Goal: Task Accomplishment & Management: Manage account settings

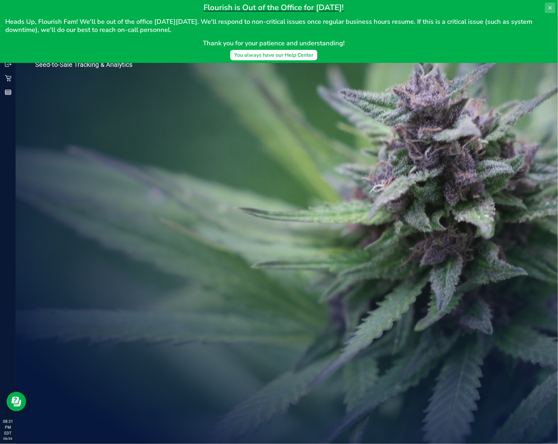
click at [552, 6] on icon at bounding box center [550, 7] width 3 height 3
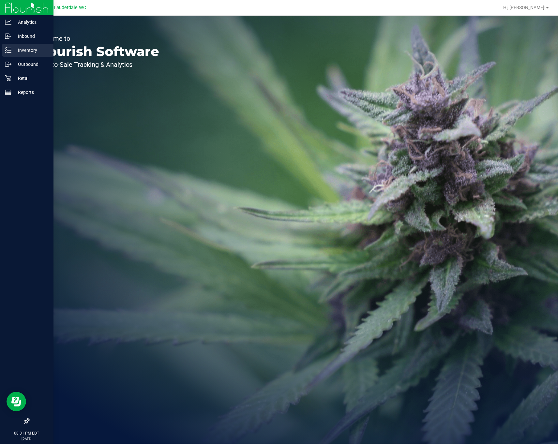
click at [18, 54] on div "Inventory" at bounding box center [28, 50] width 52 height 13
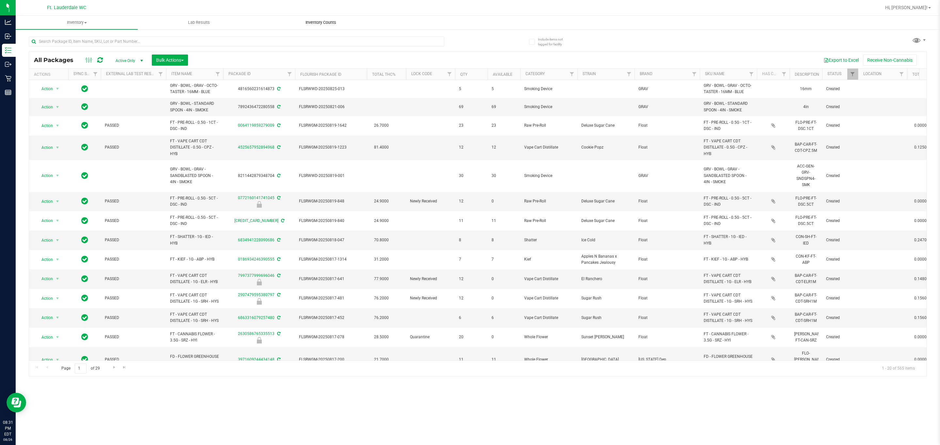
click at [333, 21] on span "Inventory Counts" at bounding box center [321, 23] width 48 height 6
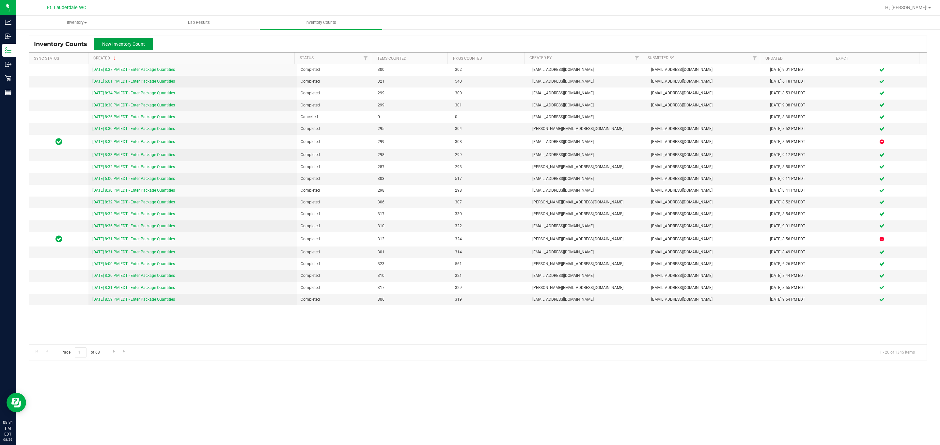
click at [146, 46] on button "New Inventory Count" at bounding box center [123, 44] width 59 height 12
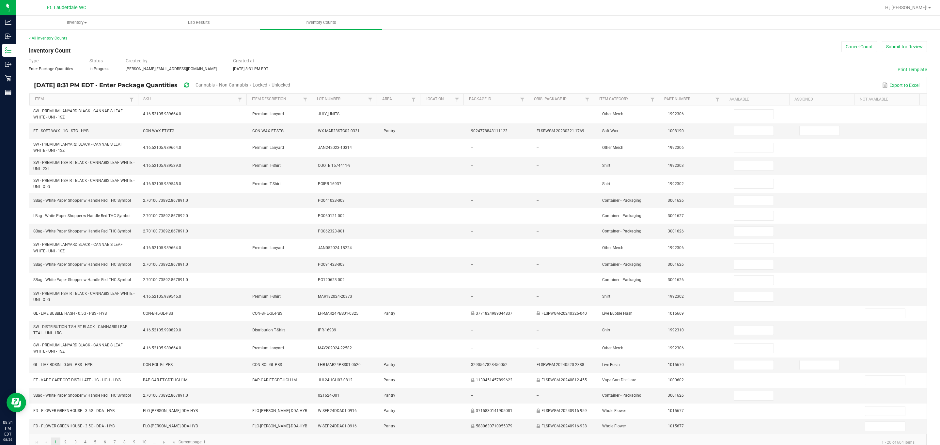
drag, startPoint x: 224, startPoint y: 82, endPoint x: 294, endPoint y: 86, distance: 69.6
click at [215, 82] on span "Cannabis" at bounding box center [204, 84] width 19 height 5
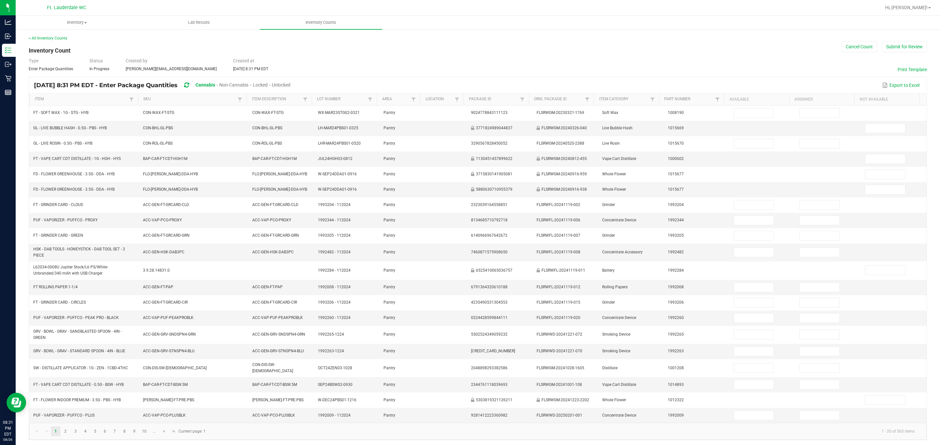
click at [290, 84] on span "Unlocked" at bounding box center [281, 84] width 19 height 5
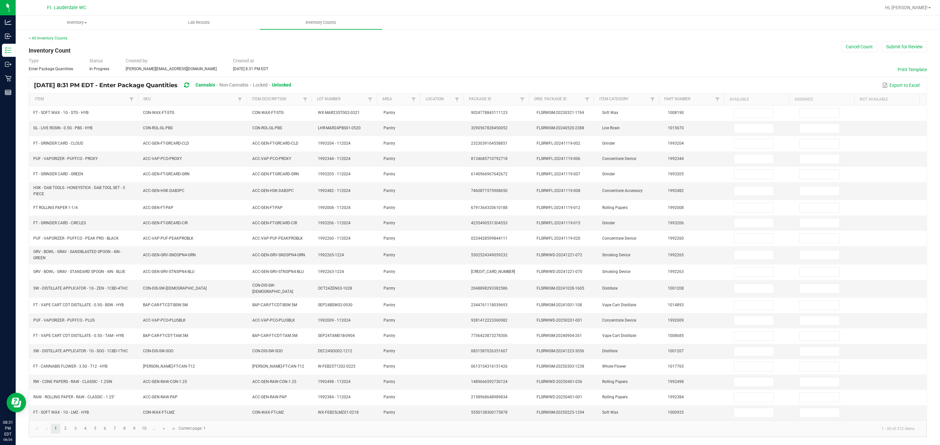
click at [103, 96] on th "Item" at bounding box center [83, 100] width 109 height 12
click at [103, 97] on link "Item" at bounding box center [81, 99] width 93 height 5
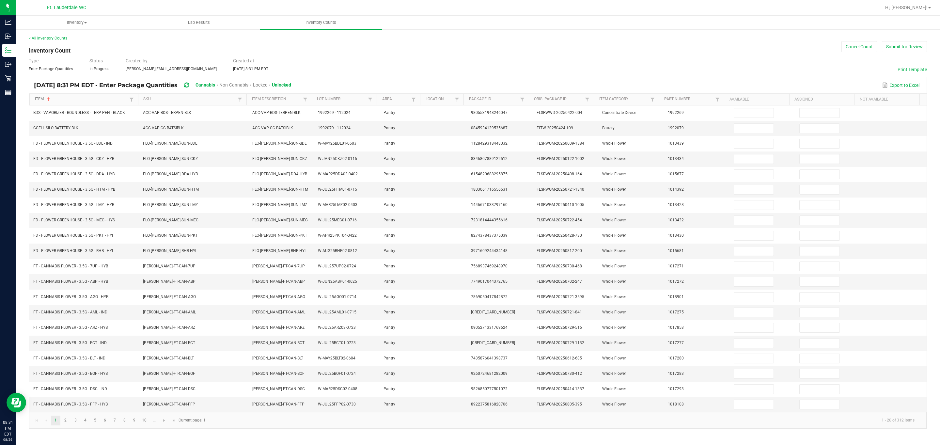
scroll to position [1, 0]
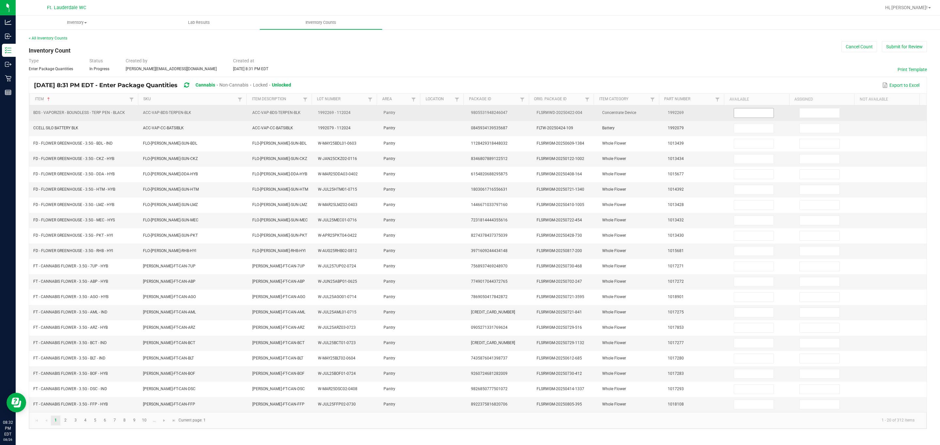
click at [558, 114] on input at bounding box center [754, 112] width 40 height 9
type input "4"
type input "17"
type input "18"
type input "15"
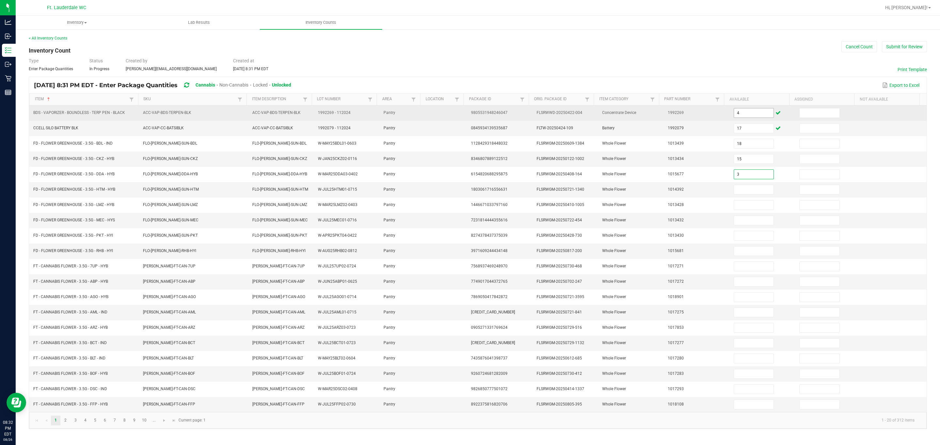
type input "3"
type input "1"
type input "11"
type input "18"
type input "19"
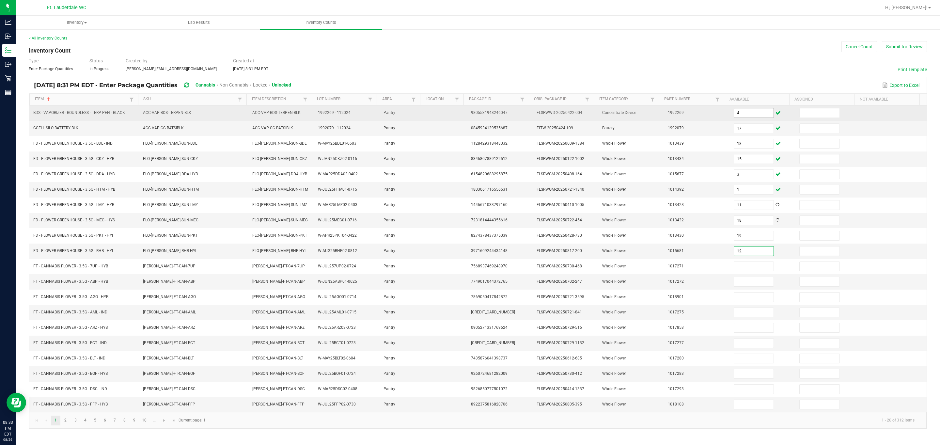
type input "12"
type input "17"
type input "14"
type input "3"
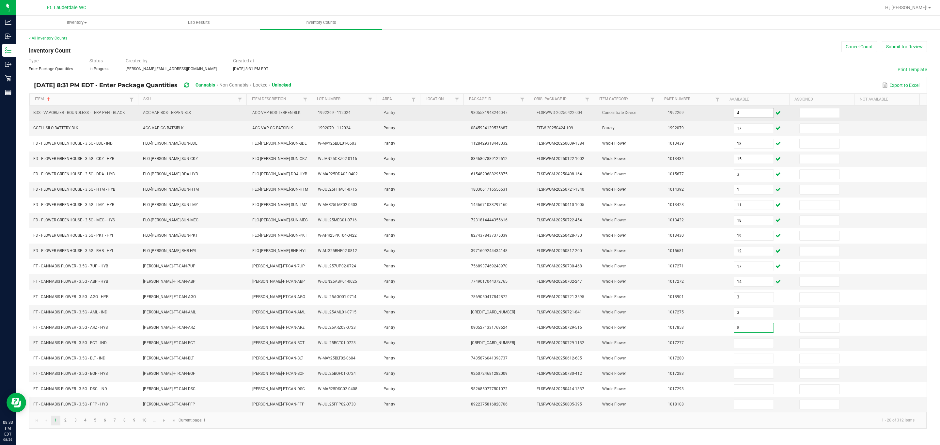
type input "5"
type input "16"
type input "3"
type input "12"
type input "2"
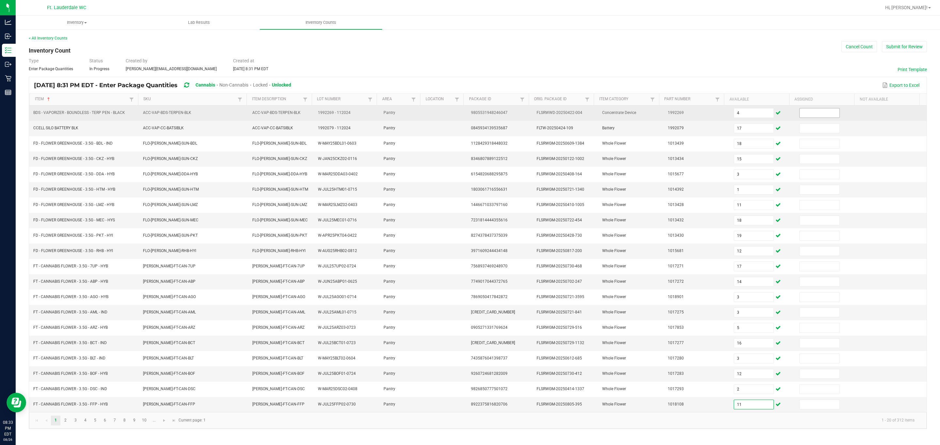
type input "11"
click at [558, 108] on span at bounding box center [819, 113] width 40 height 10
click at [558, 110] on input at bounding box center [819, 112] width 40 height 9
type input "0"
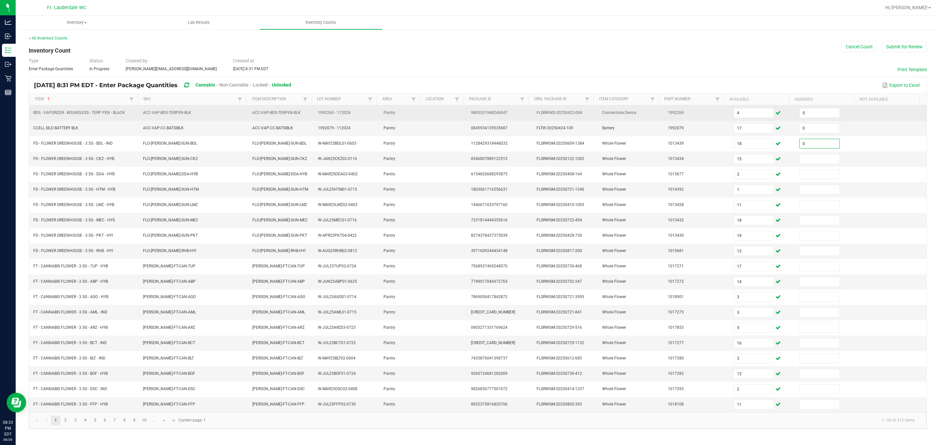
type input "0"
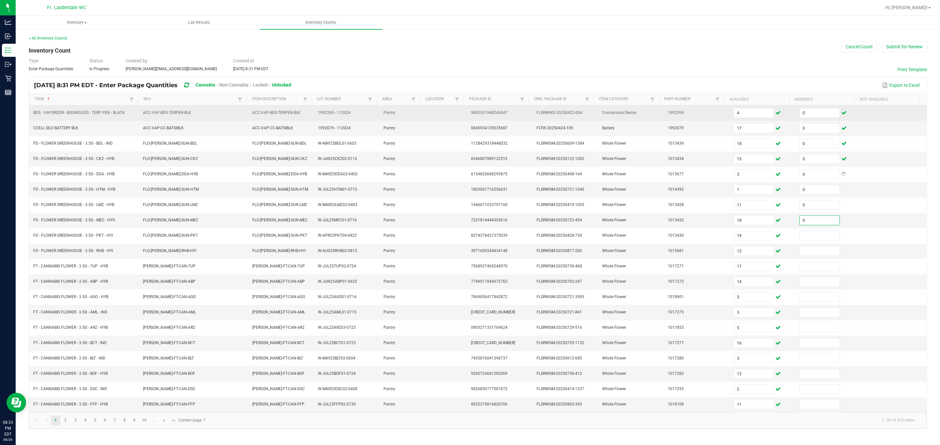
type input "0"
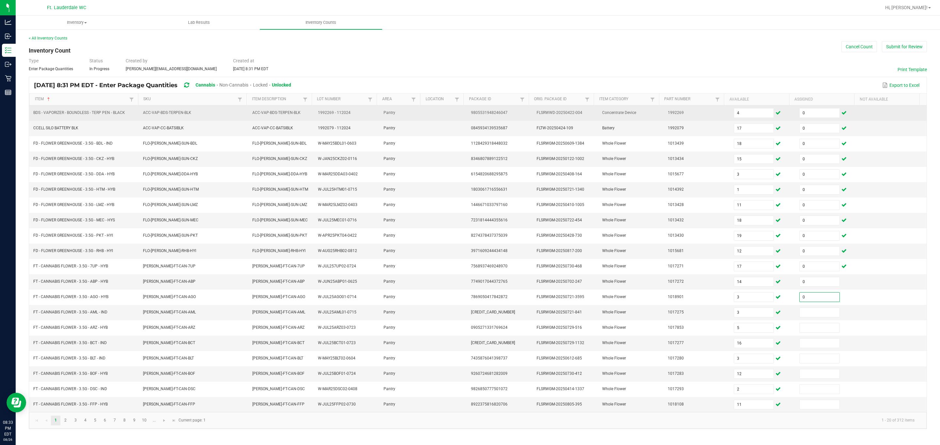
type input "0"
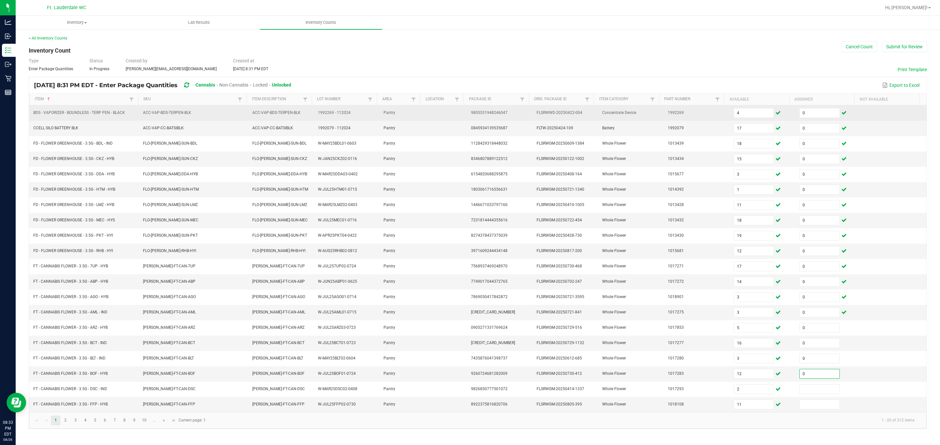
type input "0"
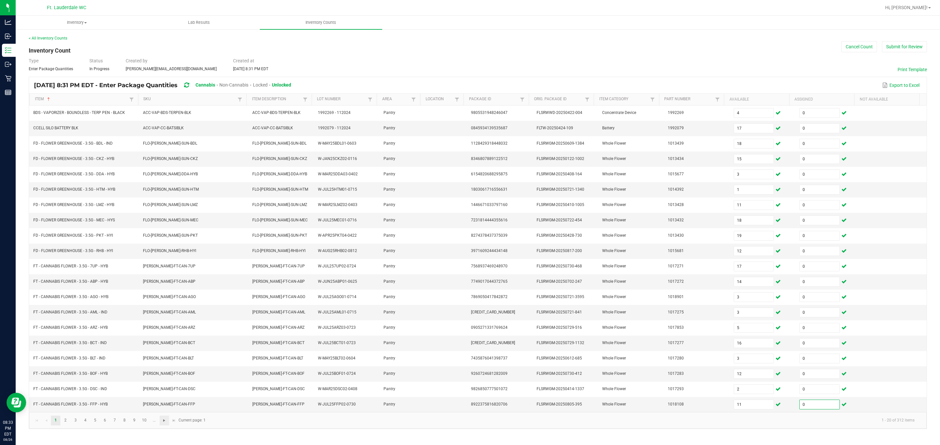
type input "0"
click at [167, 423] on span "Go to the next page" at bounding box center [164, 420] width 5 height 5
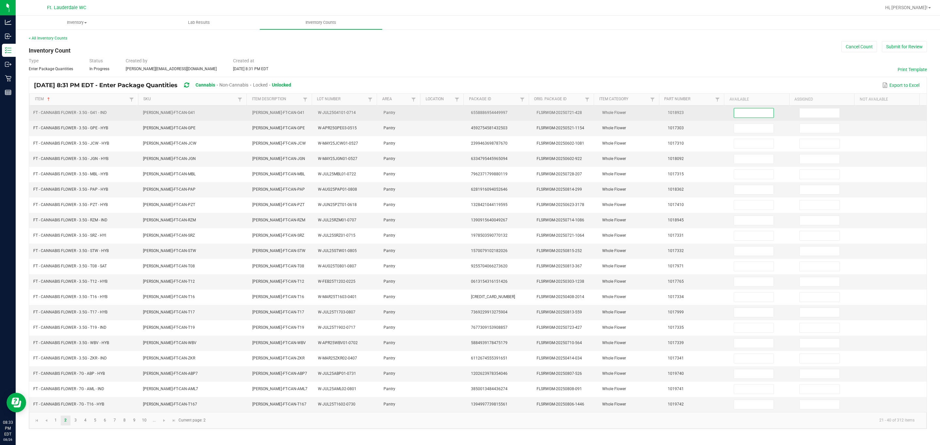
click at [558, 114] on input at bounding box center [754, 112] width 40 height 9
type input "12"
type input "13"
type input "1"
type input "11"
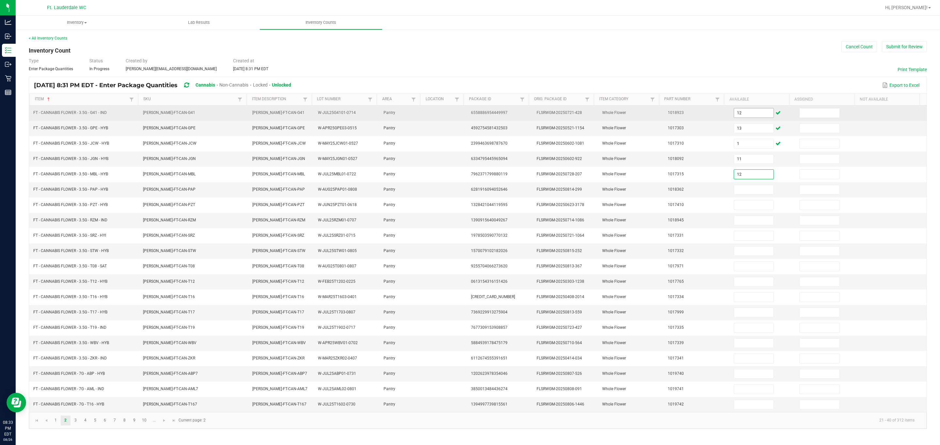
type input "12"
type input "7"
type input "3"
type input "8"
type input "5"
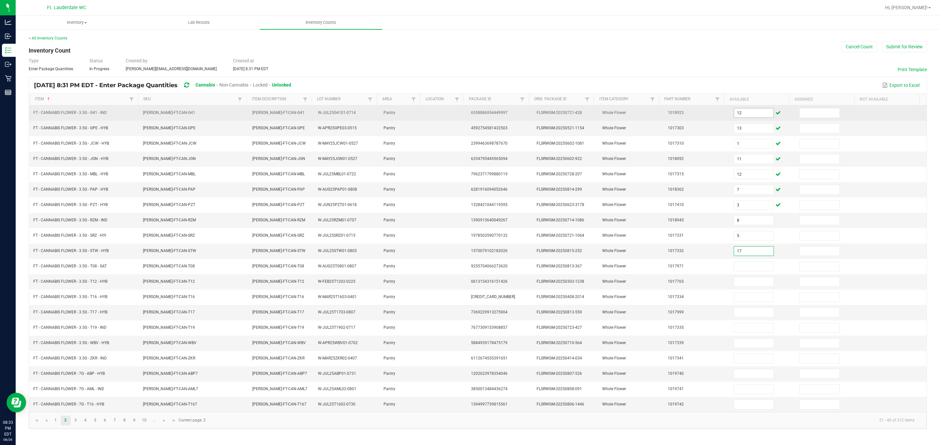
type input "17"
type input "14"
type input "29"
type input "11"
type input "13"
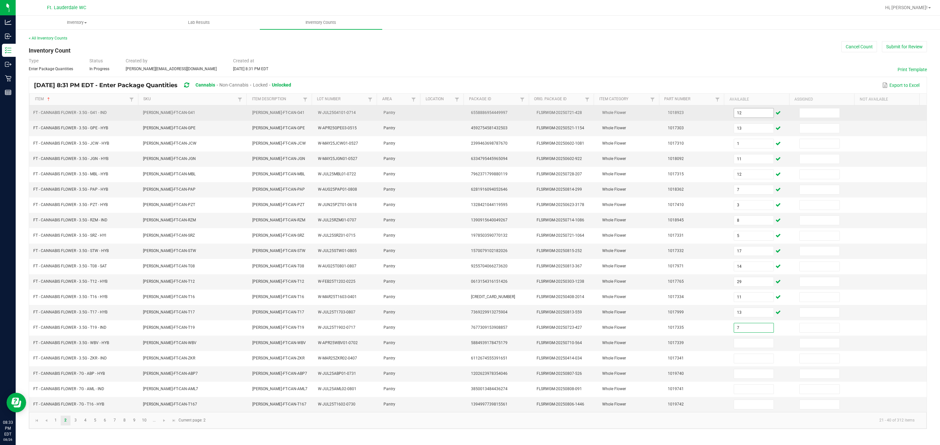
type input "7"
type input "10"
type input "21"
type input "19"
type input "17"
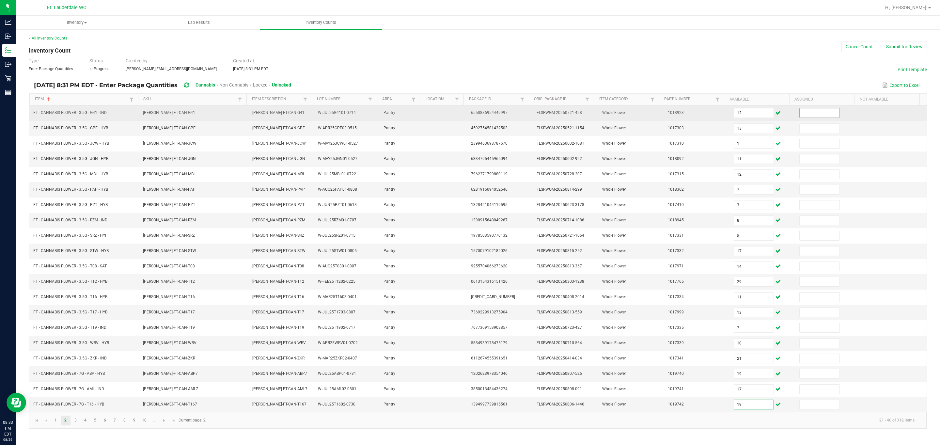
type input "19"
click at [558, 114] on input at bounding box center [819, 112] width 40 height 9
type input "0"
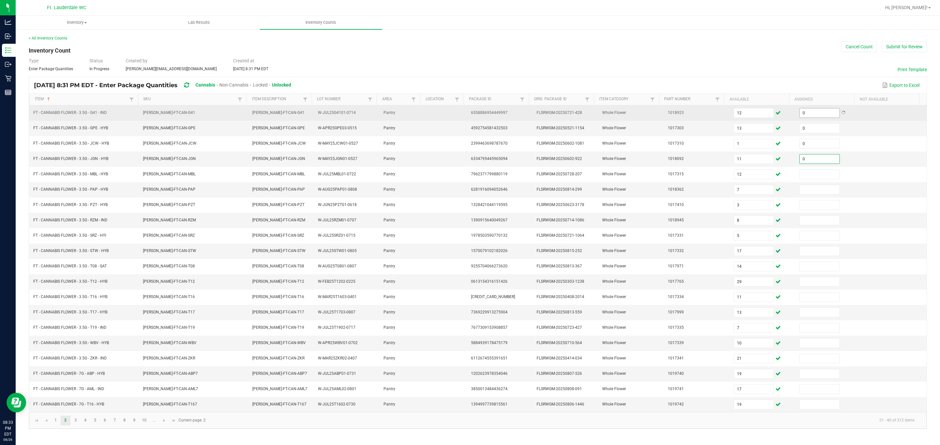
type input "0"
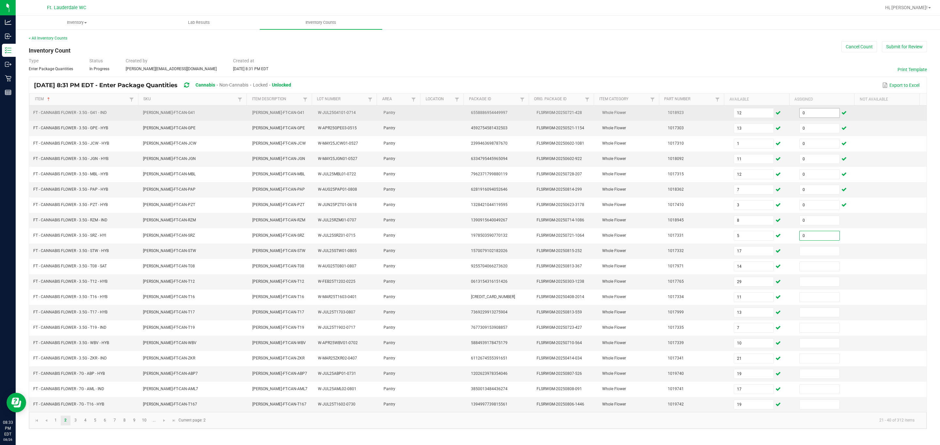
type input "0"
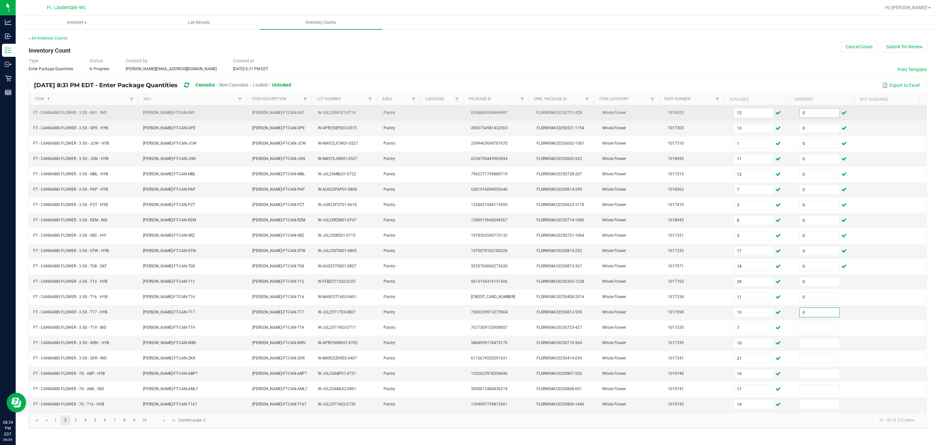
type input "0"
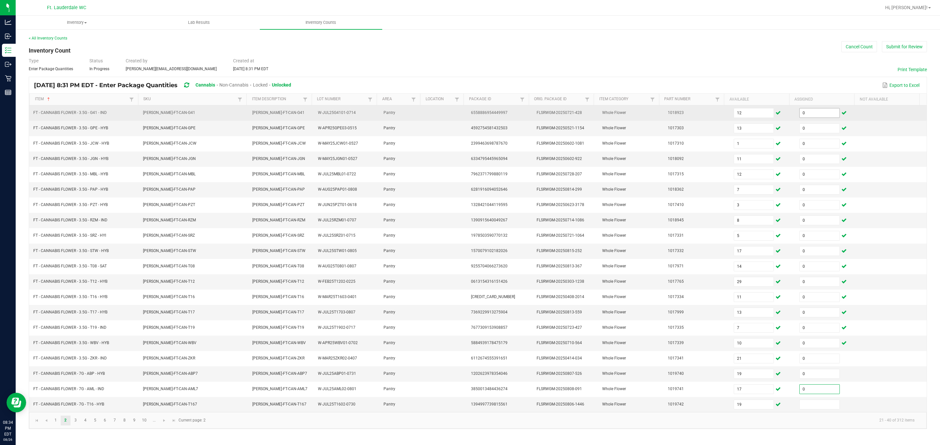
type input "0"
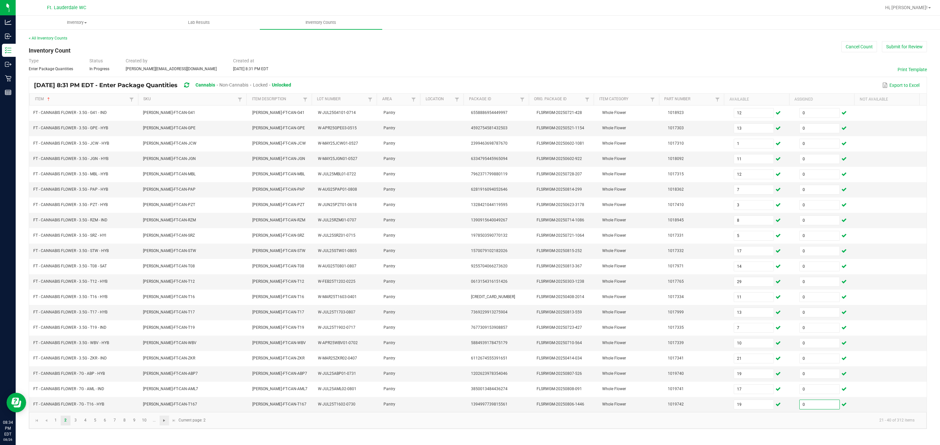
type input "0"
click at [165, 423] on span "Go to the next page" at bounding box center [164, 420] width 5 height 5
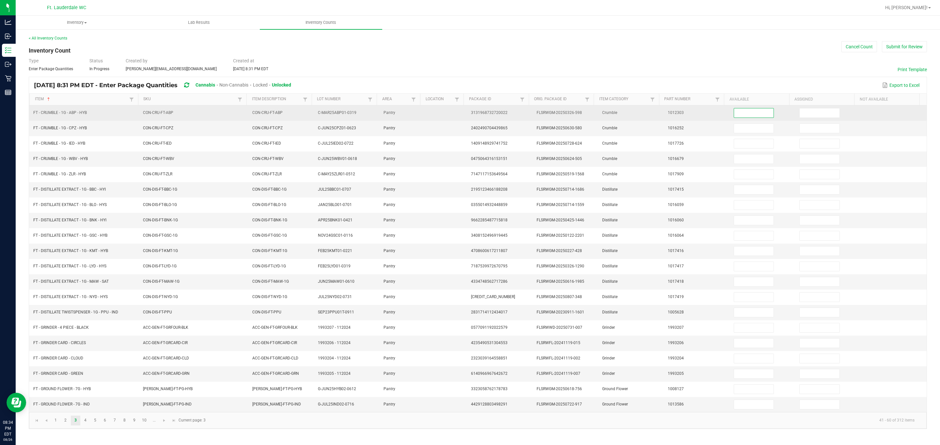
click at [558, 116] on input at bounding box center [754, 112] width 40 height 9
type input "4"
type input "3"
type input "8"
type input "4"
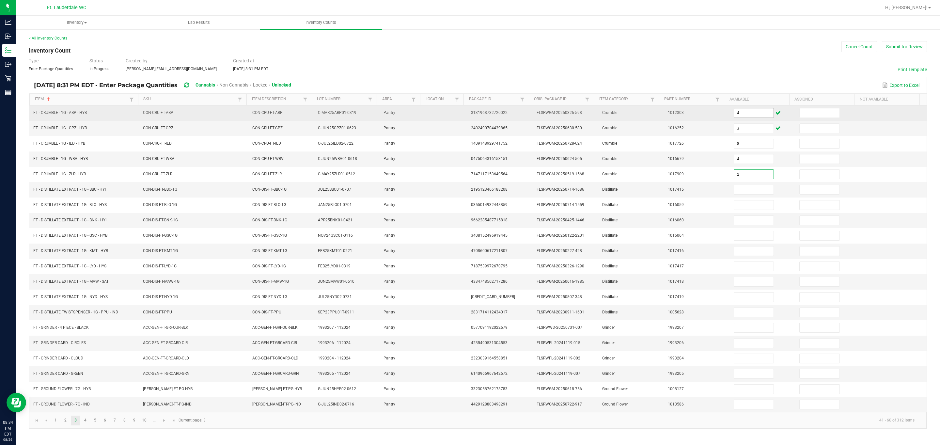
type input "2"
type input "9"
type input "12"
type input "3"
type input "2"
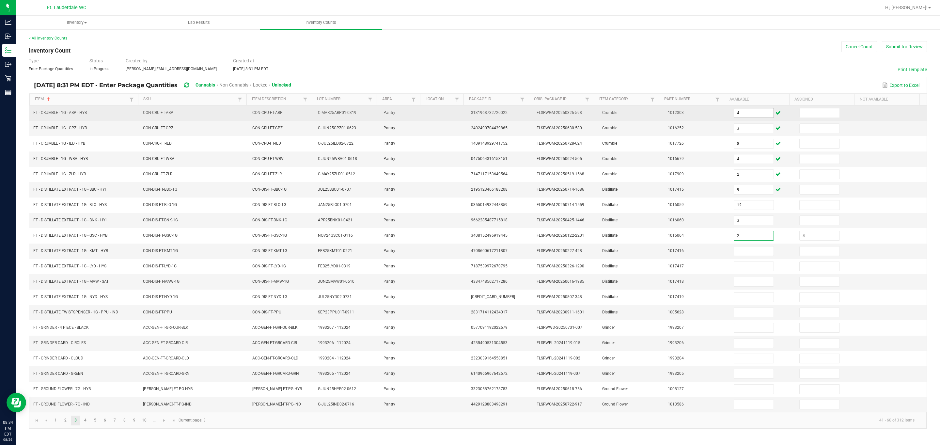
type input "4"
type input "7"
type input "4"
type input "6"
type input "3"
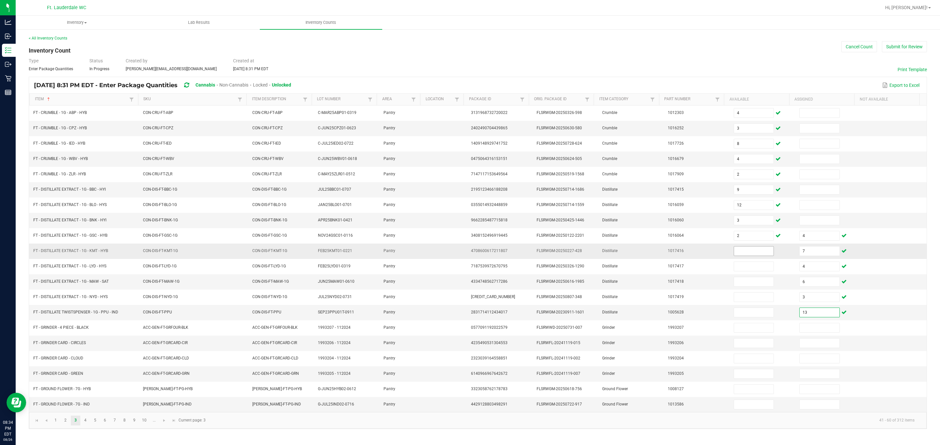
type input "13"
click at [558, 254] on input at bounding box center [754, 250] width 40 height 9
type input "4"
type input "7"
type input "4"
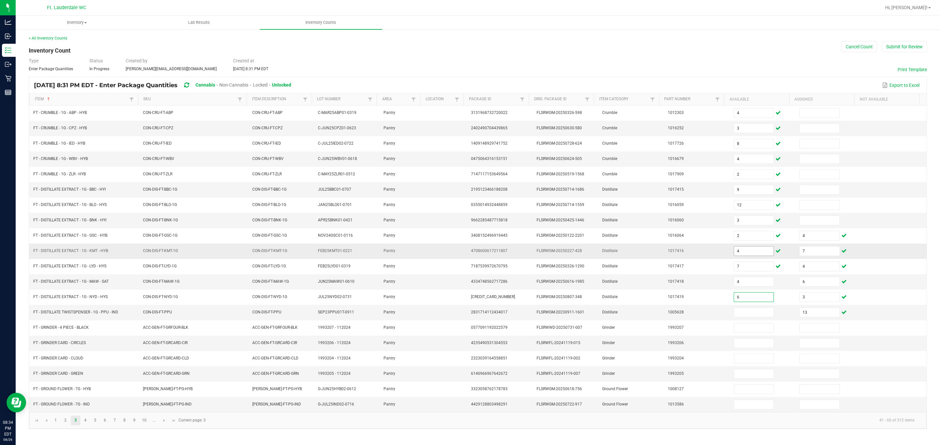
type input "6"
type input "3"
type input "13"
type input "1"
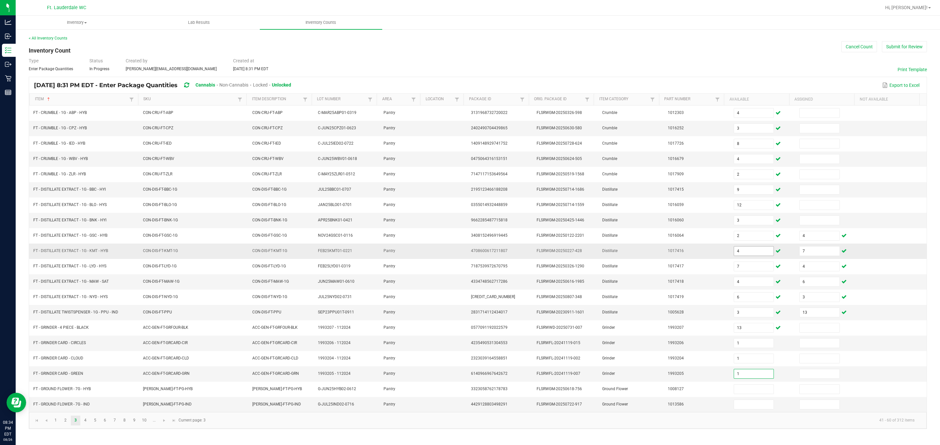
type input "1"
type input "2"
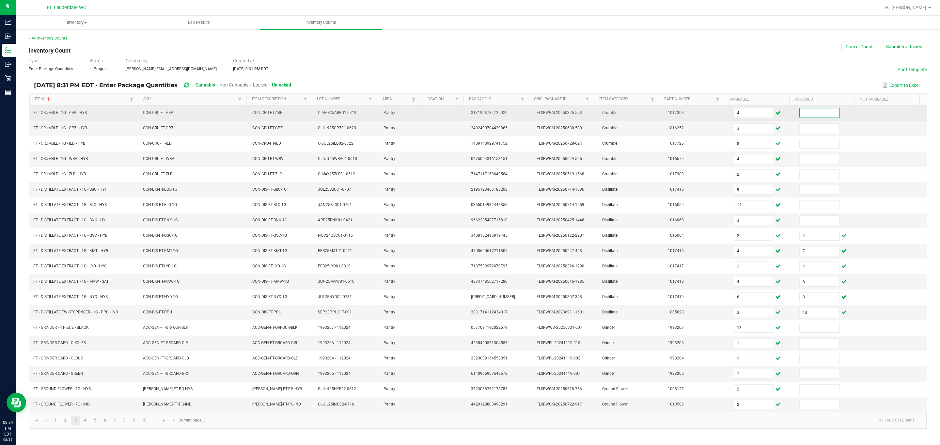
click at [558, 114] on input at bounding box center [819, 112] width 40 height 9
type input "0"
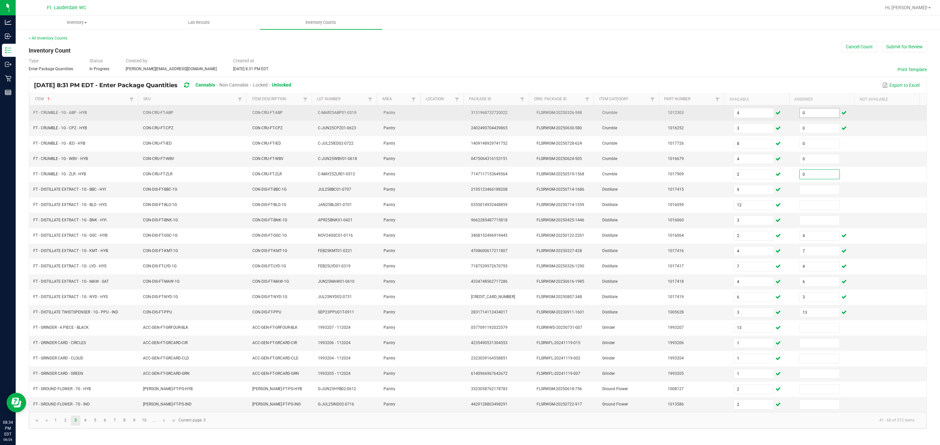
type input "0"
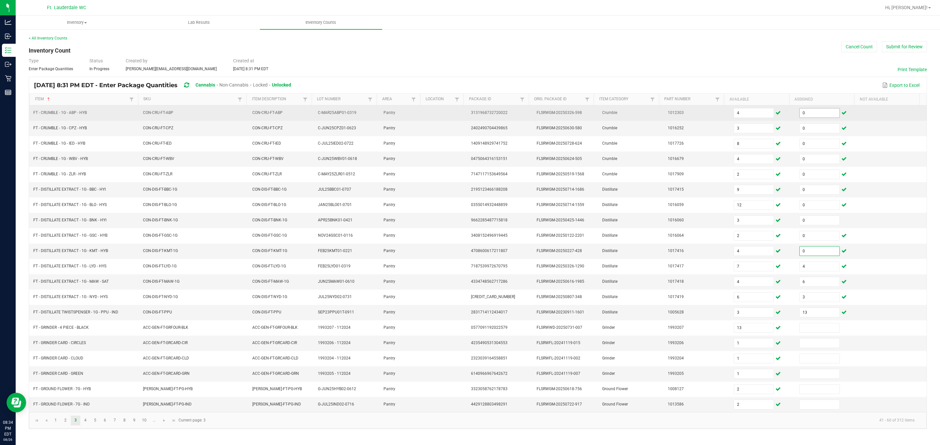
type input "0"
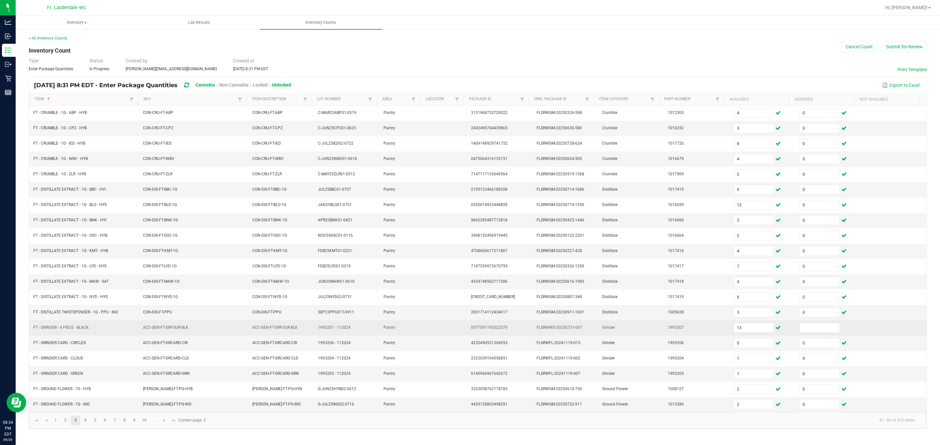
click at [558, 335] on td at bounding box center [828, 327] width 66 height 15
click at [558, 332] on input at bounding box center [819, 327] width 40 height 9
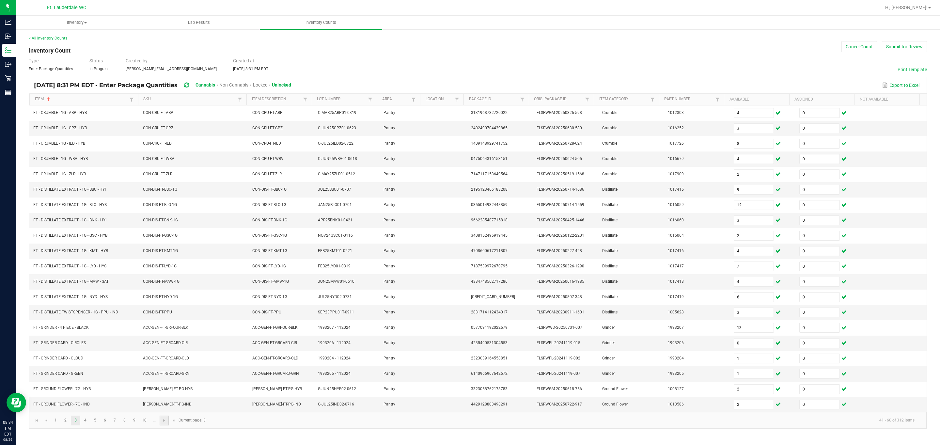
click at [162, 425] on link at bounding box center [164, 420] width 9 height 10
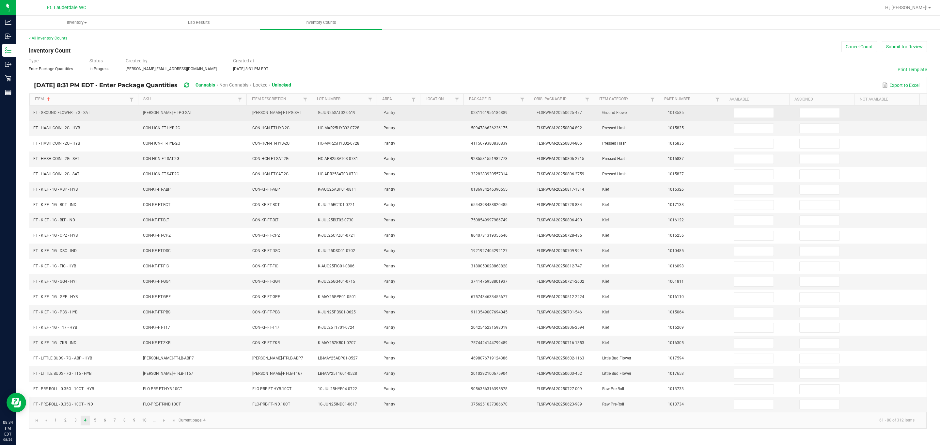
click at [558, 119] on td at bounding box center [763, 112] width 66 height 15
click at [558, 116] on input at bounding box center [754, 112] width 40 height 9
click at [558, 112] on input "13" at bounding box center [754, 112] width 40 height 9
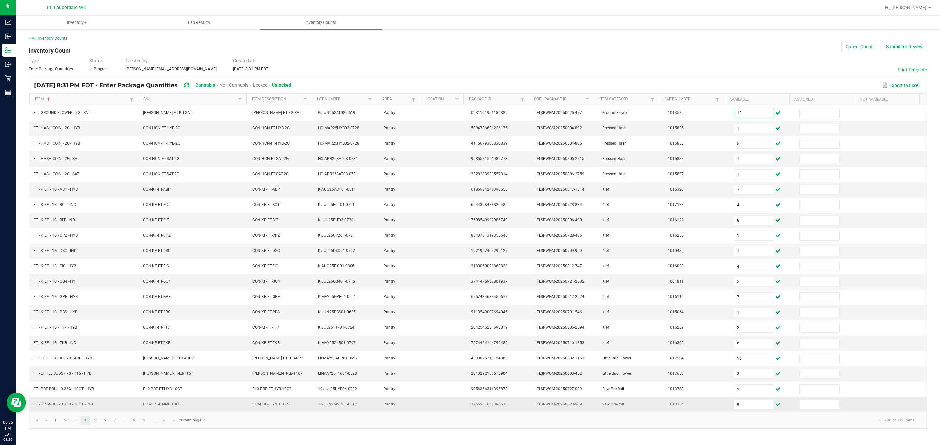
click at [558, 412] on td "1013734" at bounding box center [697, 404] width 66 height 15
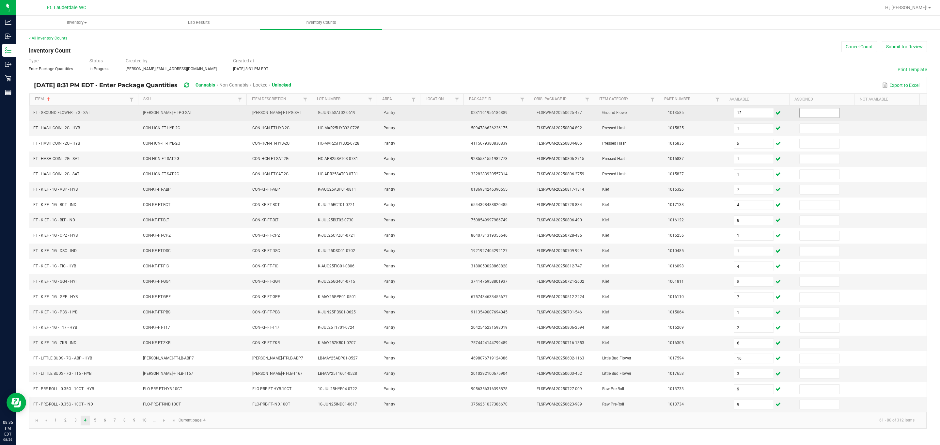
click at [558, 111] on input at bounding box center [819, 112] width 40 height 9
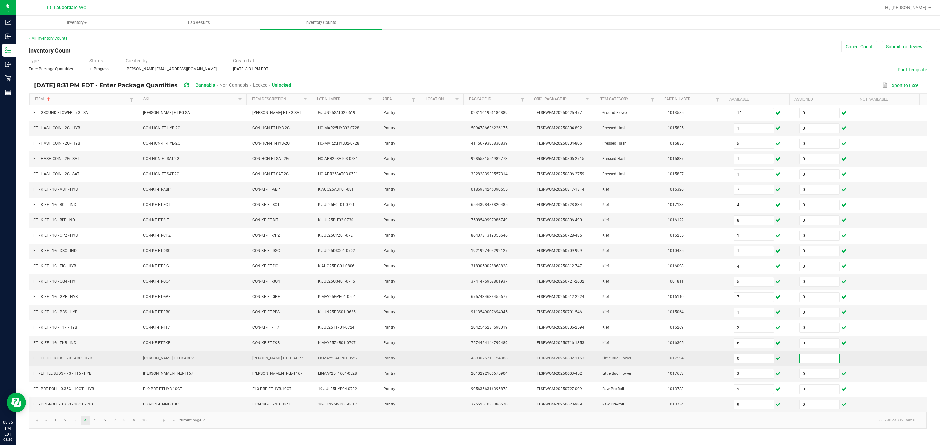
click at [558, 363] on input at bounding box center [819, 358] width 40 height 9
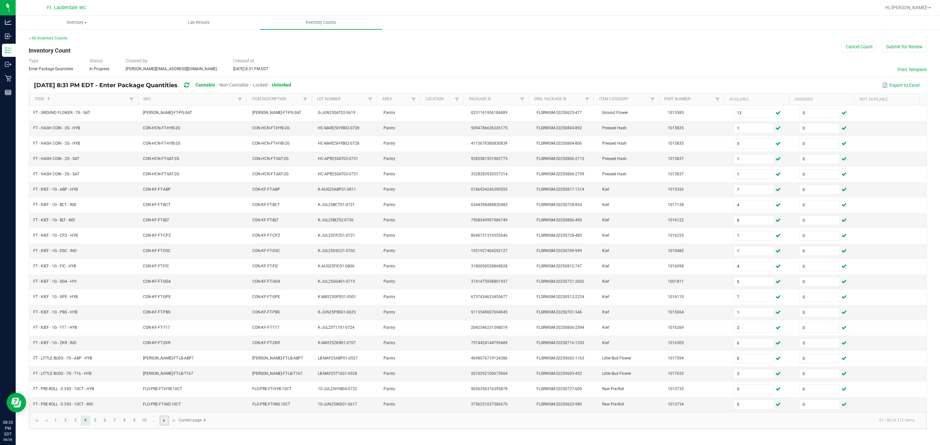
click at [162, 423] on span "Go to the next page" at bounding box center [164, 420] width 5 height 5
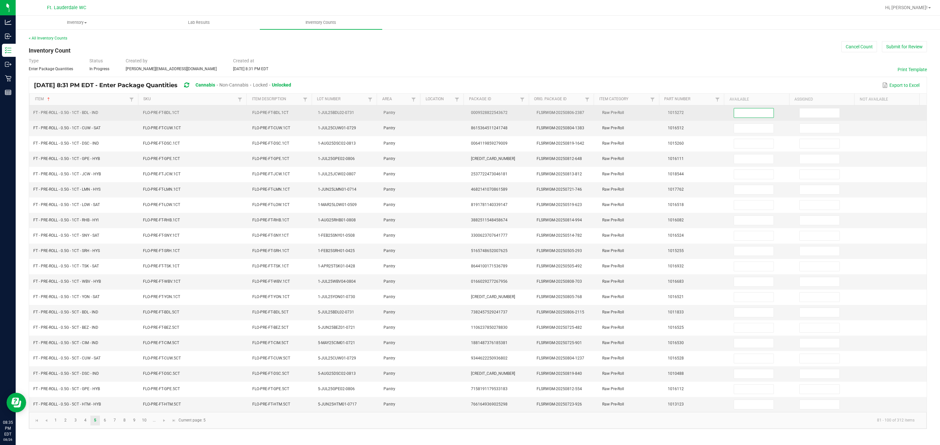
click at [558, 116] on input at bounding box center [754, 112] width 40 height 9
click at [558, 112] on input at bounding box center [819, 112] width 40 height 9
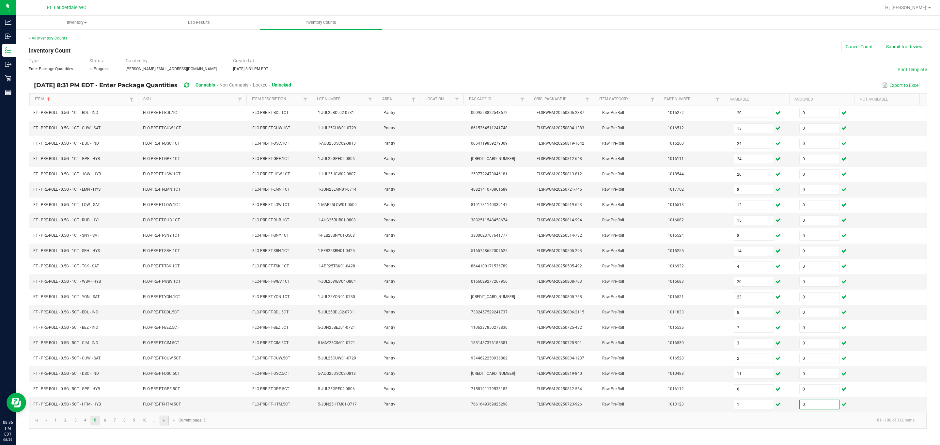
click at [164, 425] on link at bounding box center [164, 420] width 9 height 10
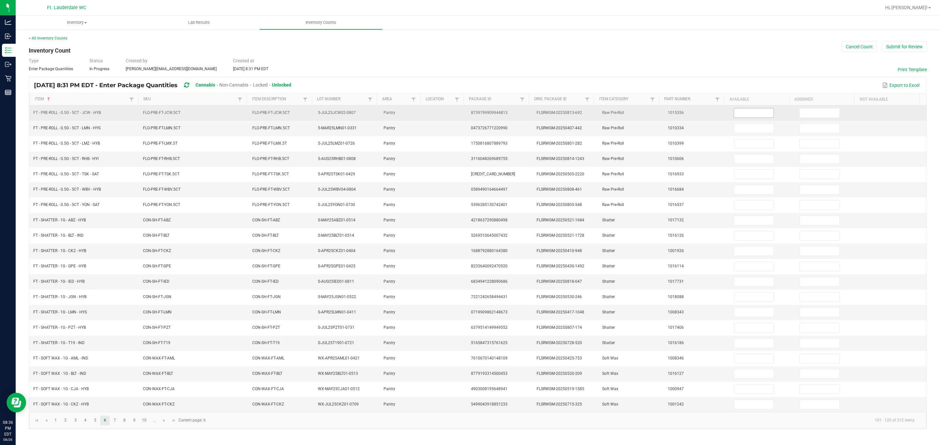
click at [558, 116] on input at bounding box center [754, 112] width 40 height 9
click at [558, 115] on input "8" at bounding box center [754, 112] width 40 height 9
click at [558, 111] on input at bounding box center [819, 112] width 40 height 9
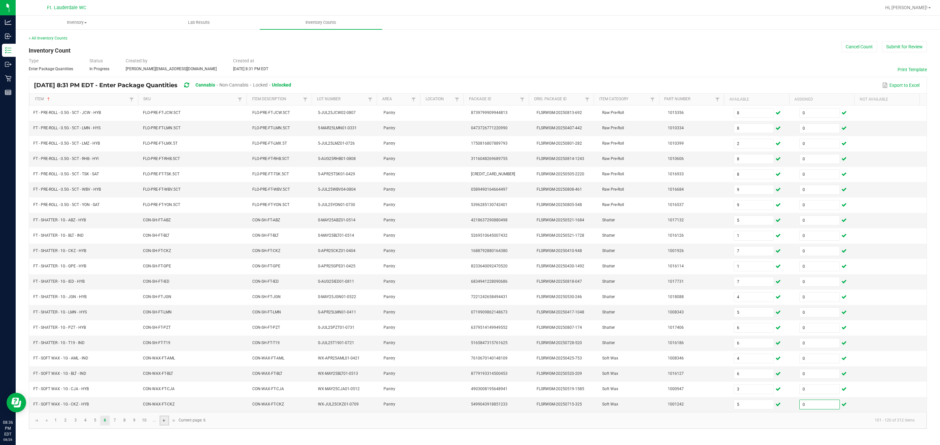
click at [162, 423] on span "Go to the next page" at bounding box center [164, 420] width 5 height 5
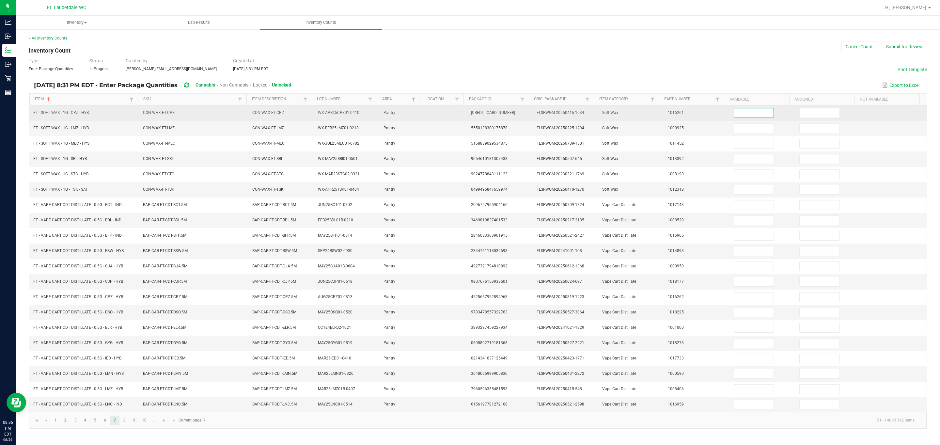
click at [558, 111] on input at bounding box center [754, 112] width 40 height 9
click at [558, 116] on input at bounding box center [819, 112] width 40 height 9
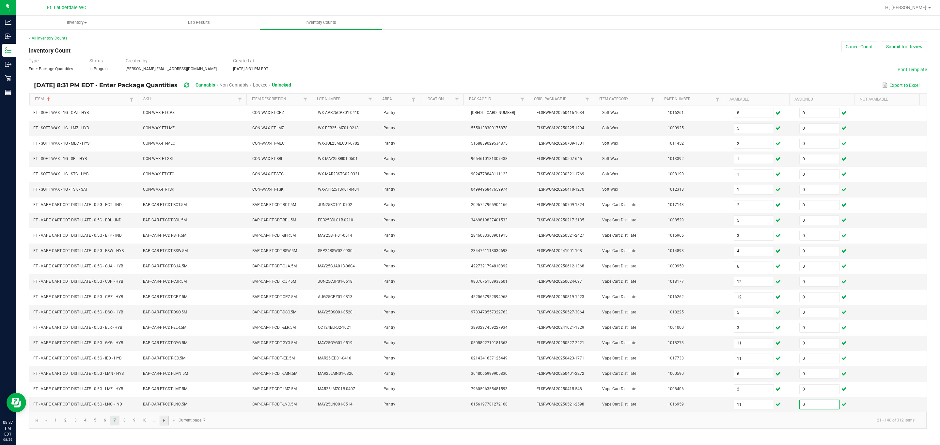
click at [167, 423] on span "Go to the next page" at bounding box center [164, 420] width 5 height 5
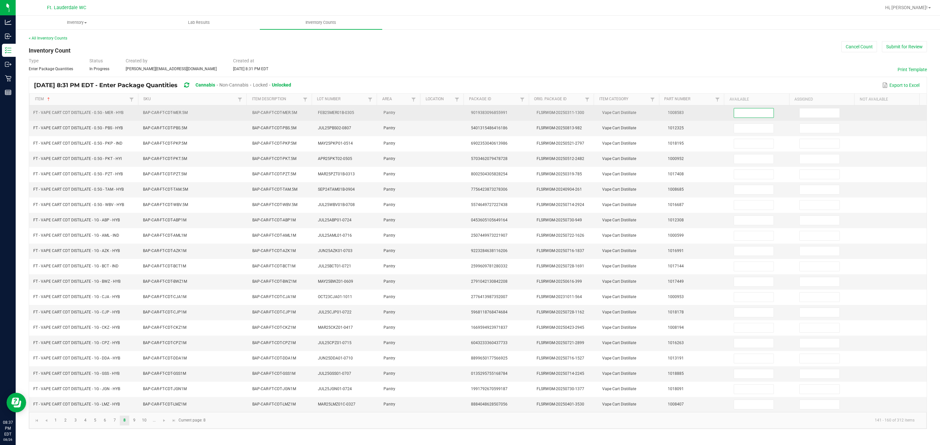
click at [558, 111] on input at bounding box center [754, 112] width 40 height 9
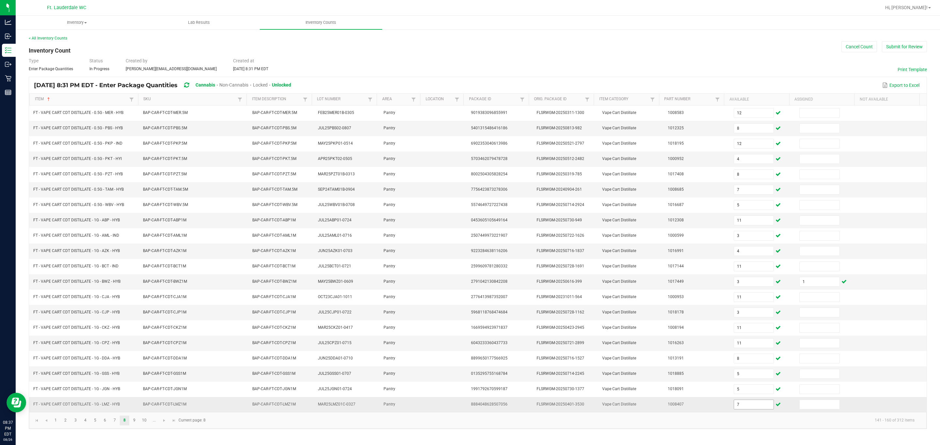
click at [558, 409] on input "7" at bounding box center [754, 404] width 40 height 9
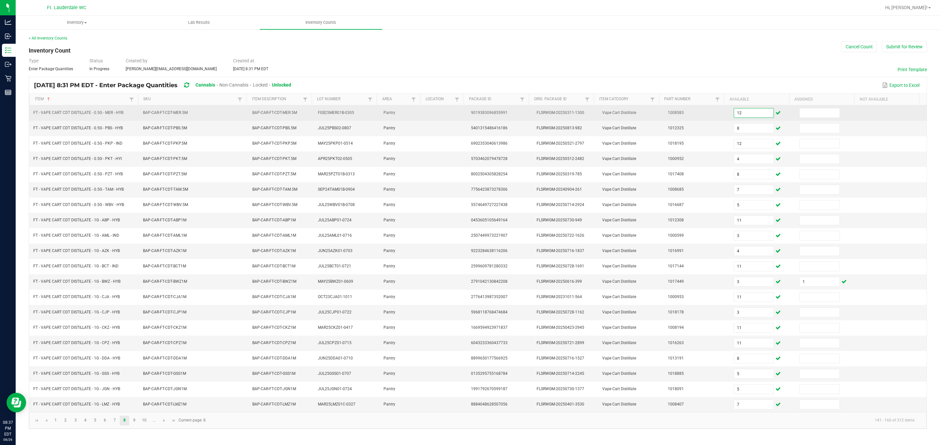
click at [558, 110] on input "12" at bounding box center [754, 112] width 40 height 9
click at [558, 114] on input at bounding box center [819, 112] width 40 height 9
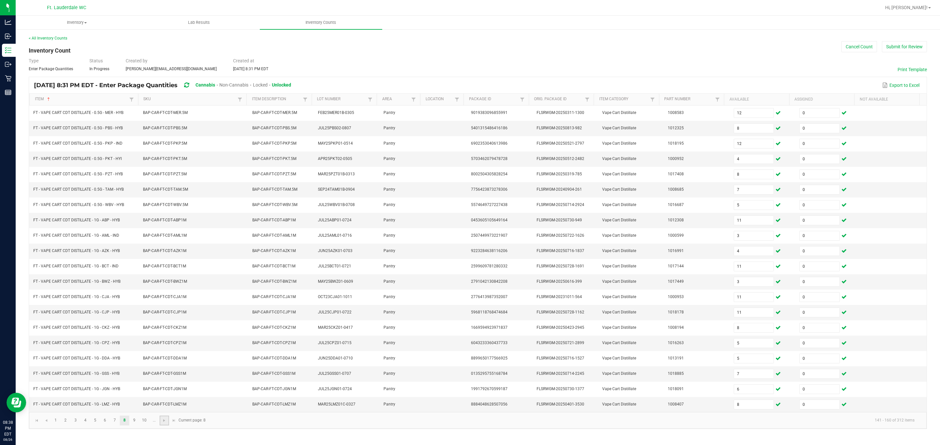
click at [166, 425] on link at bounding box center [164, 420] width 9 height 10
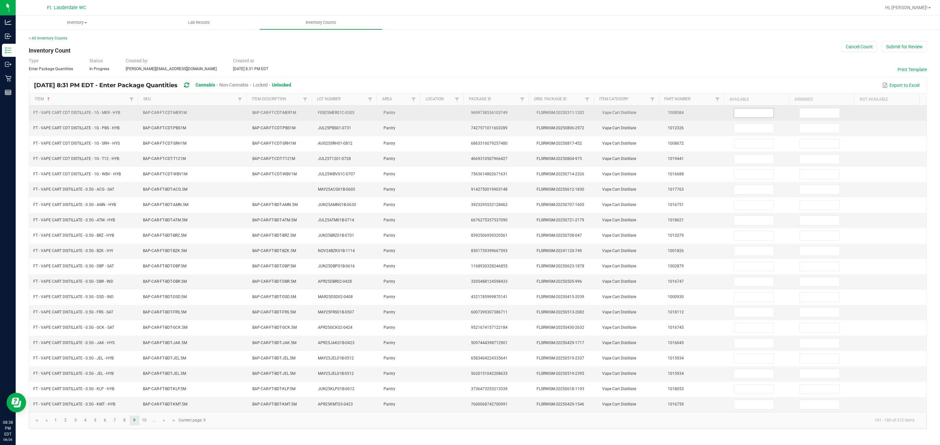
click at [558, 109] on input at bounding box center [754, 112] width 40 height 9
click at [558, 109] on input "12" at bounding box center [754, 112] width 40 height 9
click at [558, 108] on span at bounding box center [819, 113] width 40 height 10
click at [558, 108] on input at bounding box center [819, 112] width 40 height 9
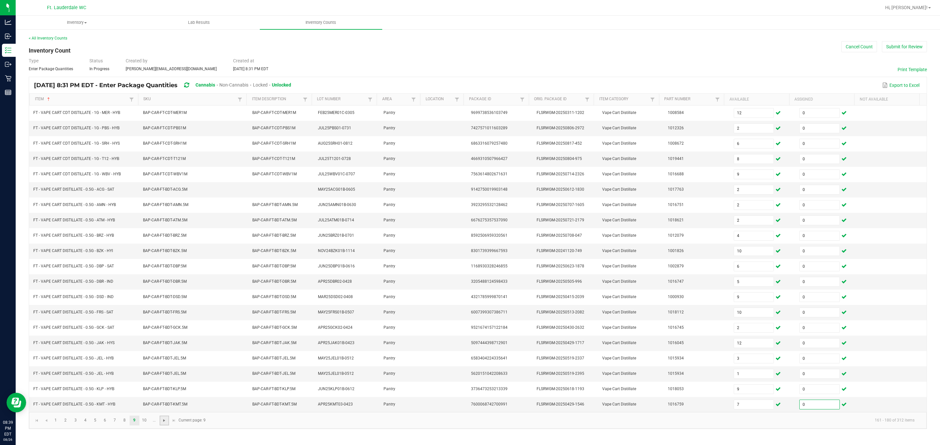
click at [164, 423] on span "Go to the next page" at bounding box center [164, 420] width 5 height 5
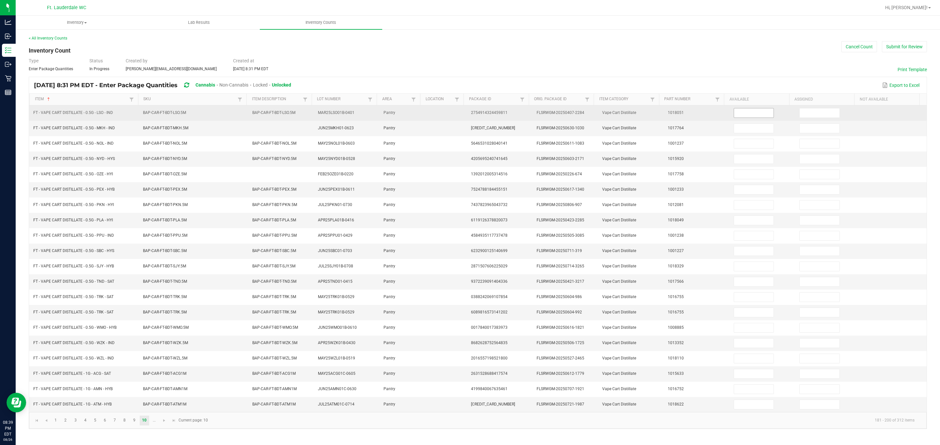
click at [558, 114] on input at bounding box center [754, 112] width 40 height 9
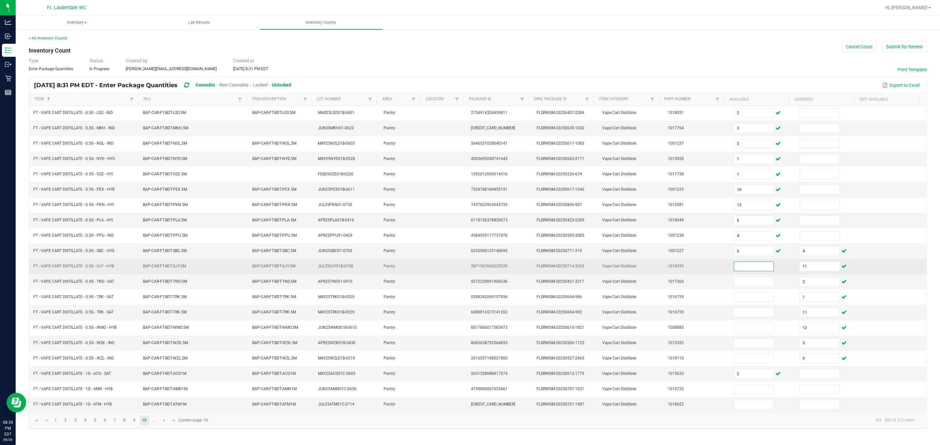
click at [558, 271] on input at bounding box center [754, 266] width 40 height 9
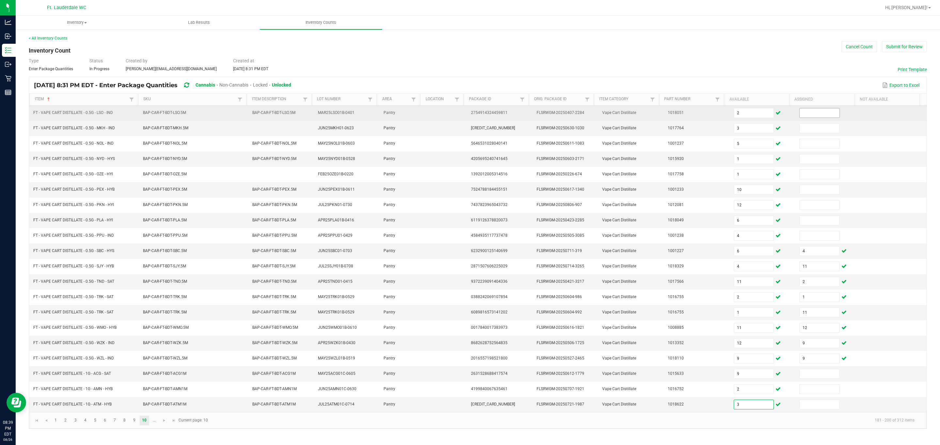
click at [558, 112] on input at bounding box center [819, 112] width 40 height 9
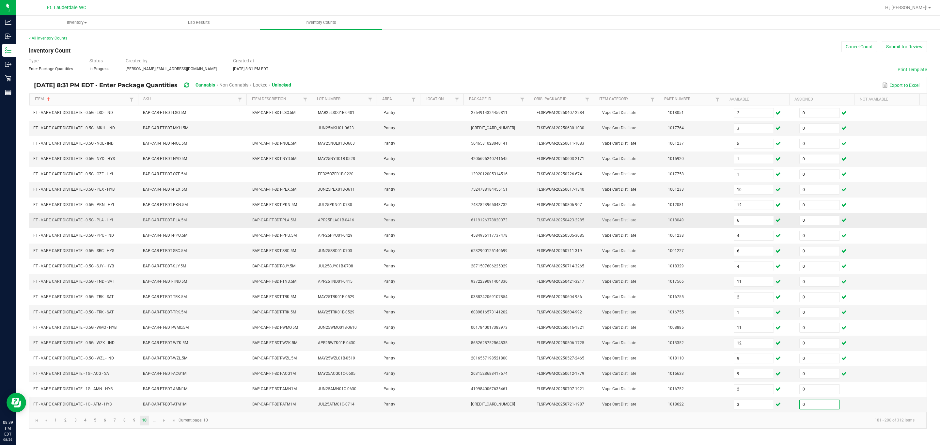
scroll to position [0, 0]
click at [166, 423] on span "Go to the next page" at bounding box center [164, 420] width 5 height 5
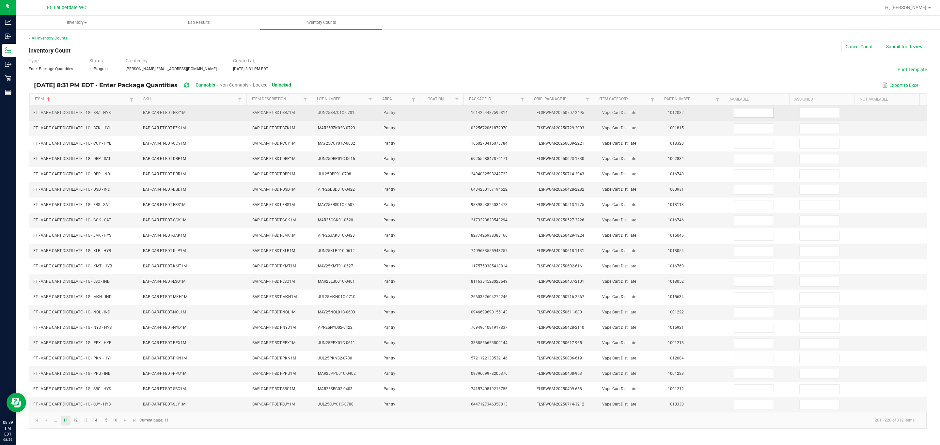
click at [558, 116] on input at bounding box center [754, 112] width 40 height 9
click at [558, 110] on input at bounding box center [819, 112] width 40 height 9
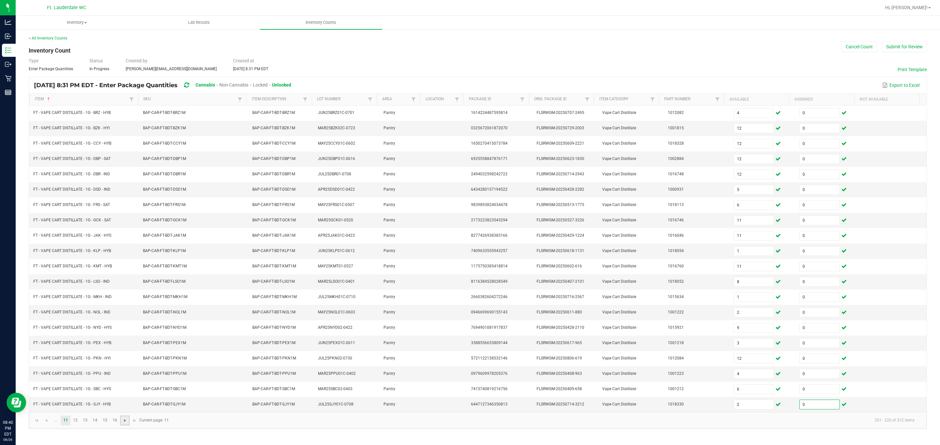
click at [126, 423] on span "Go to the next page" at bounding box center [124, 420] width 5 height 5
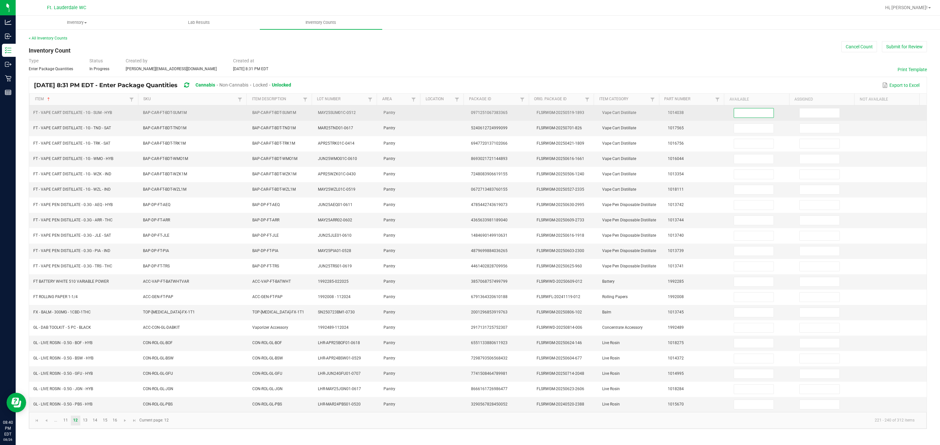
click at [558, 115] on input at bounding box center [754, 112] width 40 height 9
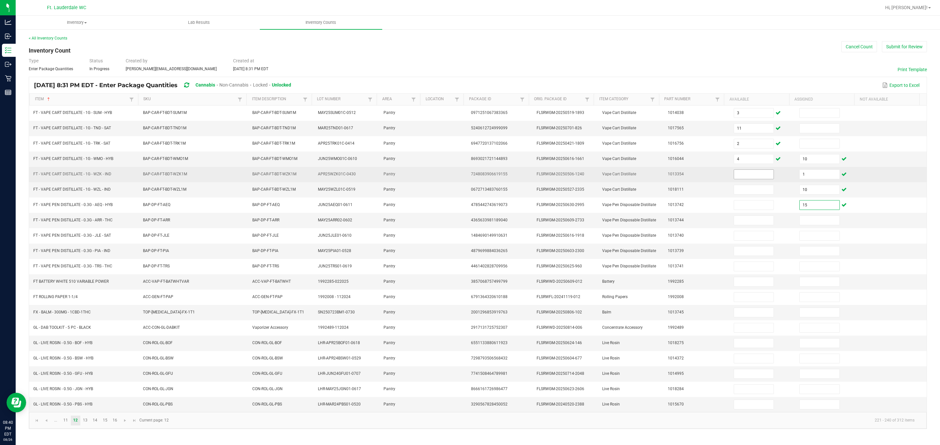
click at [558, 174] on input at bounding box center [754, 174] width 40 height 9
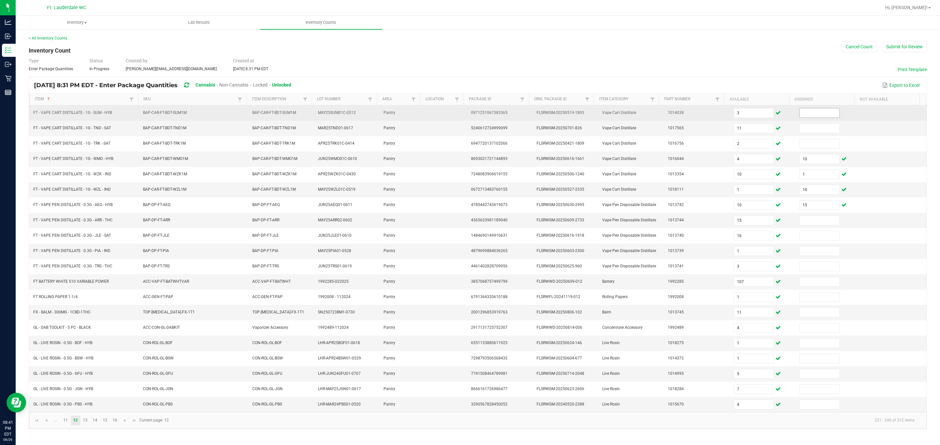
click at [558, 112] on input at bounding box center [819, 112] width 40 height 9
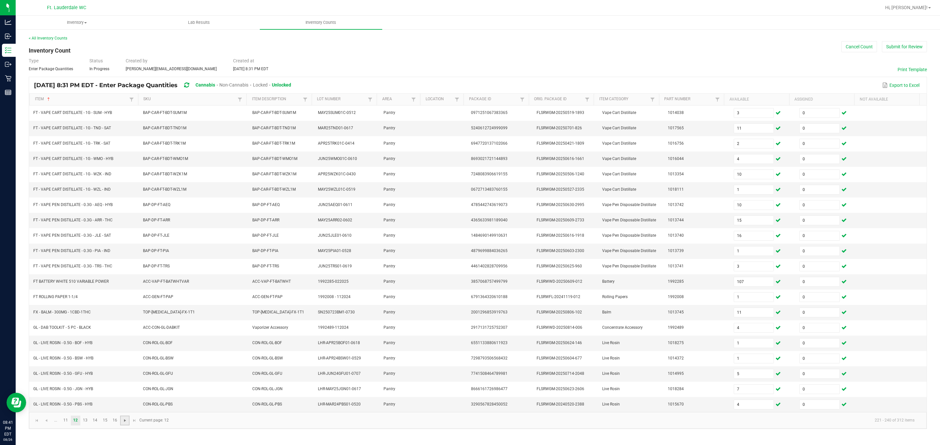
click at [128, 423] on span "Go to the next page" at bounding box center [124, 420] width 5 height 5
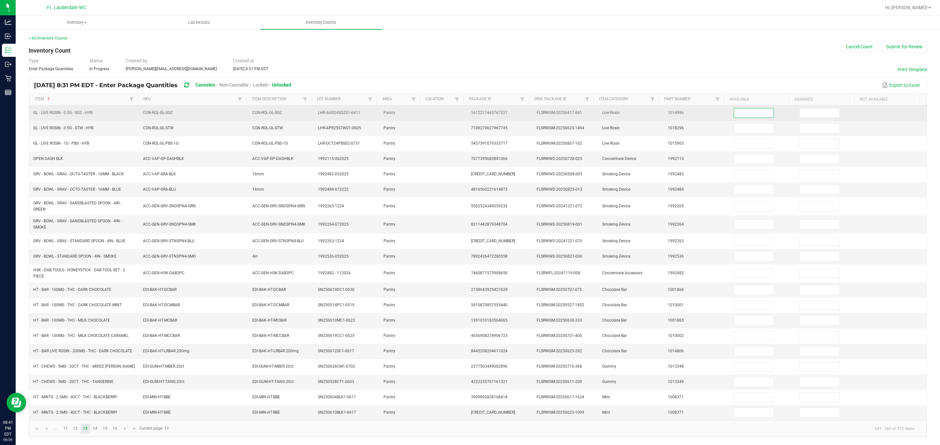
click at [558, 115] on input at bounding box center [754, 112] width 40 height 9
click at [558, 116] on input at bounding box center [819, 112] width 40 height 9
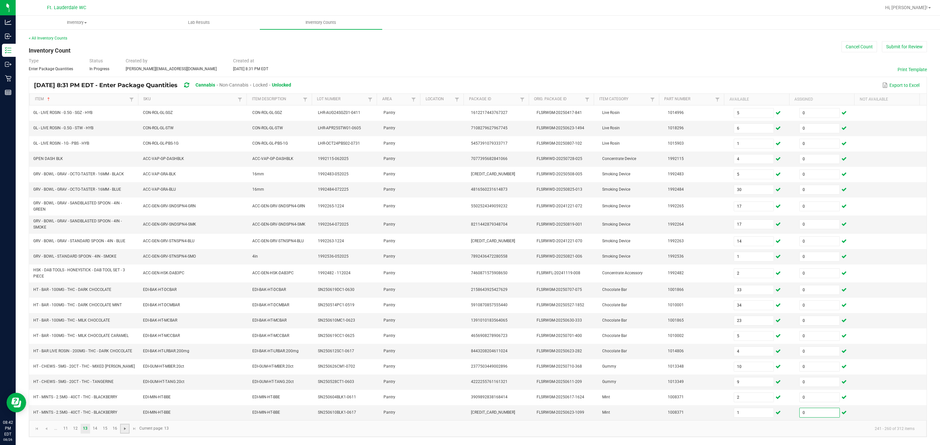
click at [127, 431] on span "Go to the next page" at bounding box center [124, 428] width 5 height 5
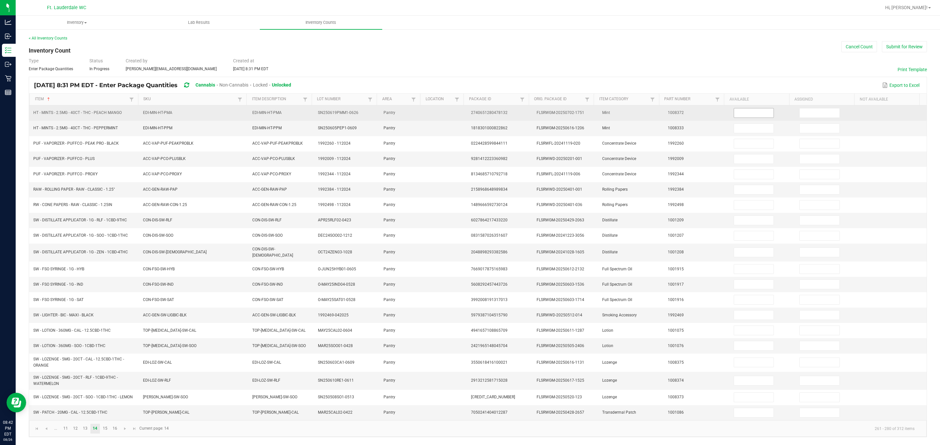
click at [558, 115] on input at bounding box center [754, 112] width 40 height 9
click at [558, 113] on input at bounding box center [819, 112] width 40 height 9
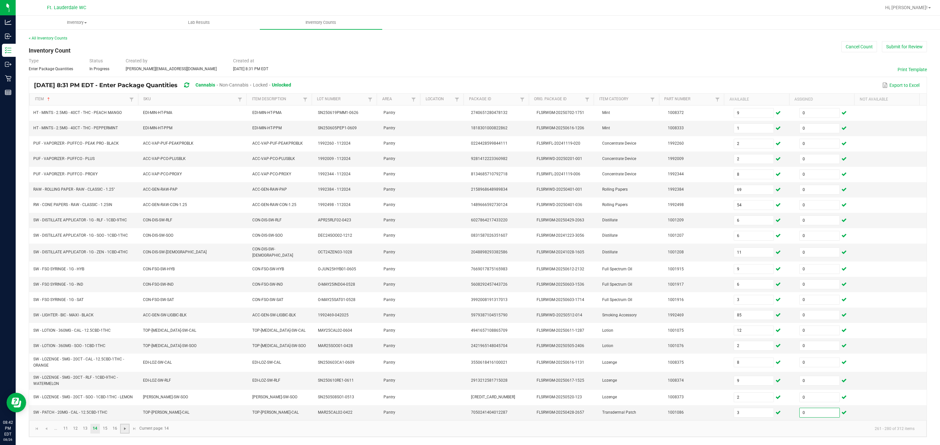
click at [125, 433] on link at bounding box center [124, 429] width 9 height 10
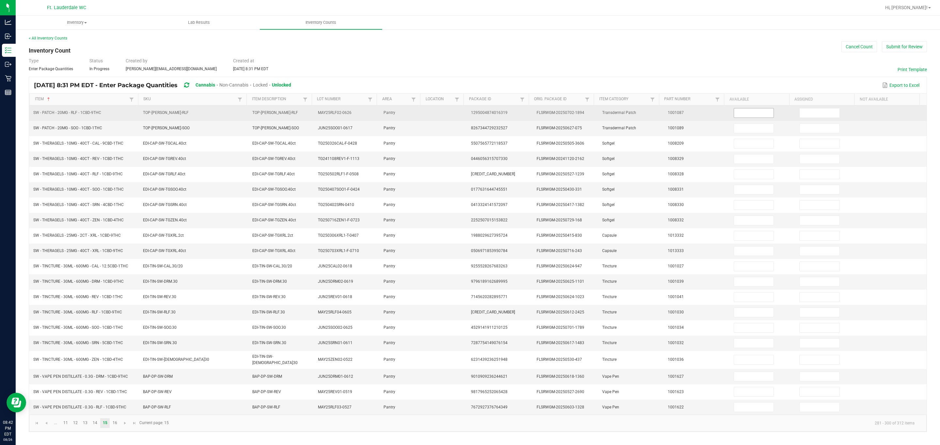
click at [558, 115] on input at bounding box center [754, 112] width 40 height 9
click at [558, 115] on input at bounding box center [819, 112] width 40 height 9
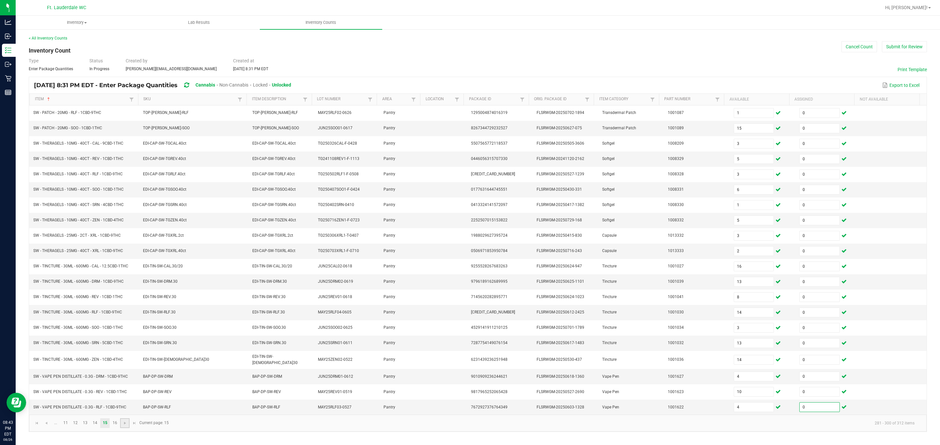
click at [129, 428] on link at bounding box center [124, 423] width 9 height 10
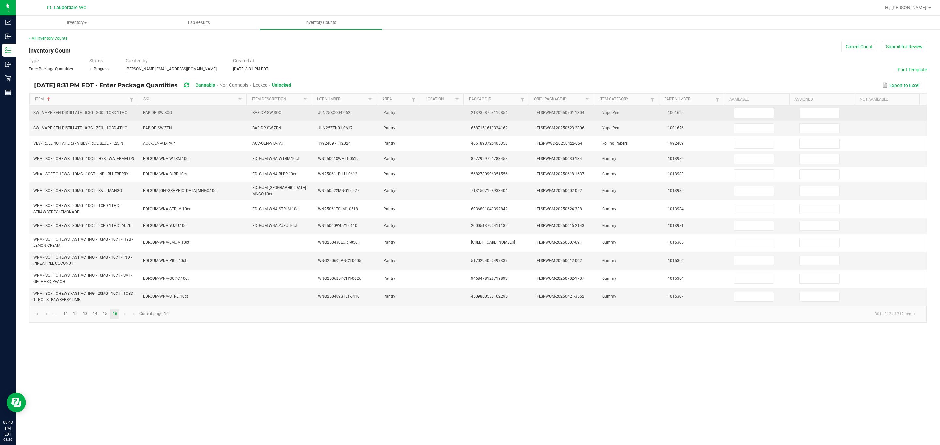
click at [558, 115] on input at bounding box center [754, 112] width 40 height 9
click at [558, 115] on input at bounding box center [819, 112] width 40 height 9
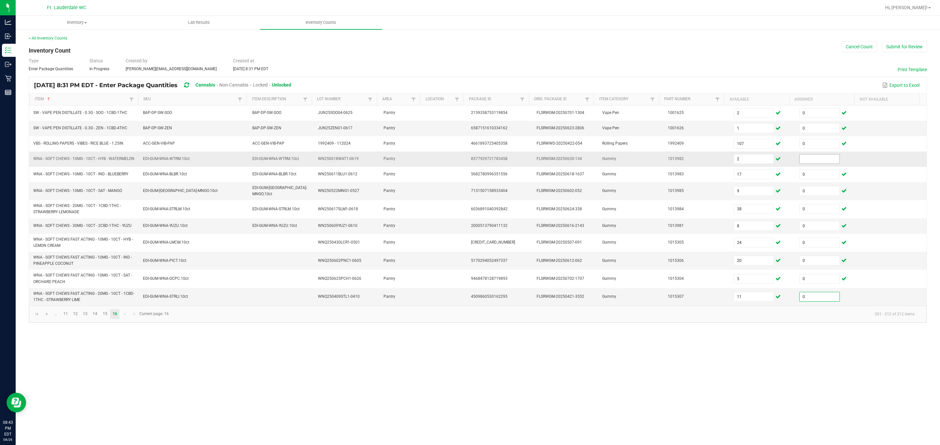
click at [558, 161] on input at bounding box center [819, 158] width 40 height 9
click at [558, 43] on button "Submit for Review" at bounding box center [904, 46] width 45 height 11
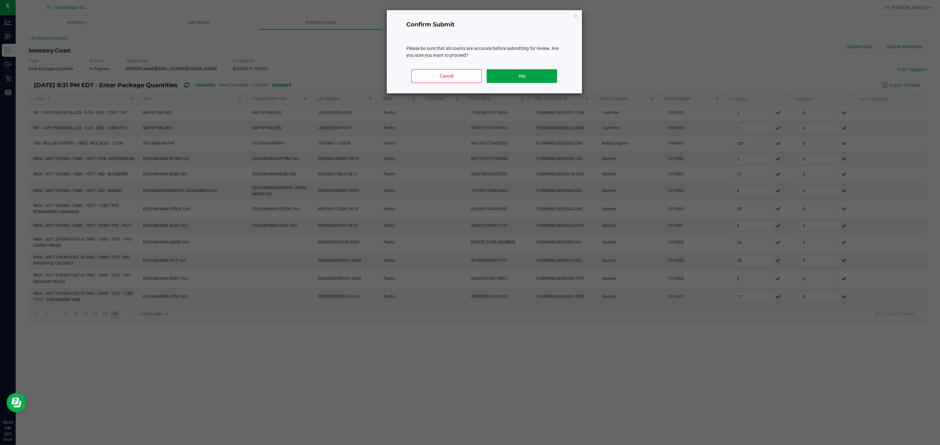
click at [532, 74] on button "Yes" at bounding box center [521, 76] width 70 height 14
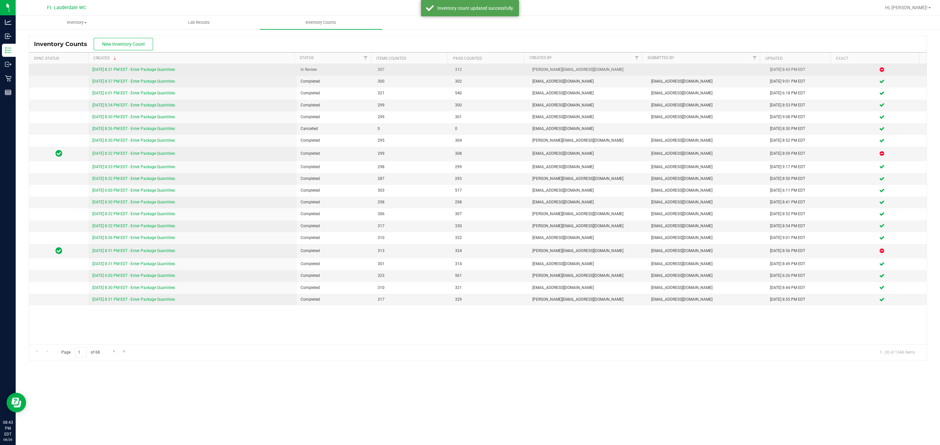
click at [170, 69] on link "8/26/25 8:31 PM EDT - Enter Package Quantities" at bounding box center [133, 69] width 83 height 5
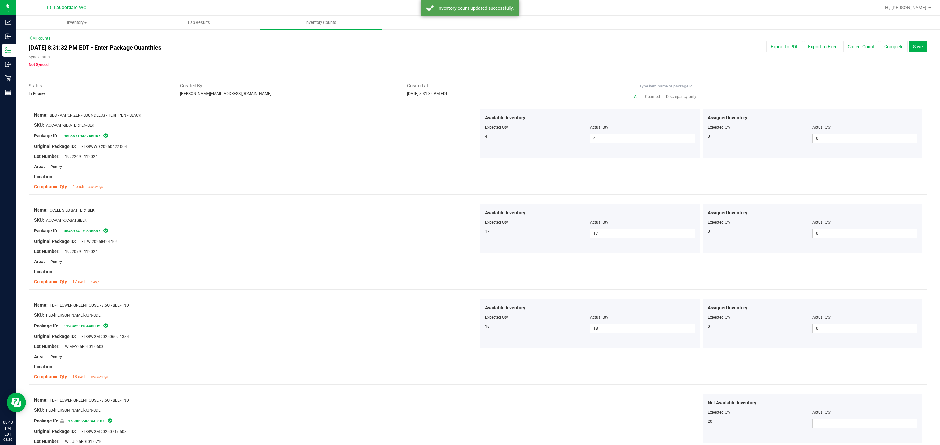
click at [558, 94] on div "All | Counted | Discrepancy only" at bounding box center [780, 97] width 293 height 6
click at [558, 96] on span "Discrepancy only" at bounding box center [681, 96] width 30 height 5
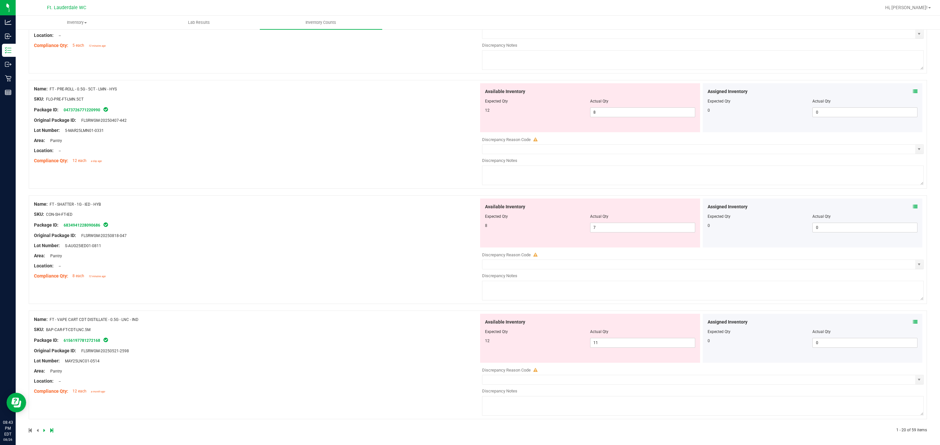
scroll to position [1996, 0]
click at [558, 340] on span "11 11" at bounding box center [642, 340] width 105 height 10
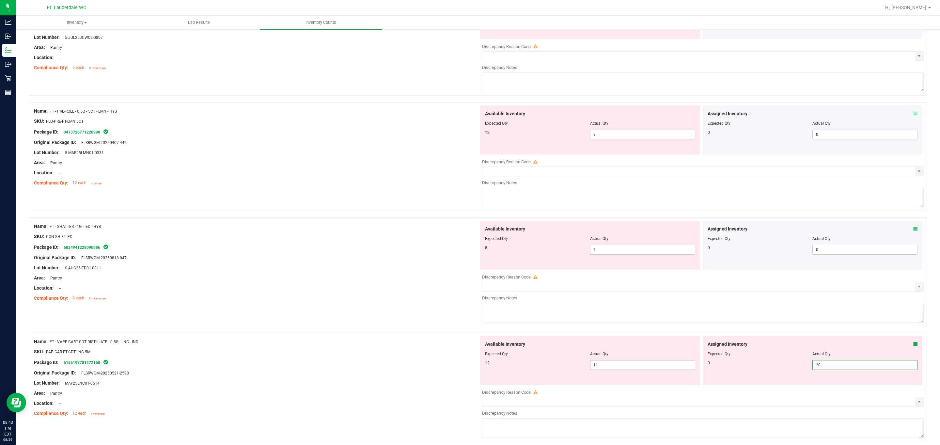
scroll to position [1947, 0]
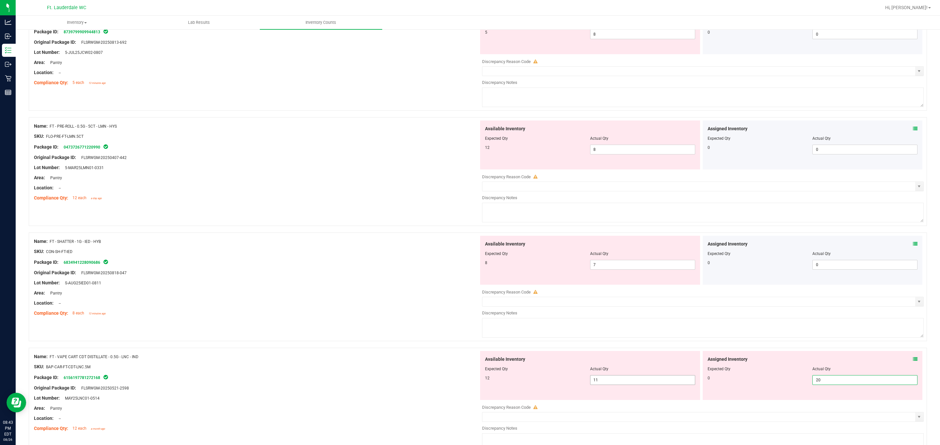
click at [558, 337] on textarea at bounding box center [702, 328] width 441 height 20
click at [558, 385] on span "20 20" at bounding box center [864, 380] width 105 height 10
click at [558, 385] on span "11 11" at bounding box center [642, 380] width 105 height 10
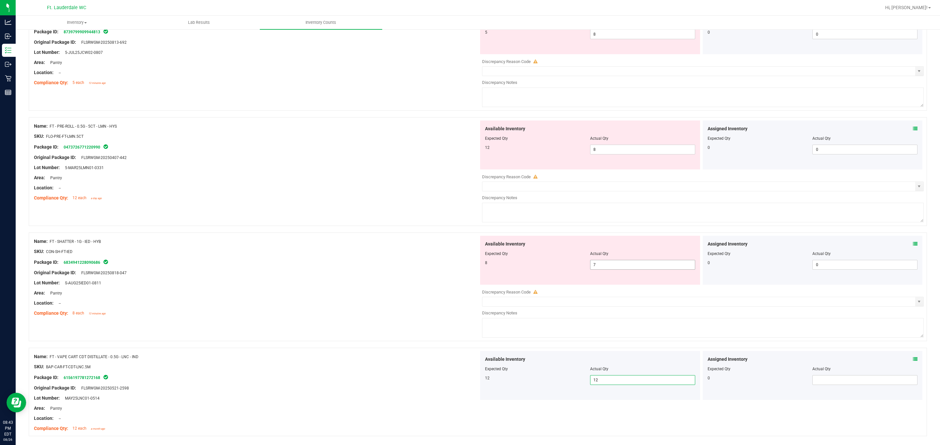
click at [558, 277] on div "Available Inventory Expected Qty Actual Qty 8 7 7" at bounding box center [590, 260] width 220 height 49
click at [558, 270] on span "7 7" at bounding box center [642, 265] width 105 height 10
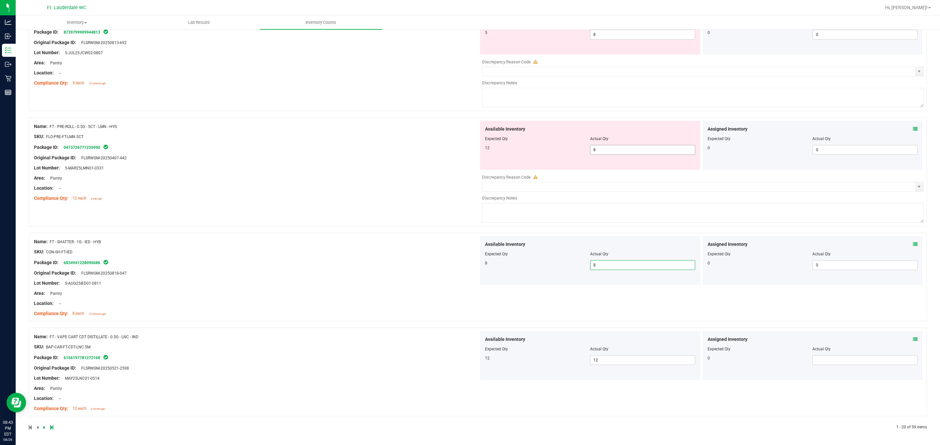
click at [558, 155] on span "8 8" at bounding box center [642, 150] width 105 height 10
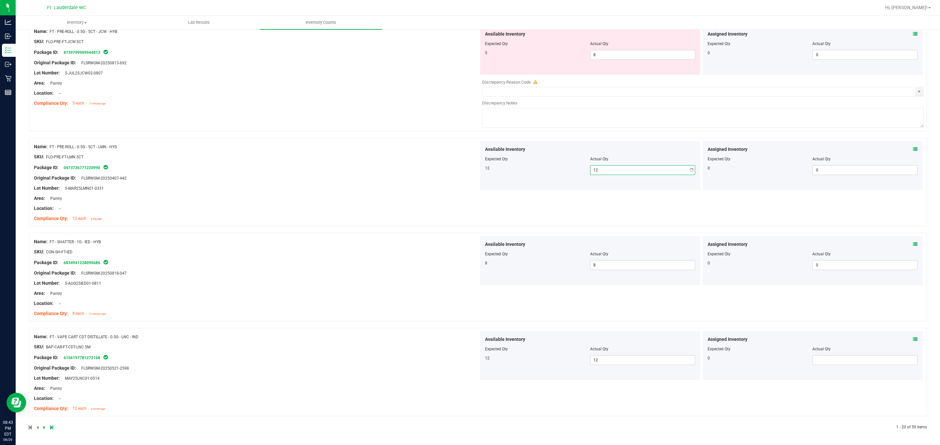
scroll to position [1934, 0]
click at [558, 50] on span "8 8" at bounding box center [642, 55] width 105 height 10
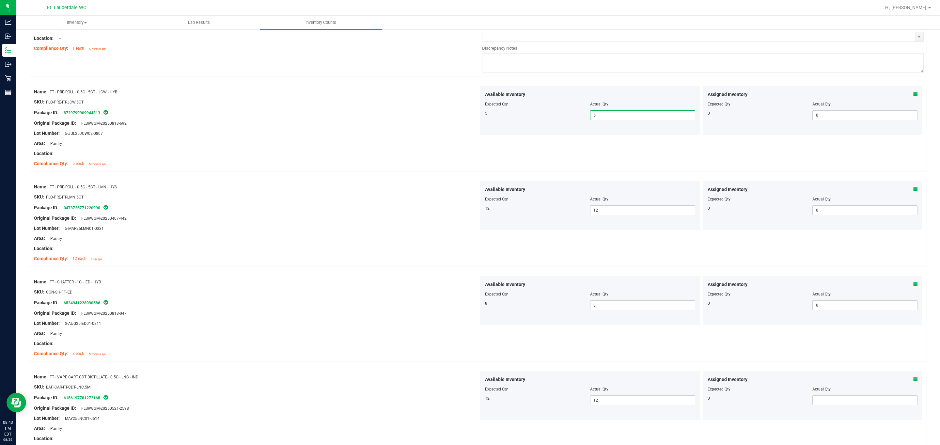
scroll to position [1767, 0]
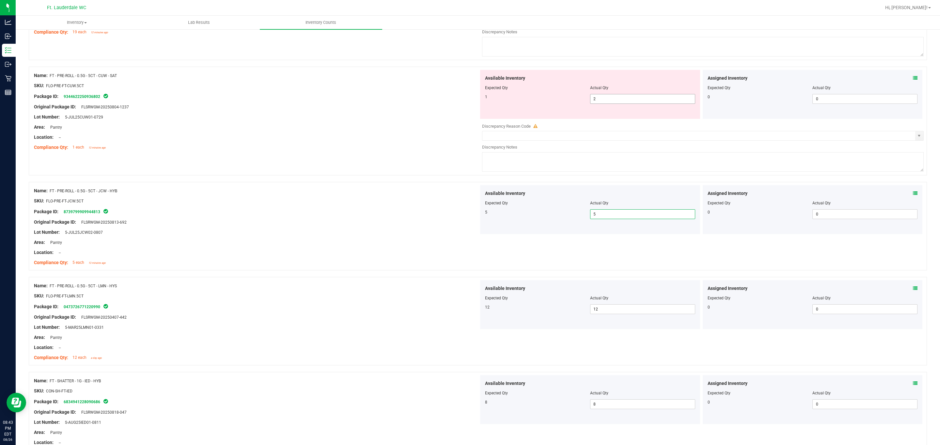
click at [558, 94] on div at bounding box center [590, 92] width 210 height 3
click at [558, 101] on span "2 2" at bounding box center [642, 99] width 105 height 10
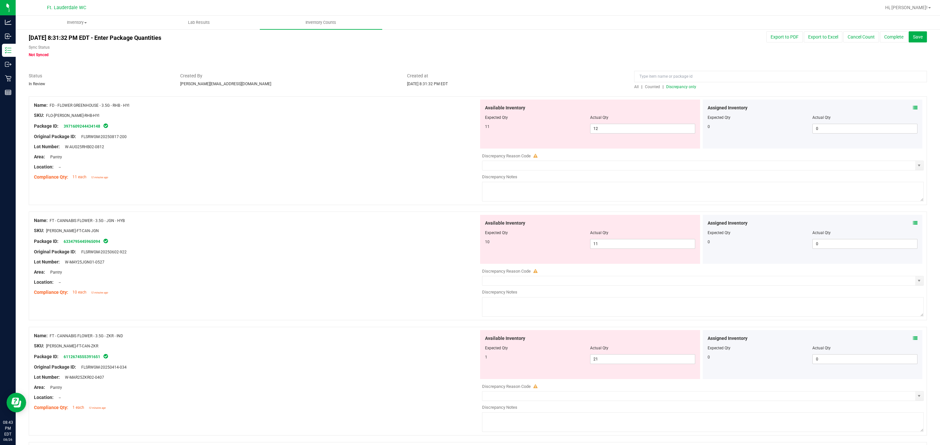
scroll to position [0, 0]
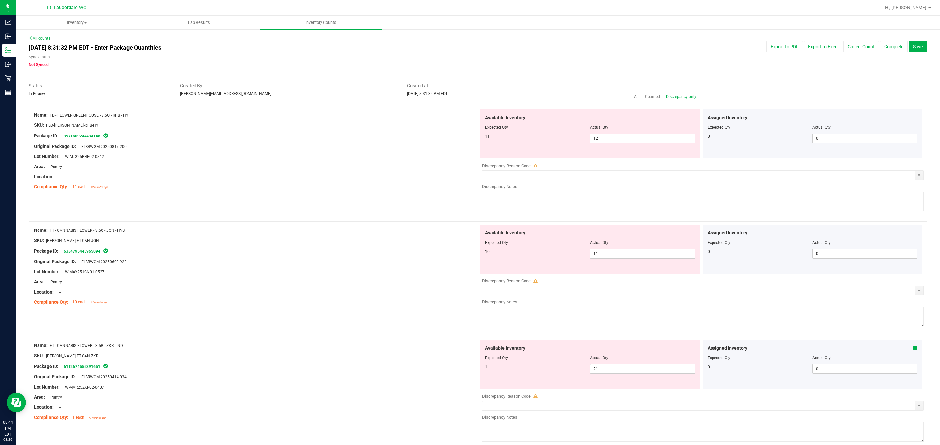
click at [558, 91] on input at bounding box center [780, 86] width 293 height 11
click at [558, 96] on span "Discrepancy only" at bounding box center [681, 96] width 30 height 5
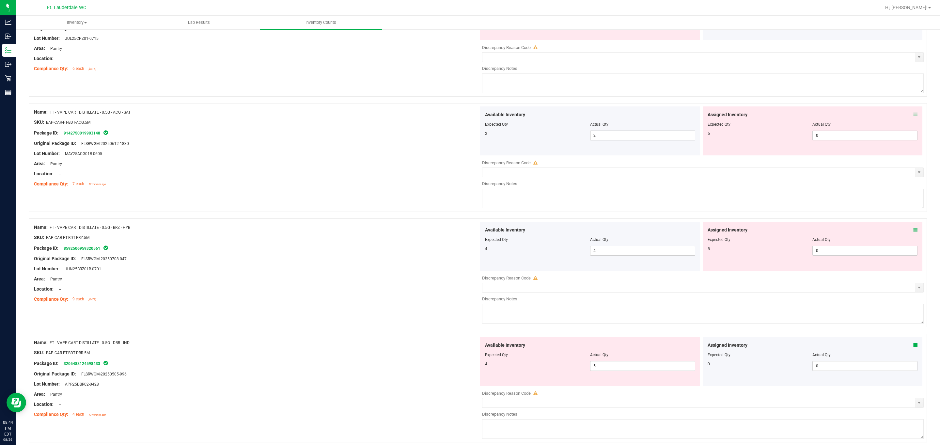
scroll to position [1996, 0]
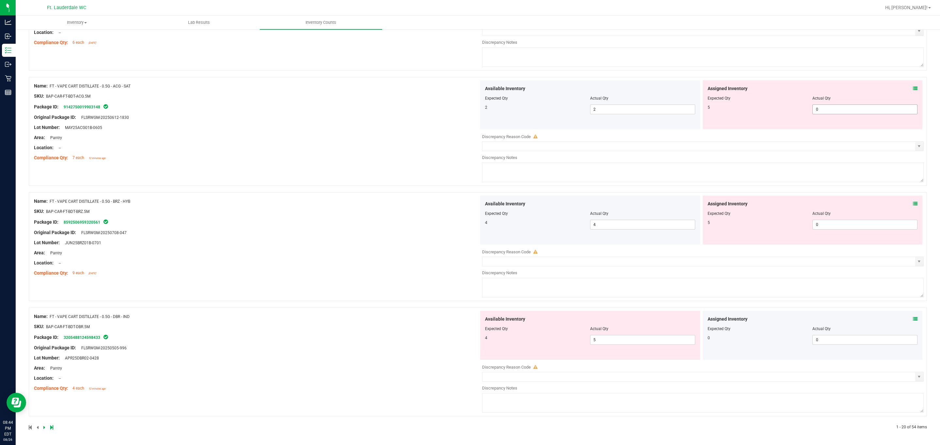
click at [558, 105] on span "0 0" at bounding box center [864, 109] width 105 height 10
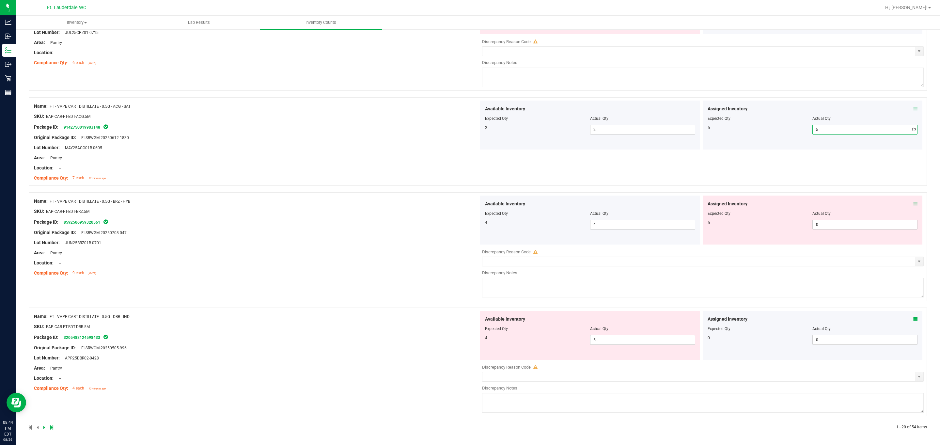
scroll to position [1976, 0]
click at [558, 224] on span "0 0" at bounding box center [864, 225] width 105 height 10
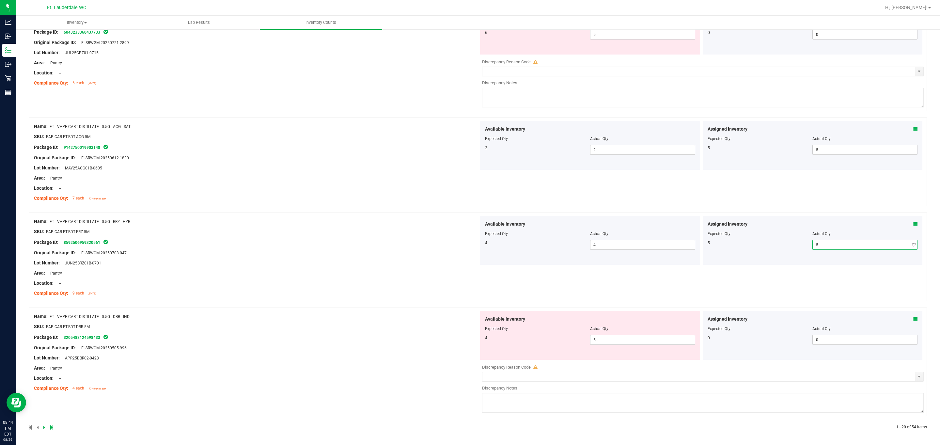
scroll to position [1955, 0]
click at [558, 338] on span "5 5" at bounding box center [642, 340] width 105 height 10
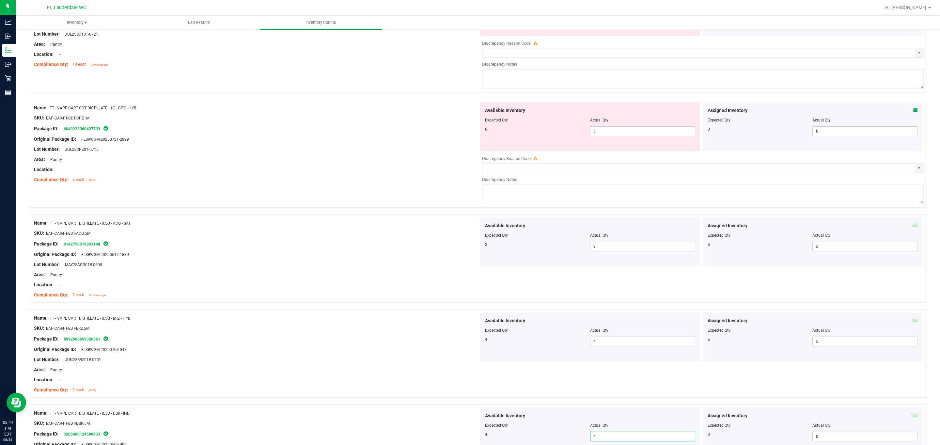
scroll to position [1739, 0]
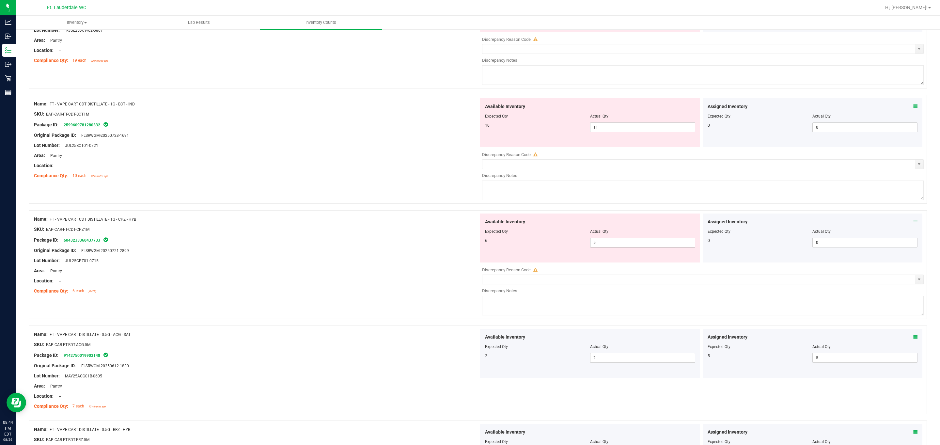
click at [558, 247] on span "5 5" at bounding box center [642, 243] width 105 height 10
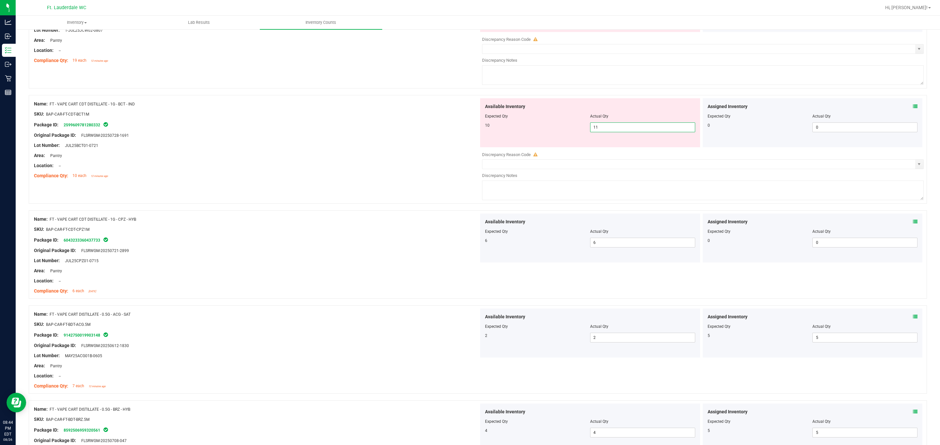
click at [558, 132] on span "11 11" at bounding box center [642, 127] width 105 height 10
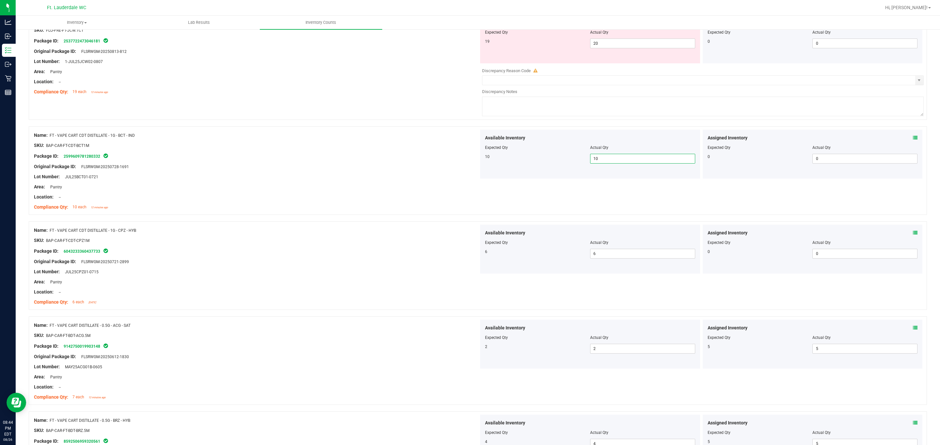
scroll to position [1690, 0]
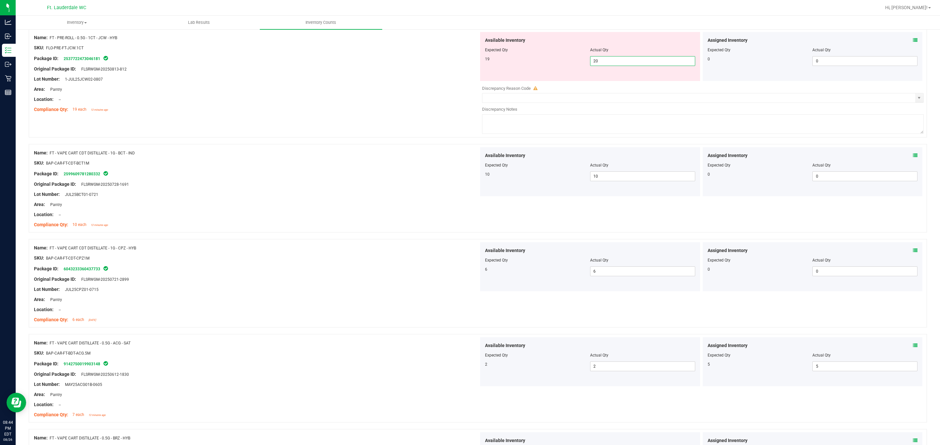
click at [558, 63] on span "20 20" at bounding box center [642, 61] width 105 height 10
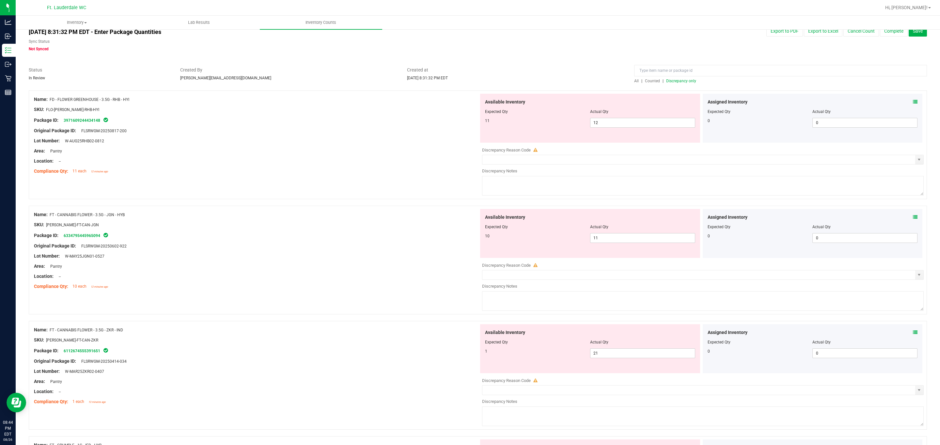
scroll to position [0, 0]
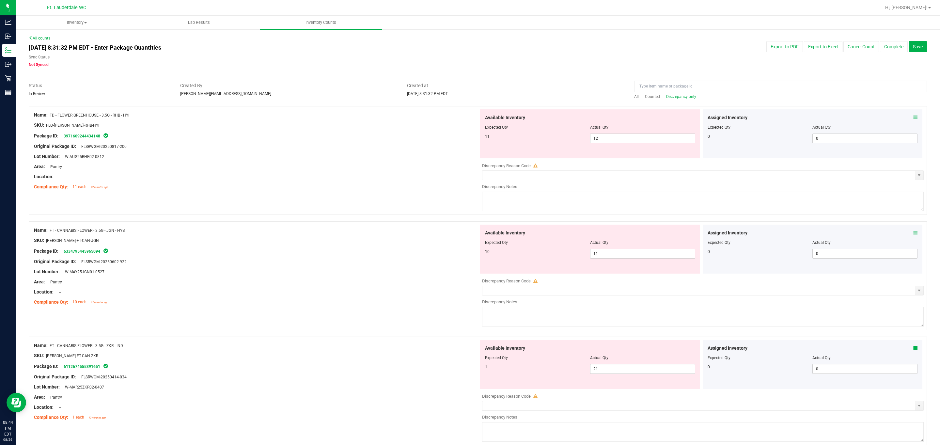
click at [558, 95] on span "Discrepancy only" at bounding box center [681, 96] width 30 height 5
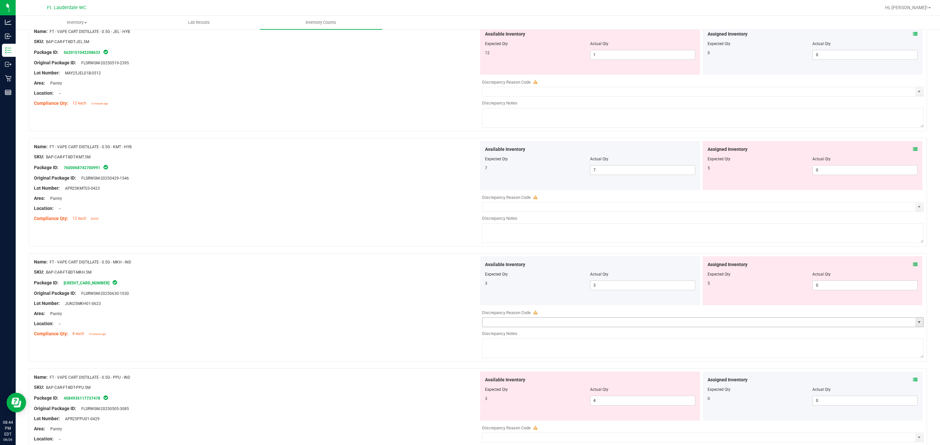
scroll to position [1996, 0]
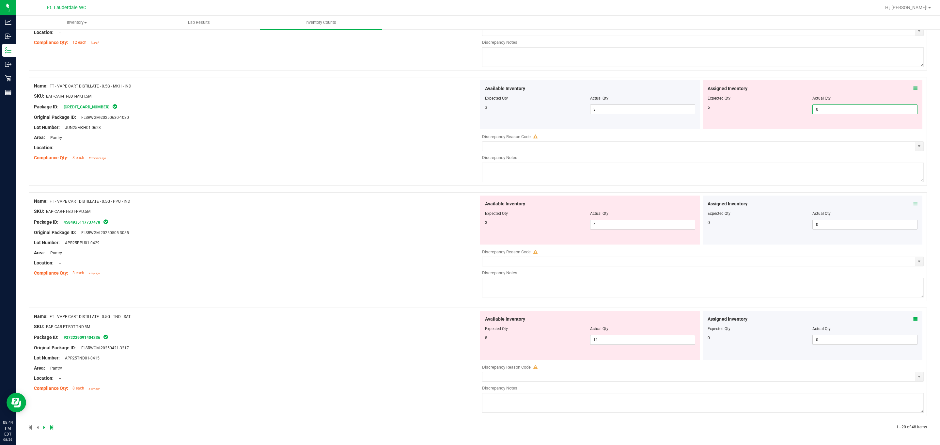
click at [558, 109] on span "0 0" at bounding box center [864, 109] width 105 height 10
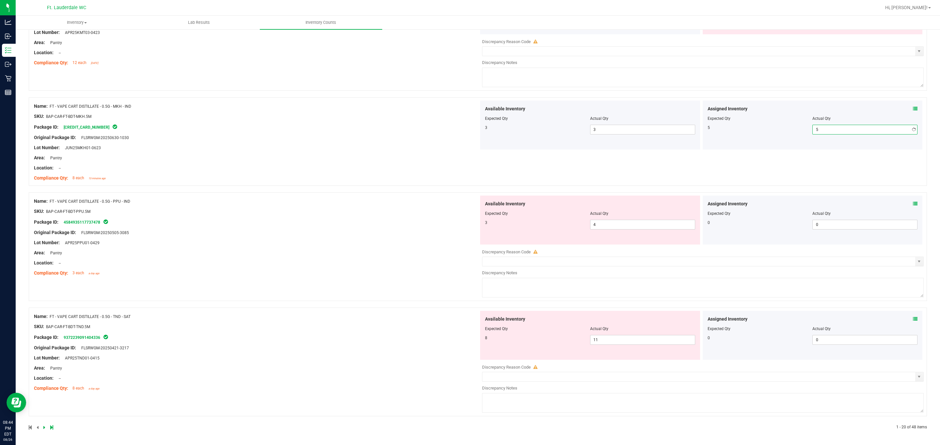
scroll to position [1976, 0]
click at [558, 221] on span "4 4" at bounding box center [642, 225] width 105 height 10
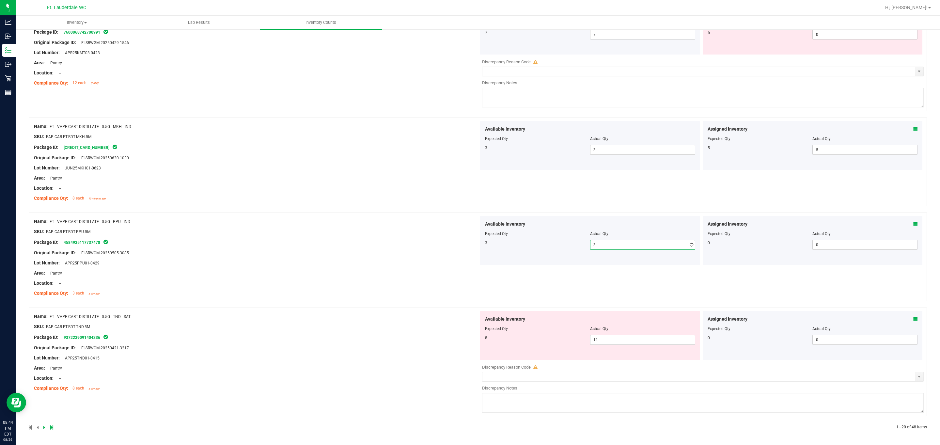
scroll to position [1955, 0]
click at [558, 341] on span "11 11" at bounding box center [642, 340] width 105 height 10
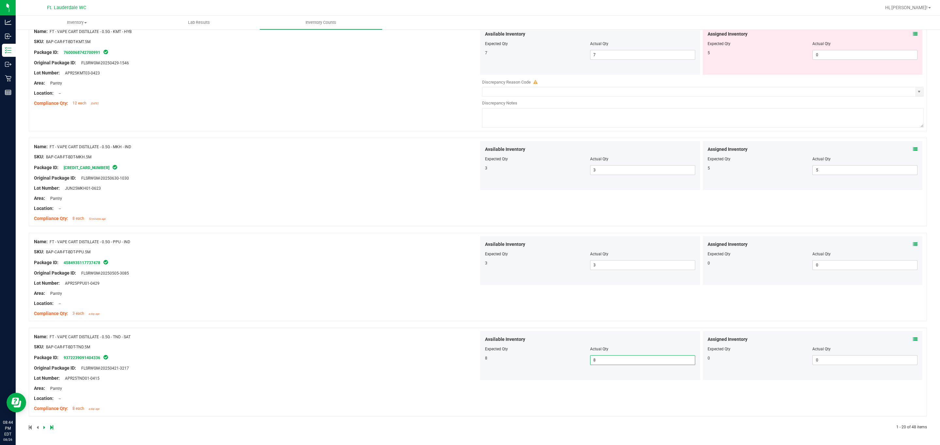
click at [558, 335] on div "Available Inventory Expected Qty Actual Qty 8 8 8" at bounding box center [590, 355] width 220 height 49
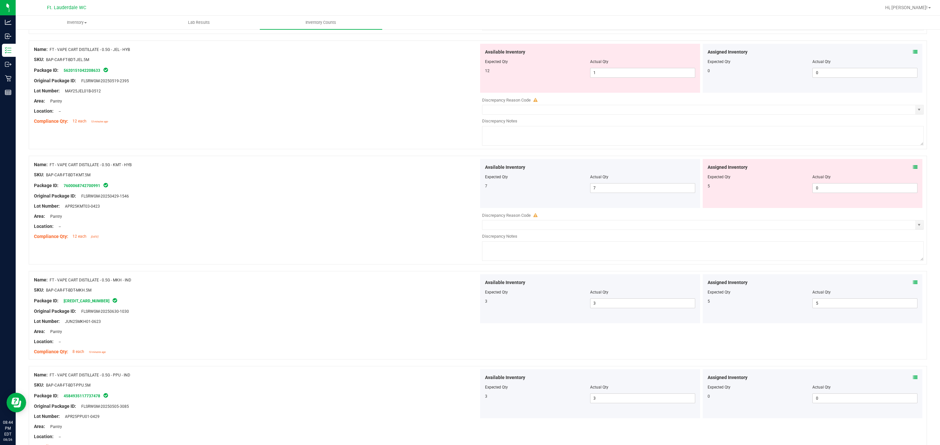
scroll to position [1690, 0]
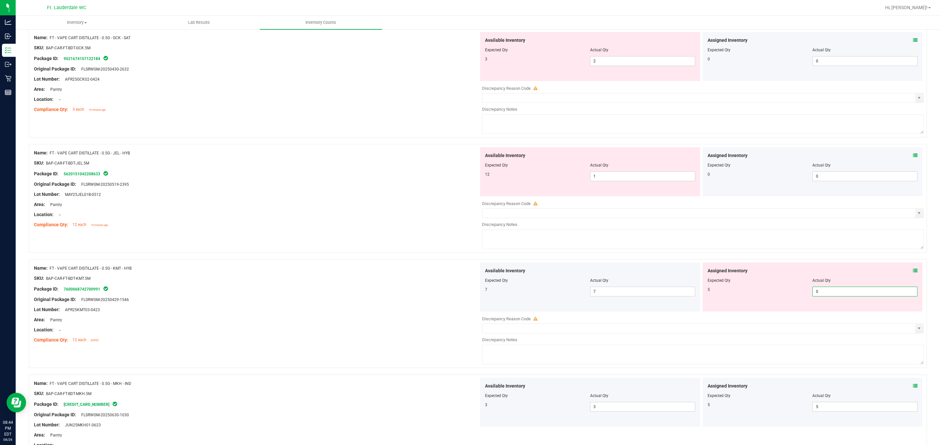
click at [558, 296] on span "0 0" at bounding box center [864, 291] width 105 height 10
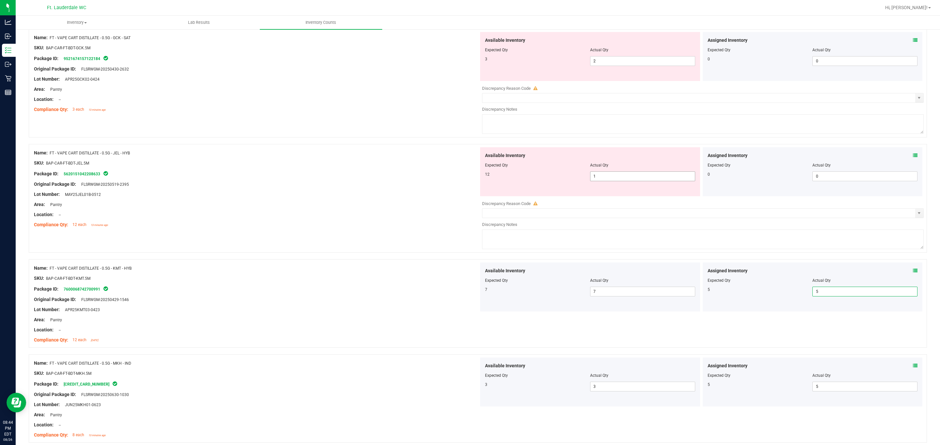
click at [558, 181] on span "1 1" at bounding box center [642, 176] width 105 height 10
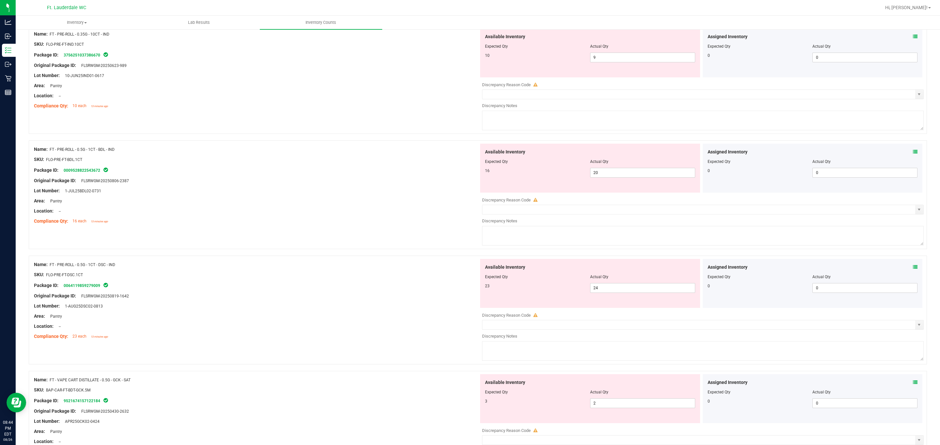
scroll to position [1347, 0]
click at [558, 293] on span "24 24" at bounding box center [642, 289] width 105 height 10
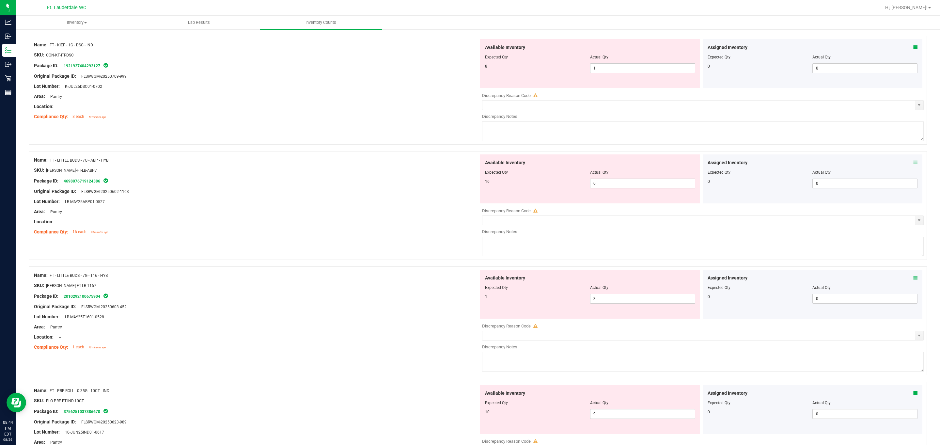
scroll to position [956, 0]
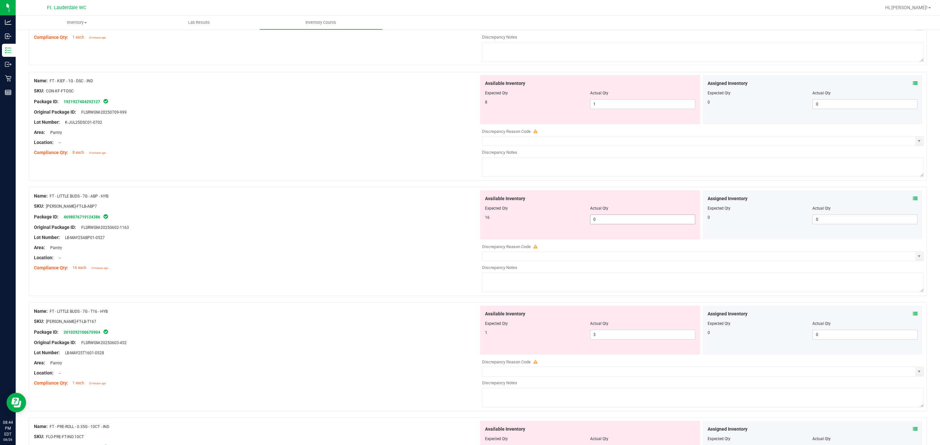
click at [558, 224] on span "0 0" at bounding box center [642, 219] width 105 height 10
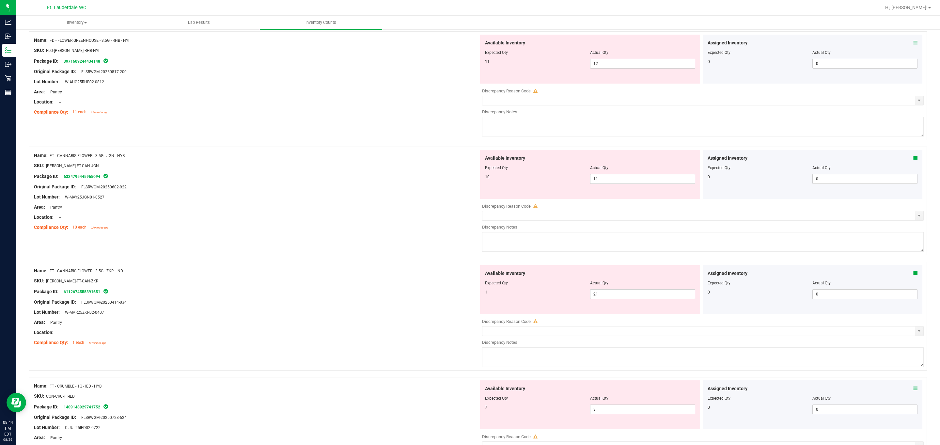
scroll to position [0, 0]
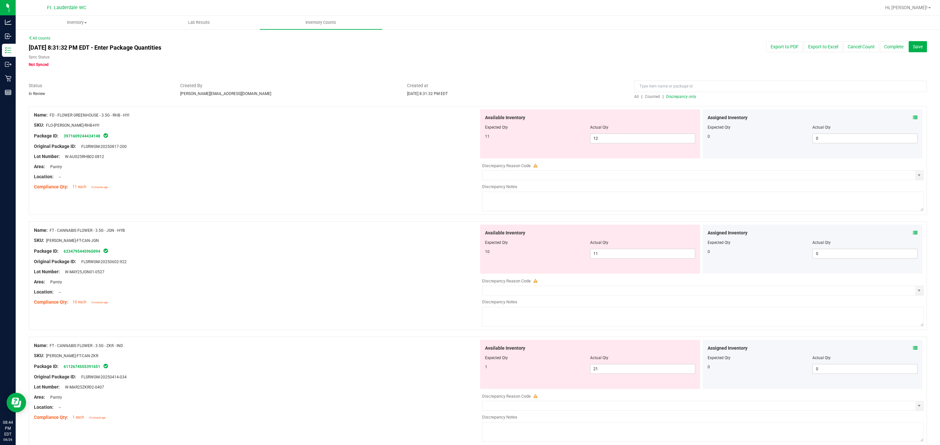
click at [558, 98] on span "Discrepancy only" at bounding box center [681, 96] width 30 height 5
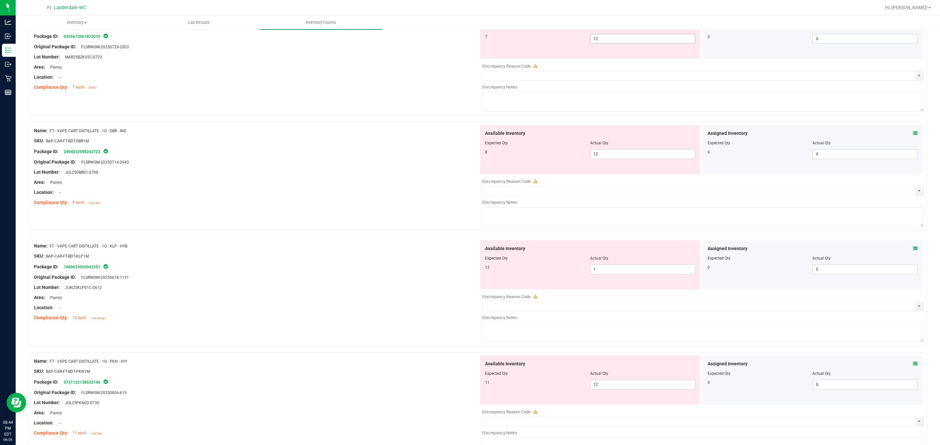
scroll to position [1996, 0]
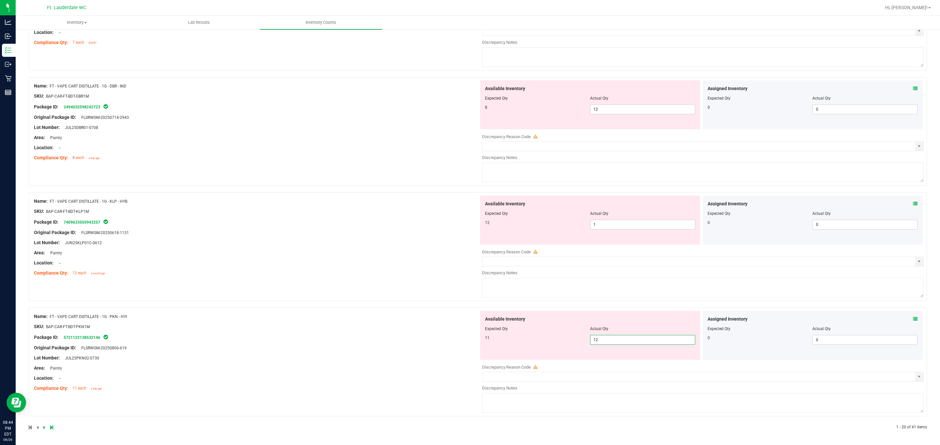
click at [558, 340] on span "12 12" at bounding box center [642, 340] width 105 height 10
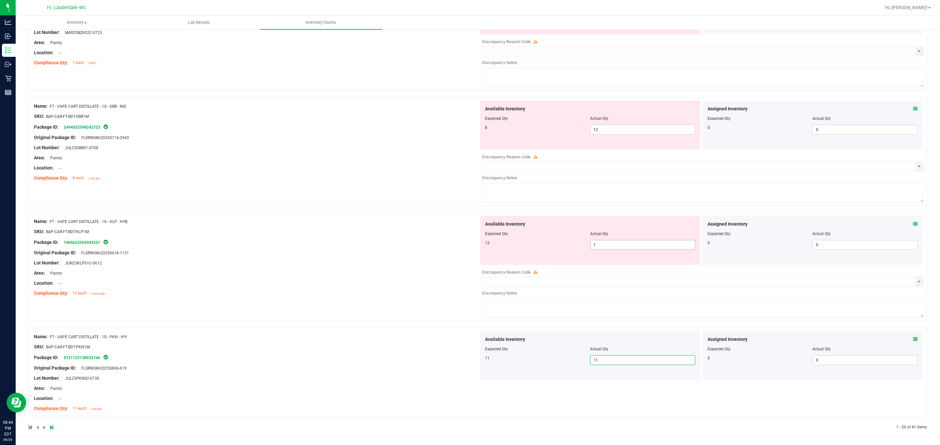
click at [558, 243] on span "1 1" at bounding box center [642, 245] width 105 height 10
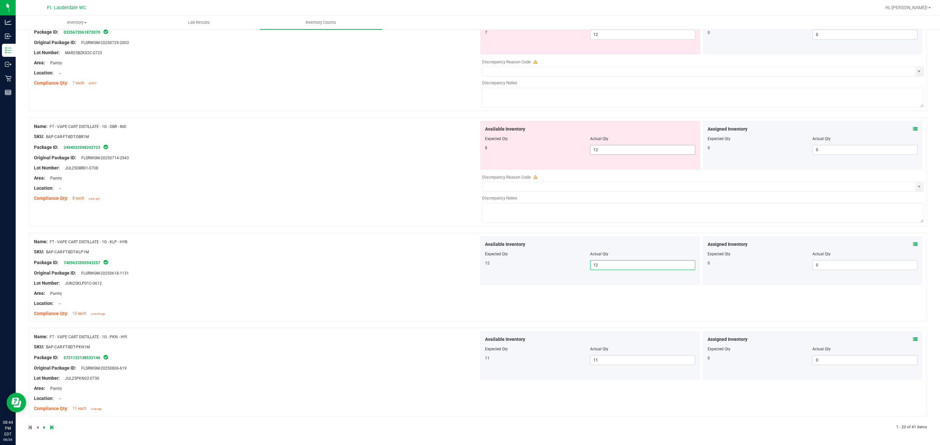
click at [558, 147] on span "12 12" at bounding box center [642, 150] width 105 height 10
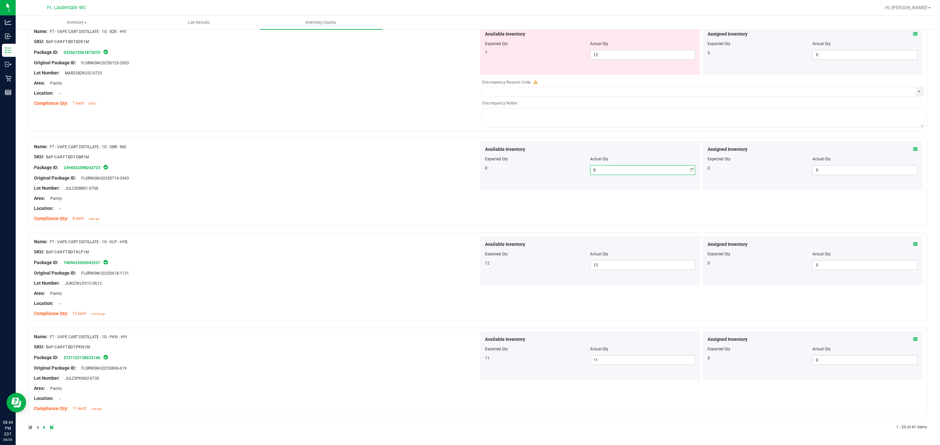
scroll to position [1934, 0]
click at [558, 54] on span "12 12" at bounding box center [642, 55] width 105 height 10
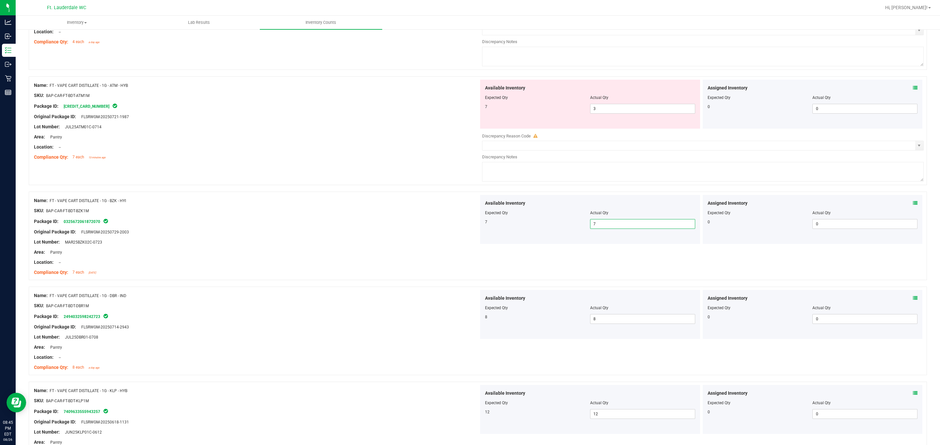
scroll to position [1718, 0]
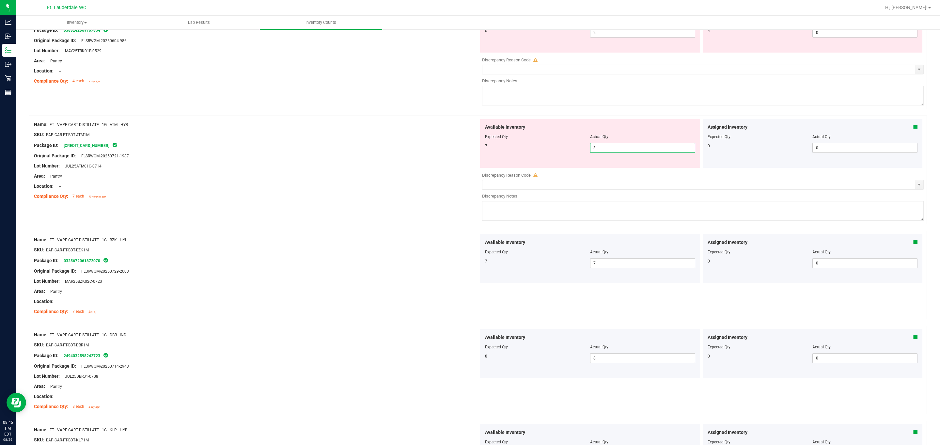
click at [558, 153] on span "3 3" at bounding box center [642, 148] width 105 height 10
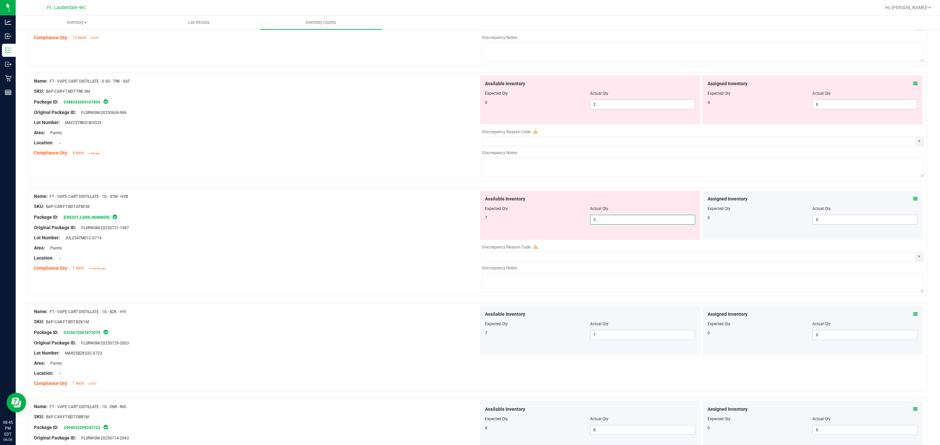
scroll to position [1522, 0]
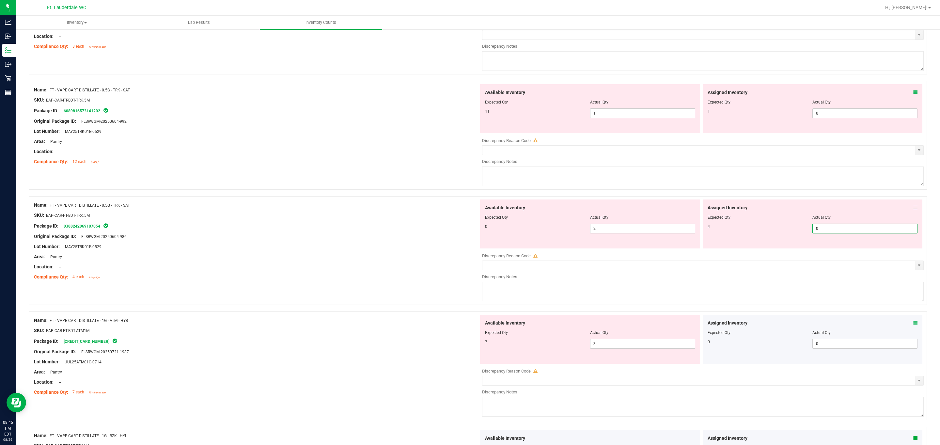
click at [558, 233] on span "0 0" at bounding box center [864, 228] width 105 height 10
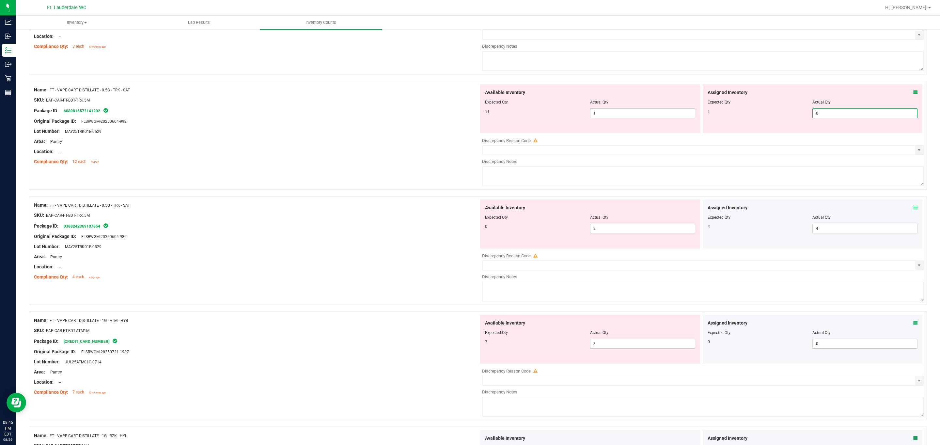
click at [558, 118] on span "0 0" at bounding box center [864, 113] width 105 height 10
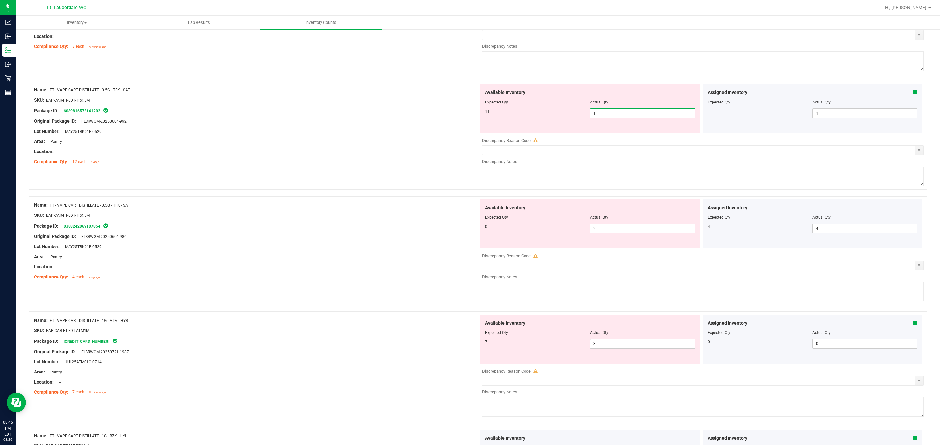
click at [558, 118] on span "1 1" at bounding box center [642, 113] width 105 height 10
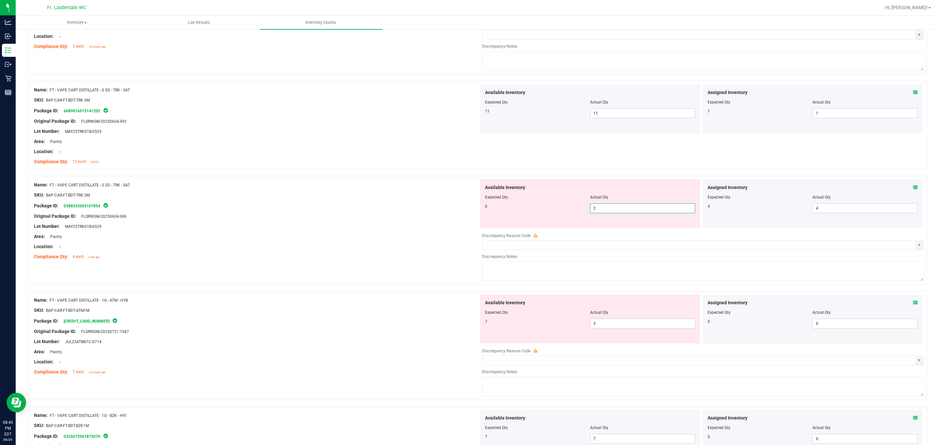
click at [558, 213] on span "2 2" at bounding box center [642, 208] width 105 height 10
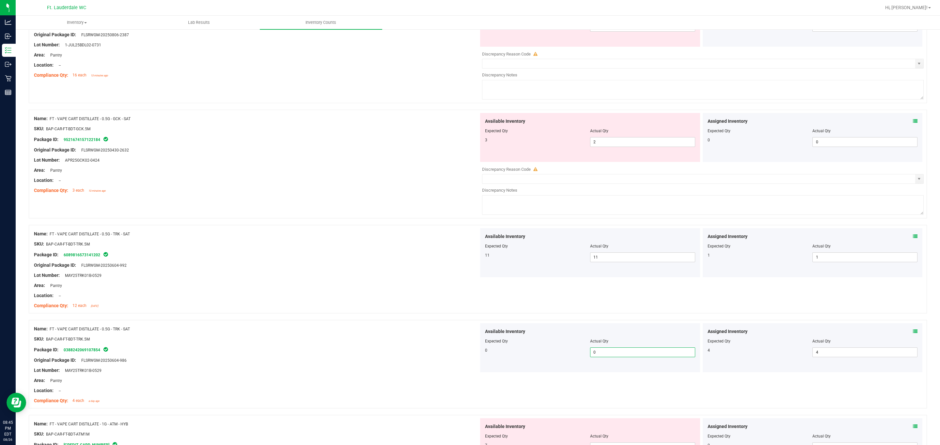
scroll to position [1376, 0]
click at [558, 146] on span "2 2" at bounding box center [642, 145] width 105 height 10
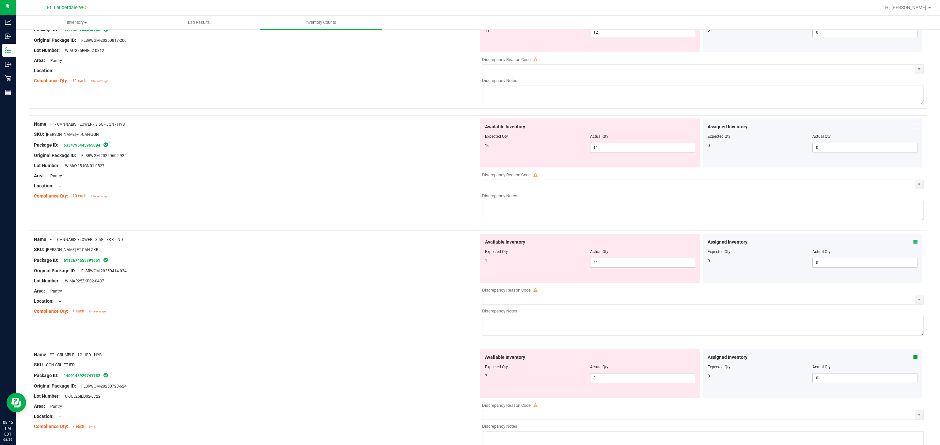
scroll to position [0, 0]
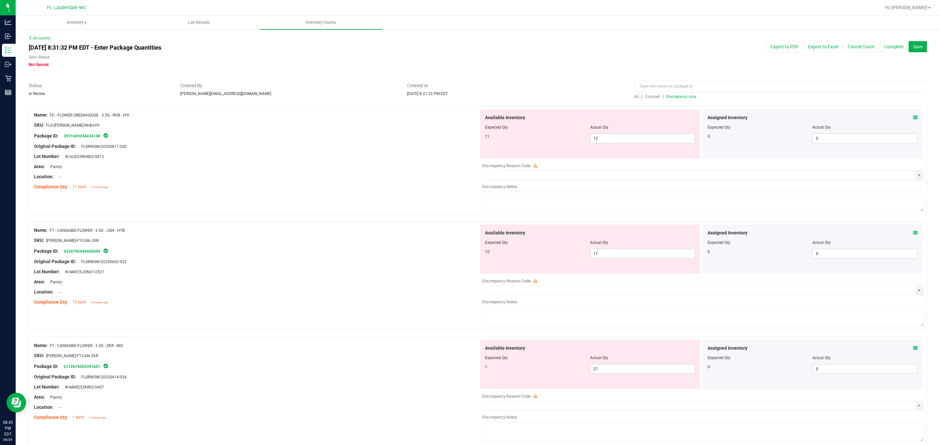
click at [558, 94] on span "Discrepancy only" at bounding box center [681, 96] width 30 height 5
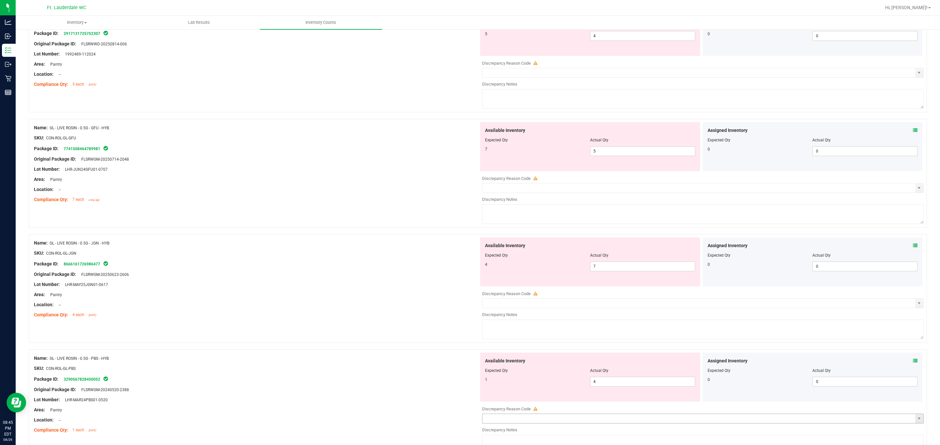
scroll to position [1996, 0]
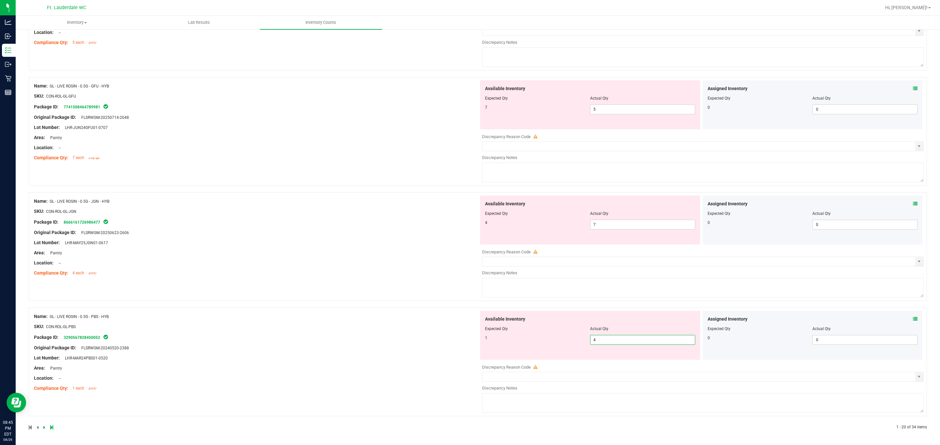
click at [558, 341] on span "4 4" at bounding box center [642, 340] width 105 height 10
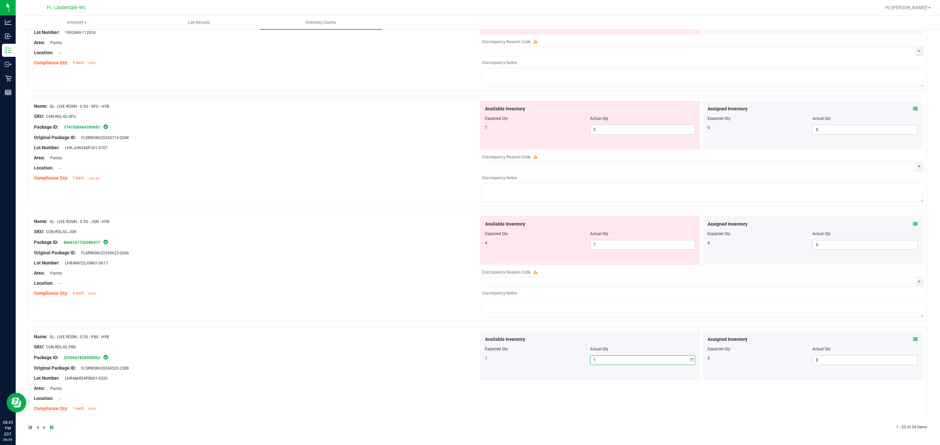
scroll to position [1976, 0]
click at [558, 247] on span "7 7" at bounding box center [642, 245] width 105 height 10
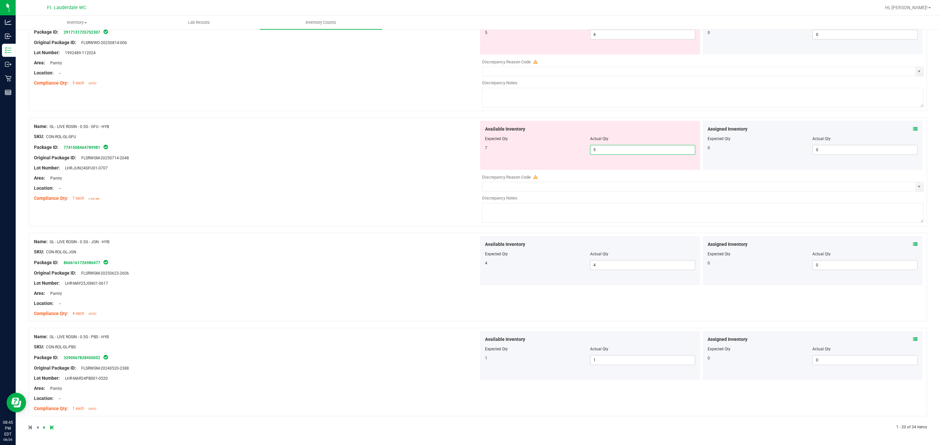
click at [558, 153] on span "5 5" at bounding box center [642, 150] width 105 height 10
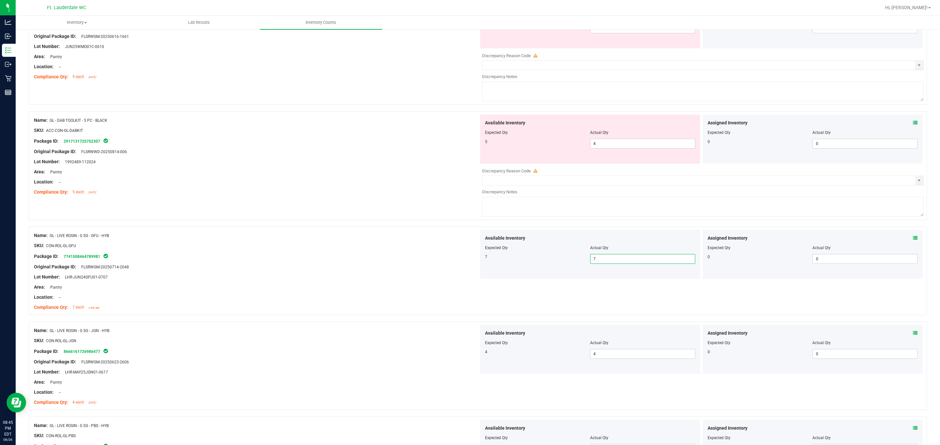
scroll to position [1837, 0]
click at [558, 149] on span "4 4" at bounding box center [642, 145] width 105 height 10
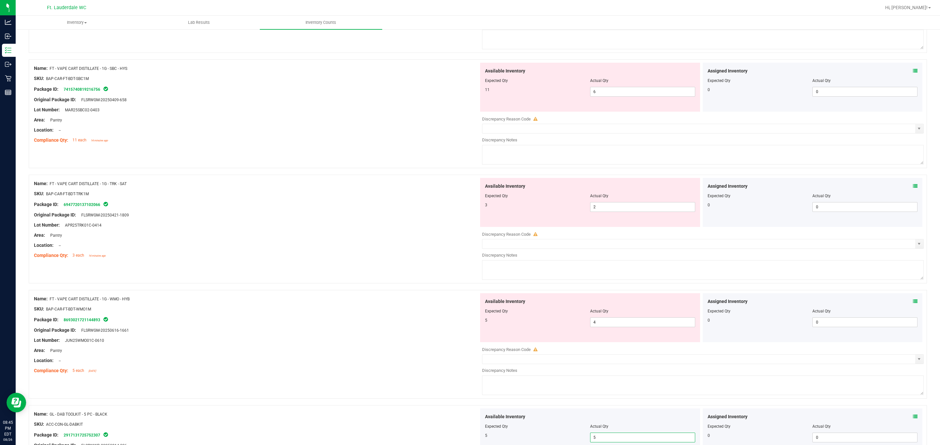
scroll to position [1543, 0]
click at [558, 213] on span "2 2" at bounding box center [642, 208] width 105 height 10
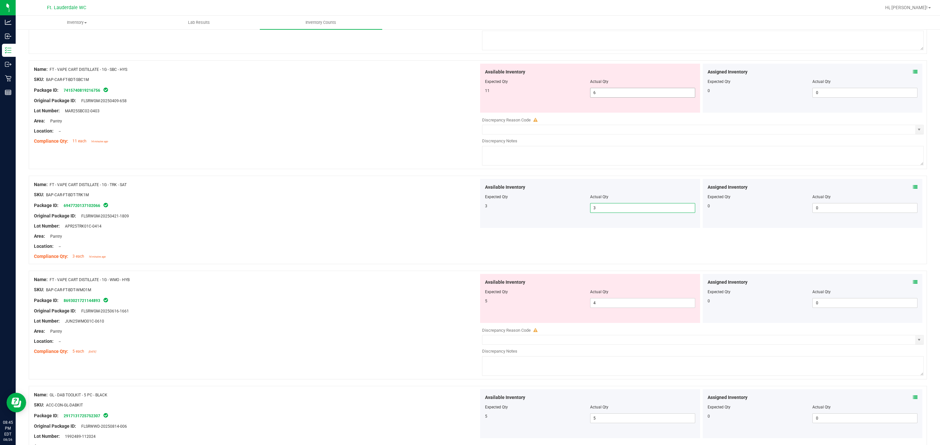
scroll to position [1347, 0]
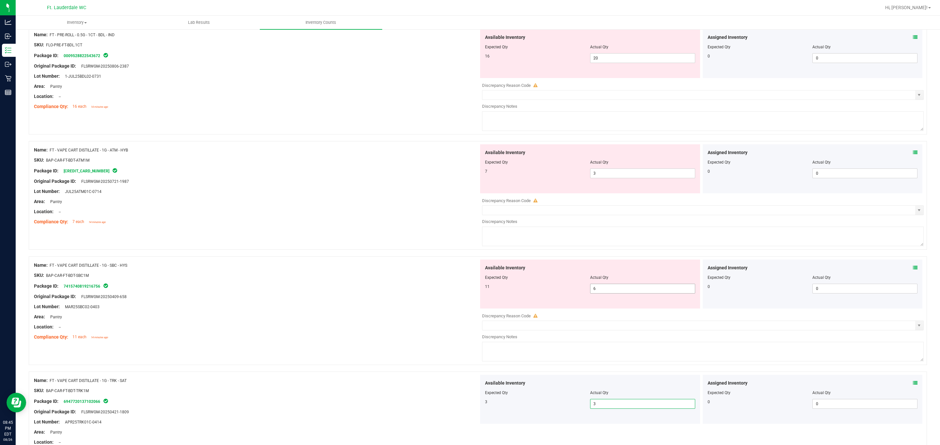
click at [558, 293] on span "6 6" at bounding box center [642, 289] width 105 height 10
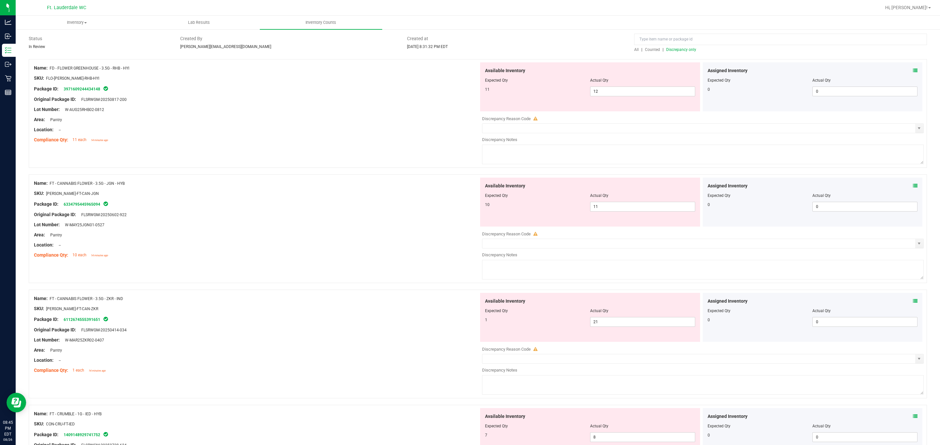
scroll to position [0, 0]
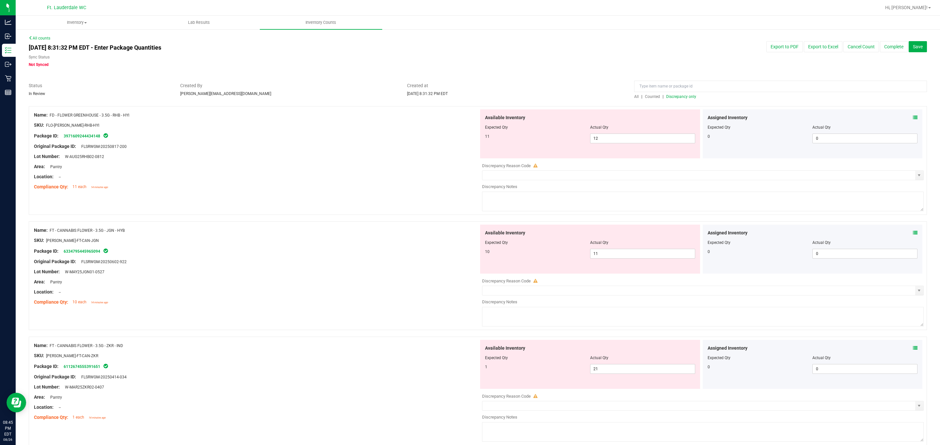
click at [558, 96] on span "Discrepancy only" at bounding box center [681, 96] width 30 height 5
click at [558, 140] on span "12 12" at bounding box center [642, 138] width 105 height 10
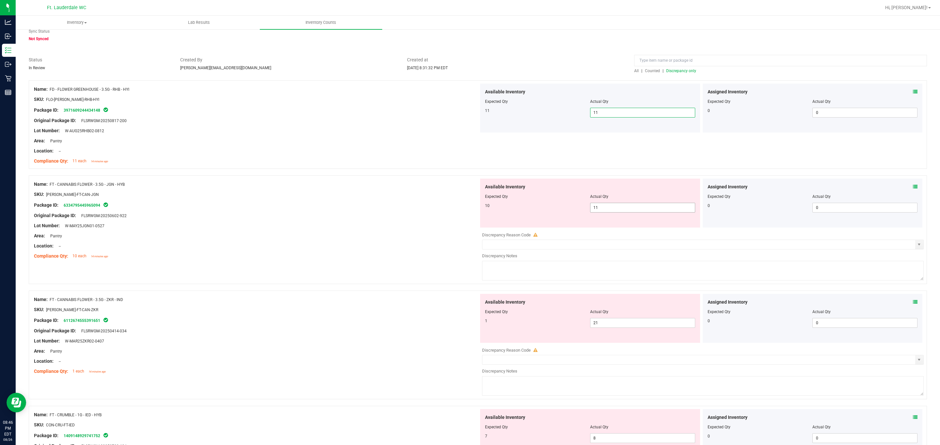
click at [558, 208] on span "11 11" at bounding box center [642, 208] width 105 height 10
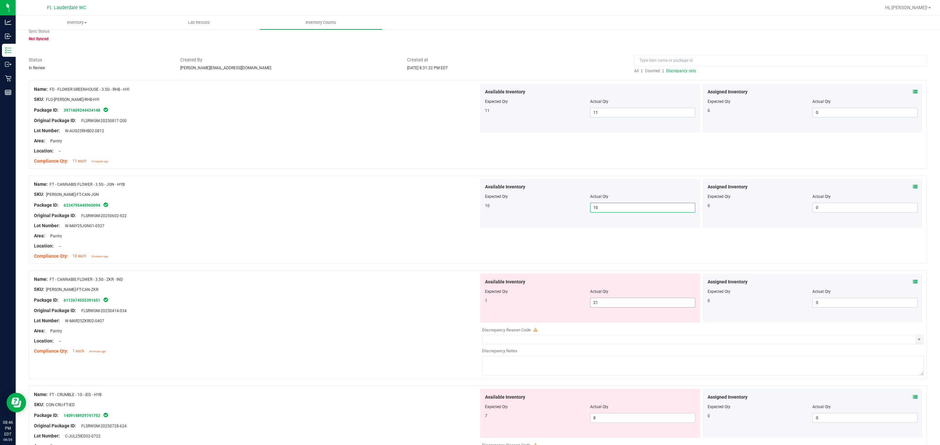
click at [558, 305] on span "21 21" at bounding box center [642, 303] width 105 height 10
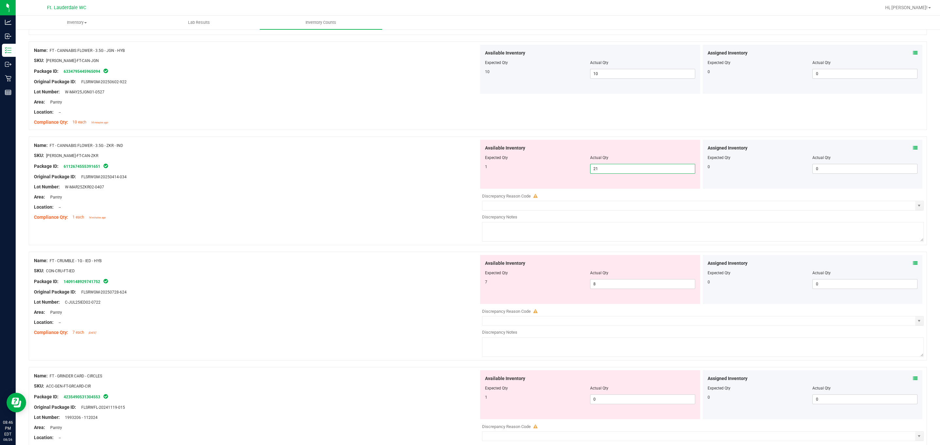
scroll to position [173, 0]
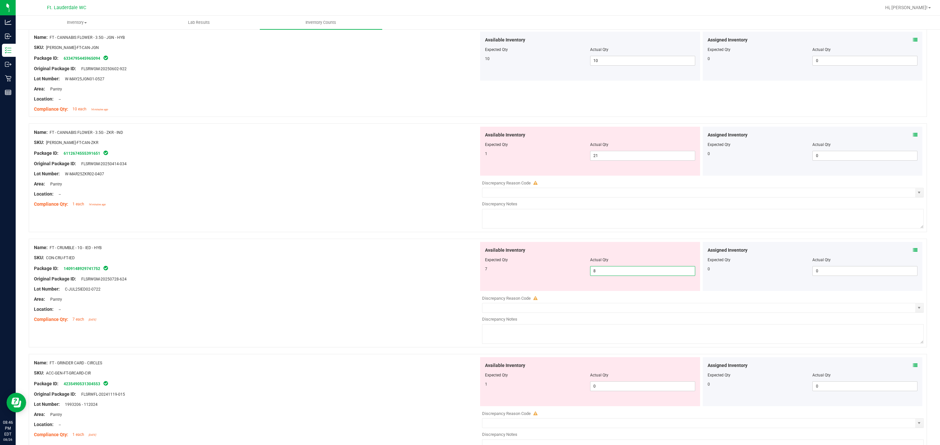
click at [558, 276] on span "8 8" at bounding box center [642, 271] width 105 height 10
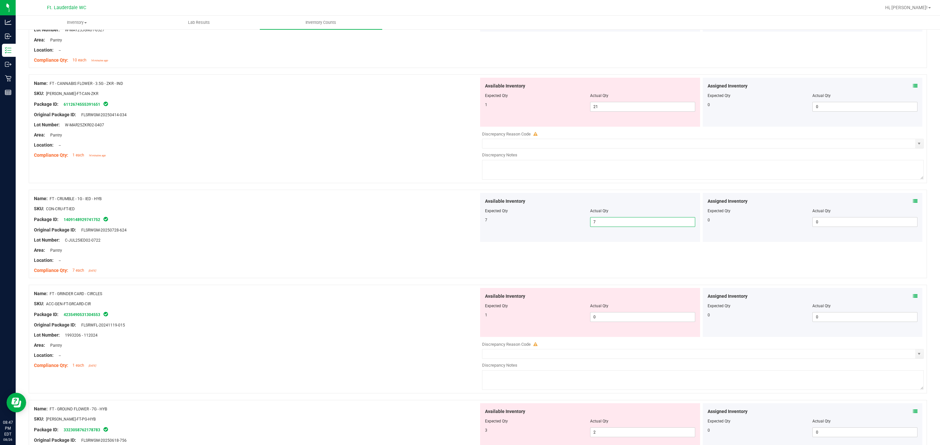
scroll to position [319, 0]
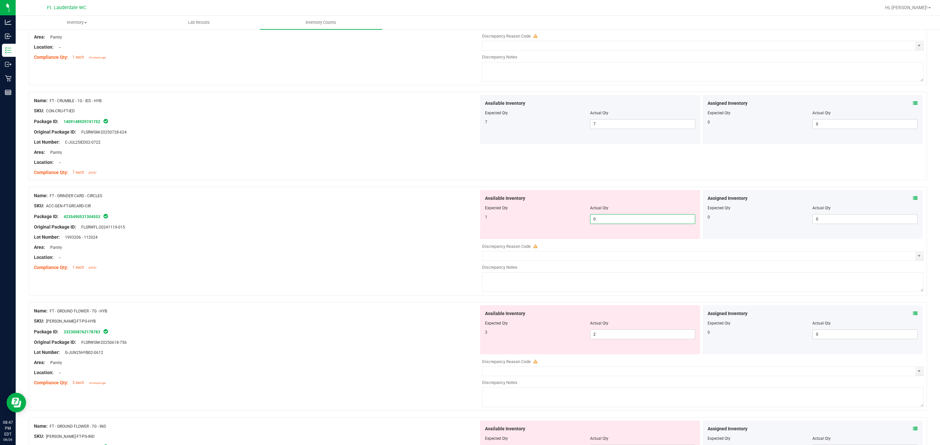
click at [558, 222] on span "0 0" at bounding box center [642, 219] width 105 height 10
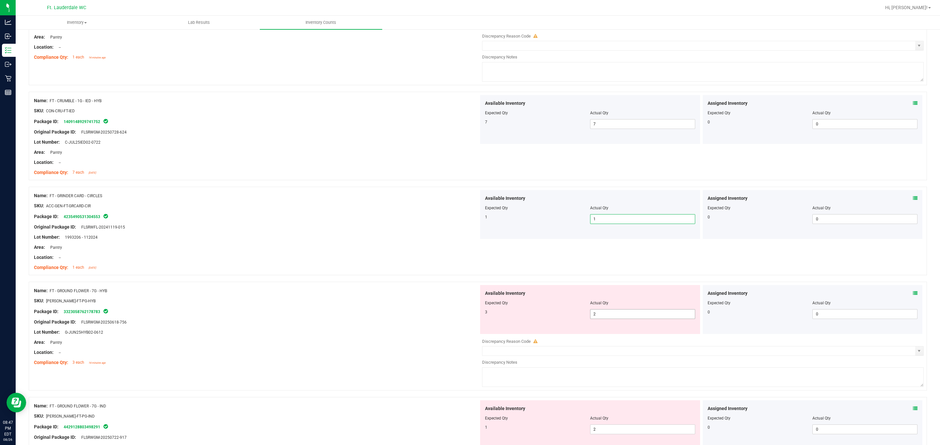
click at [558, 319] on span "2 2" at bounding box center [642, 314] width 105 height 10
click at [558, 316] on span "2 2" at bounding box center [642, 314] width 105 height 10
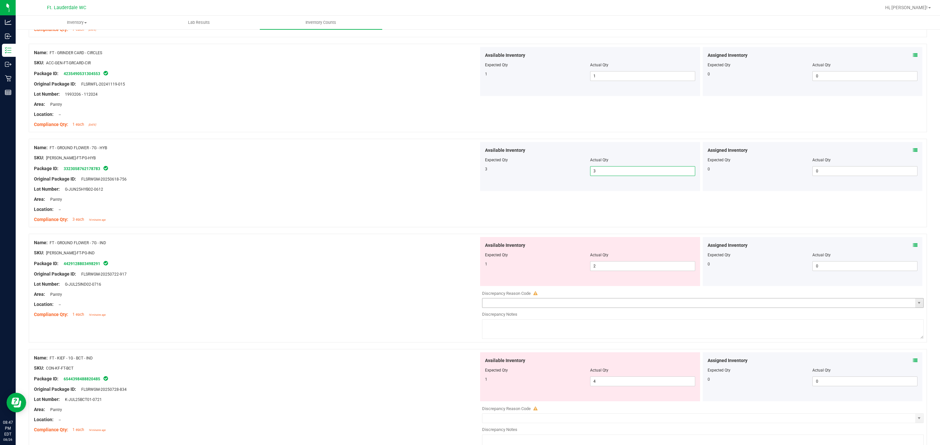
scroll to position [466, 0]
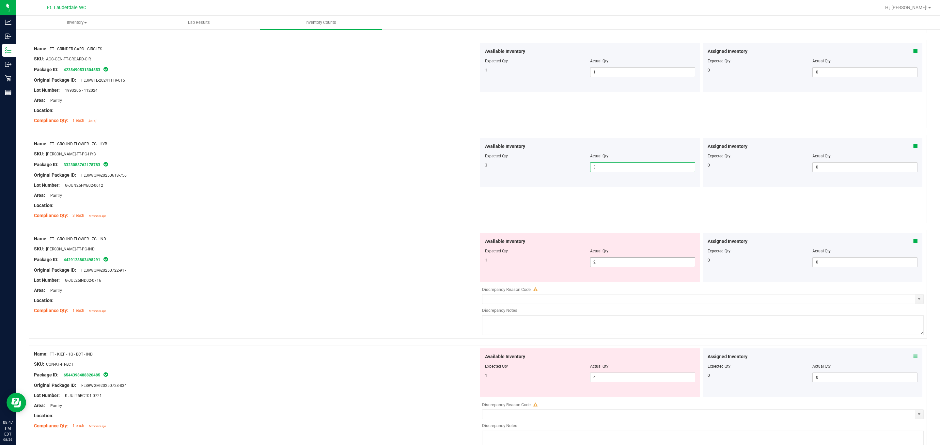
click at [558, 261] on span "2 2" at bounding box center [642, 262] width 105 height 10
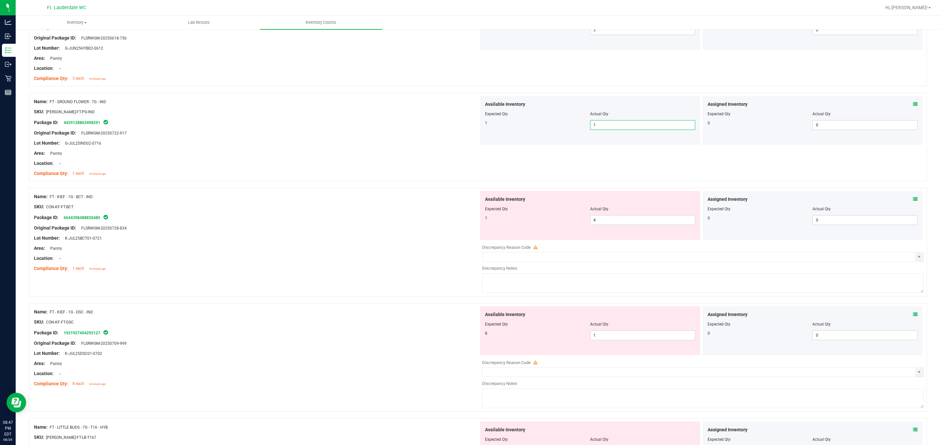
scroll to position [613, 0]
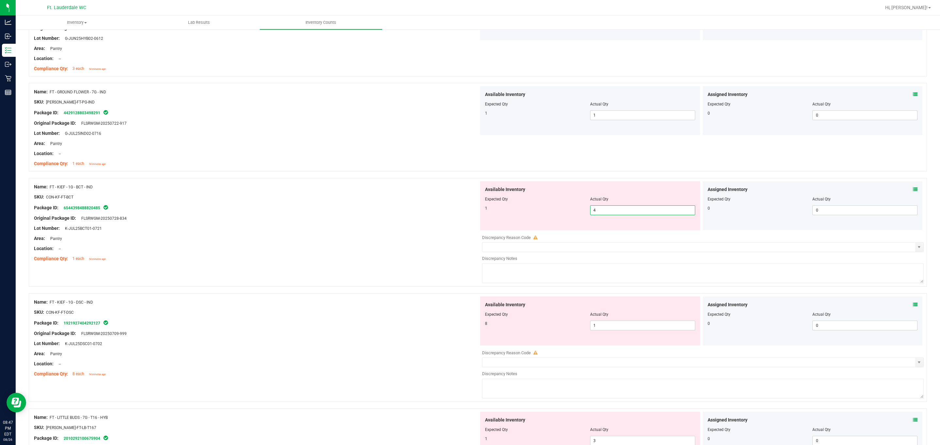
click at [558, 208] on span "4 4" at bounding box center [642, 210] width 105 height 10
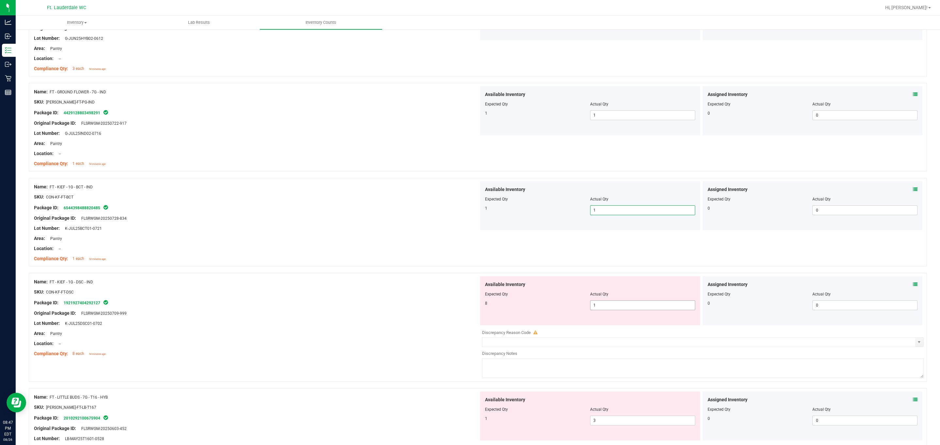
click at [558, 310] on span "1 1" at bounding box center [642, 305] width 105 height 10
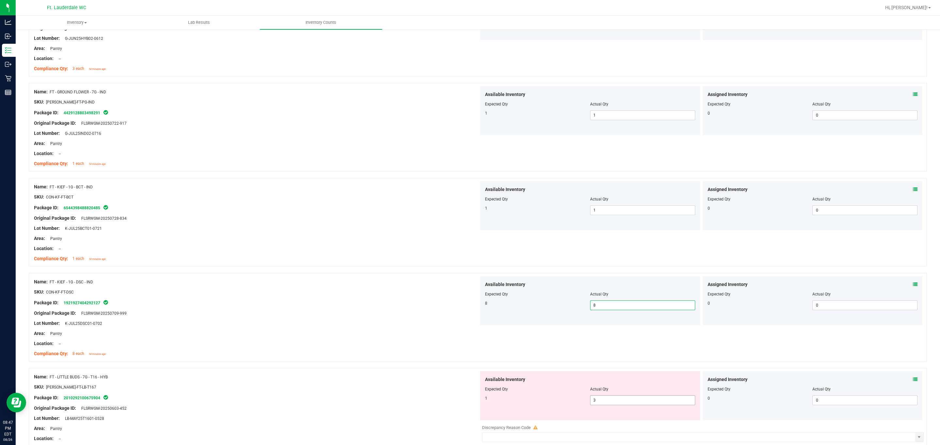
click at [558, 403] on span "3 3" at bounding box center [642, 400] width 105 height 10
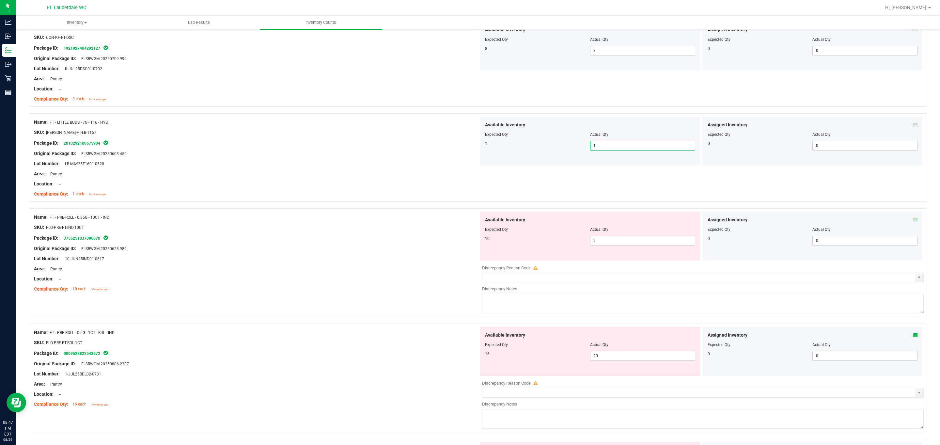
scroll to position [956, 0]
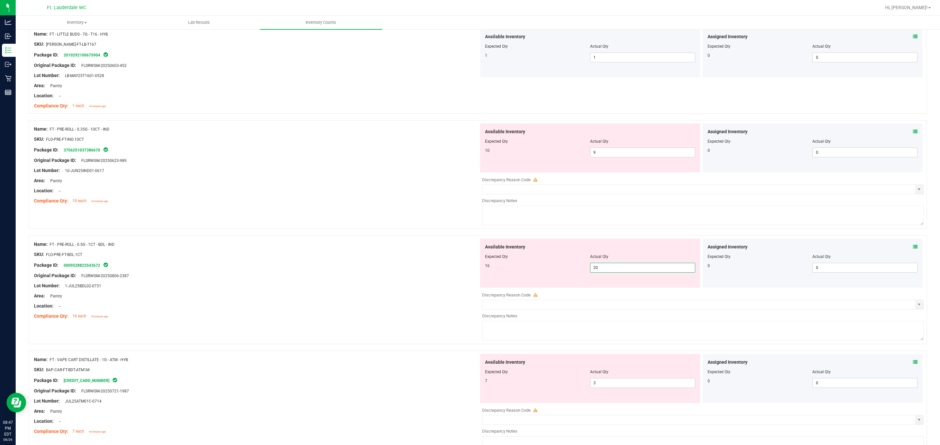
click at [558, 272] on span "20 20" at bounding box center [642, 268] width 105 height 10
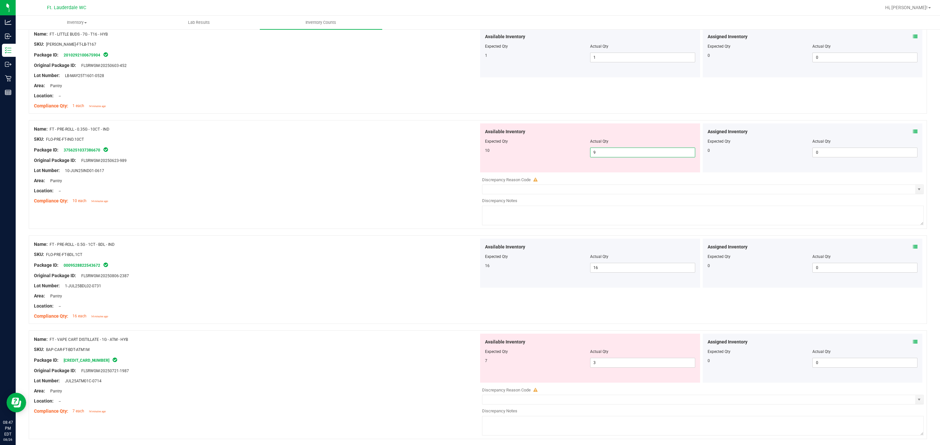
click at [558, 157] on span "9 9" at bounding box center [642, 152] width 105 height 10
click at [558, 157] on input "9" at bounding box center [642, 152] width 104 height 9
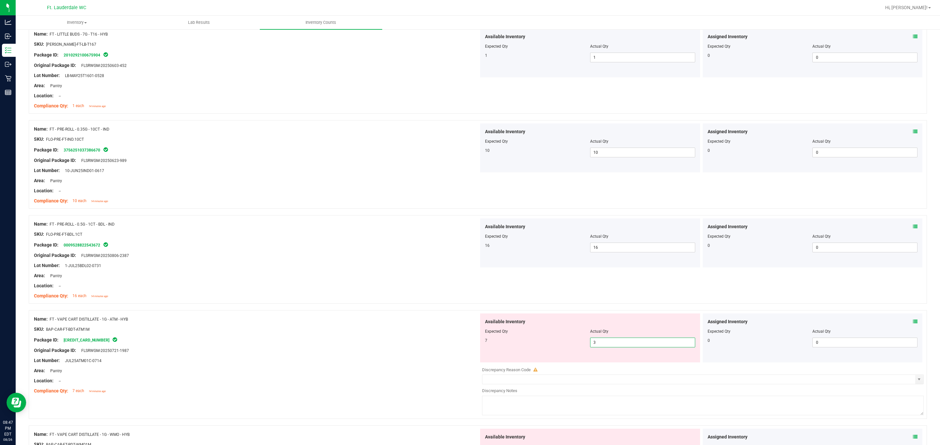
click at [558, 347] on span "3 3" at bounding box center [642, 342] width 105 height 10
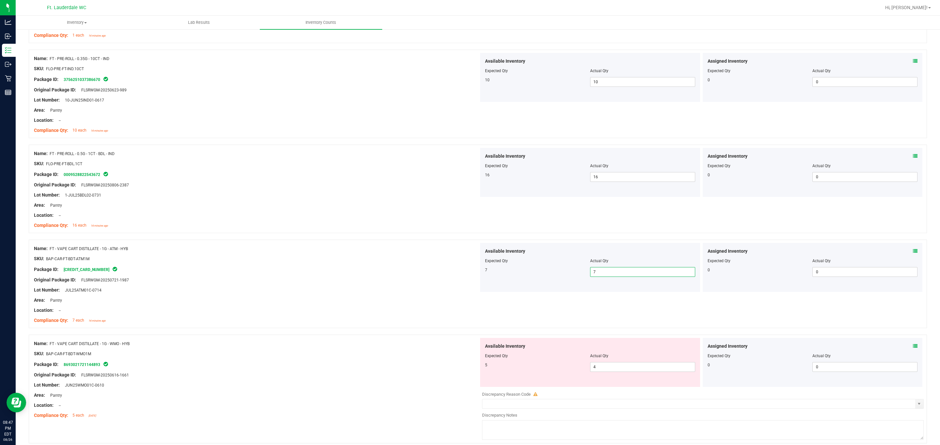
scroll to position [1102, 0]
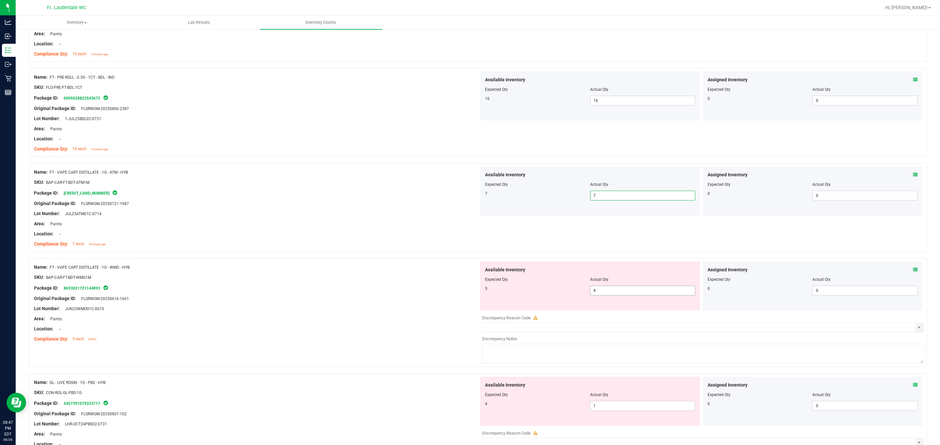
click at [558, 292] on span "4 4" at bounding box center [642, 290] width 105 height 10
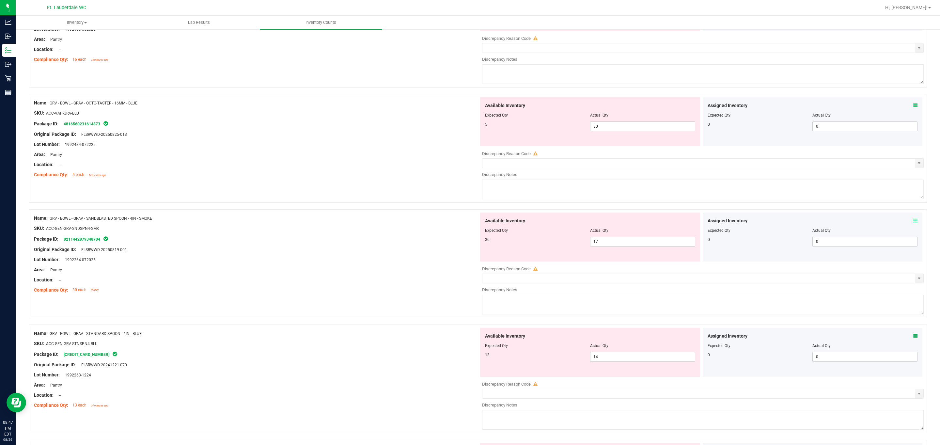
scroll to position [1730, 0]
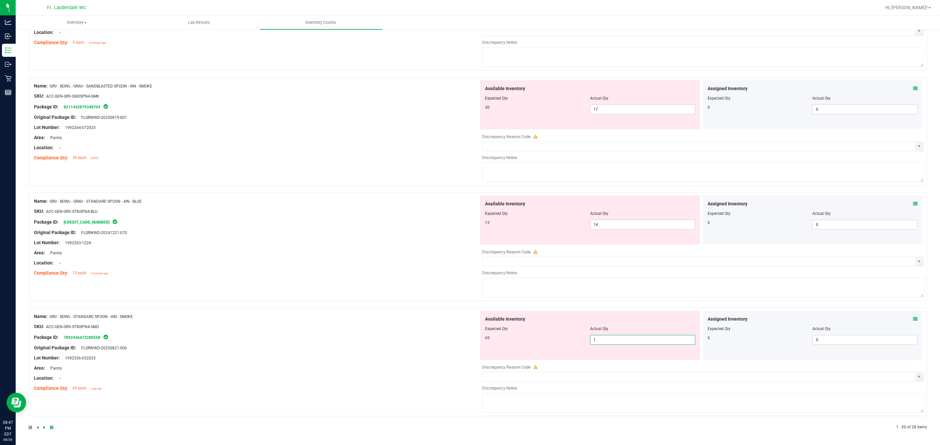
click at [558, 341] on span "1 1" at bounding box center [642, 340] width 105 height 10
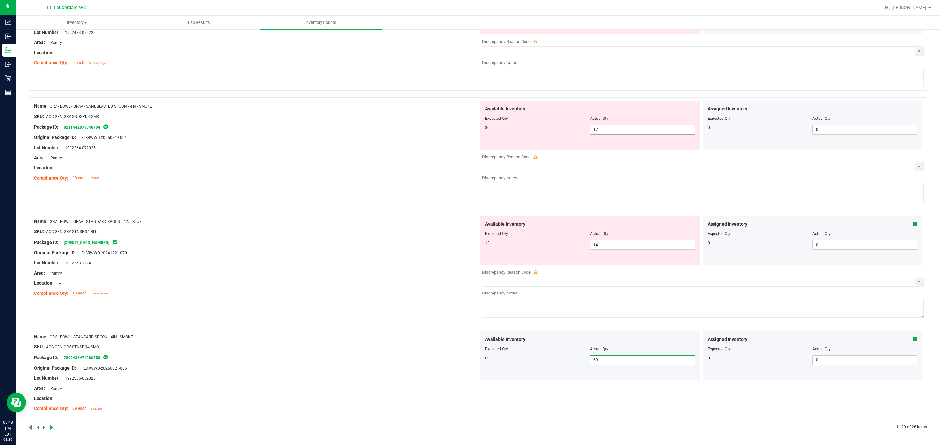
click at [558, 129] on span "17 17" at bounding box center [642, 130] width 105 height 10
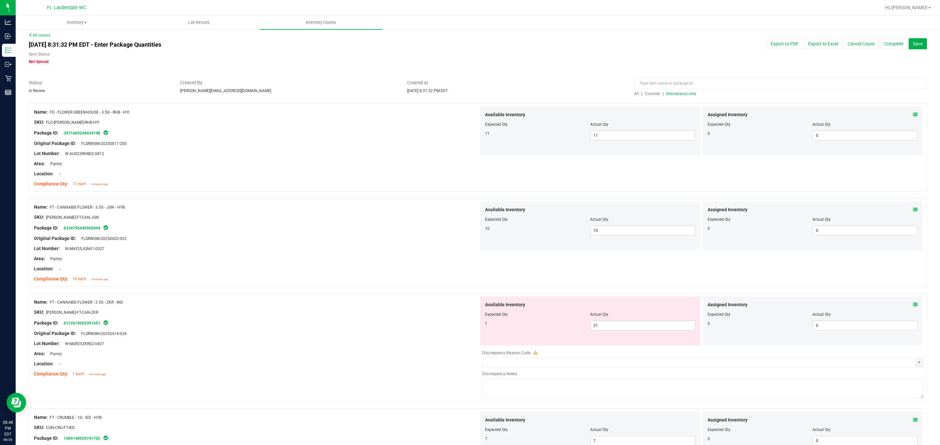
scroll to position [0, 0]
click at [558, 94] on div "All | Counted | Discrepancy only" at bounding box center [780, 90] width 302 height 17
click at [558, 96] on span "Discrepancy only" at bounding box center [681, 96] width 30 height 5
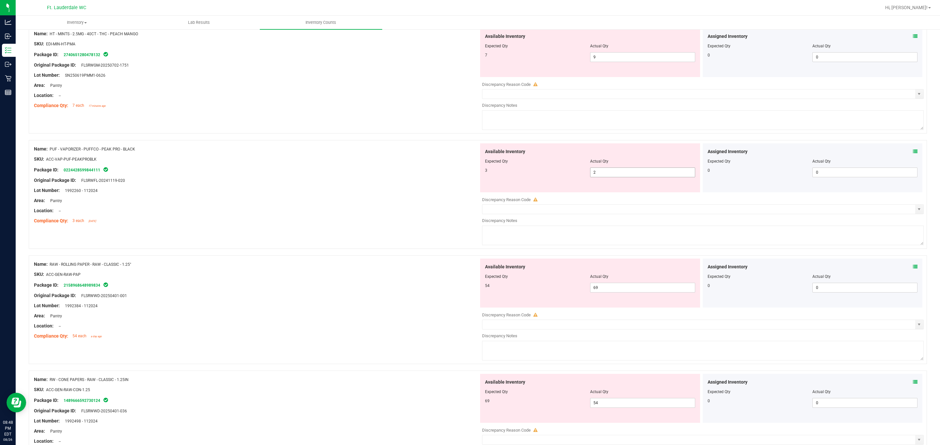
scroll to position [1186, 0]
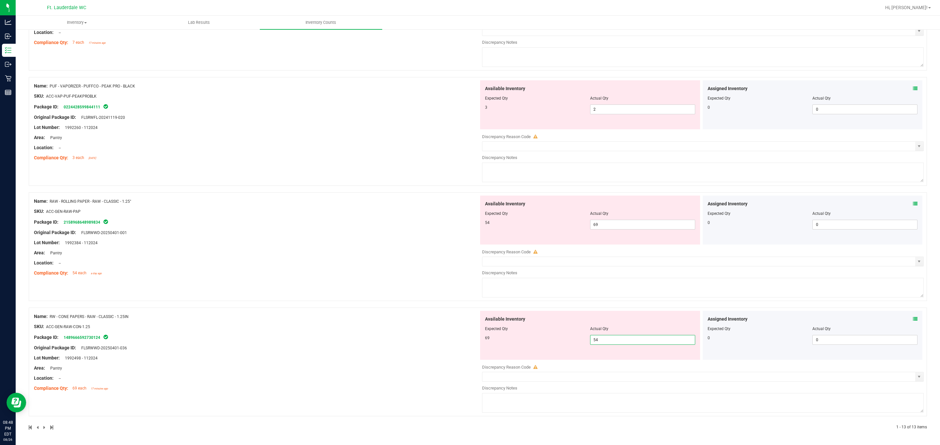
click at [558, 339] on span "54 54" at bounding box center [642, 340] width 105 height 10
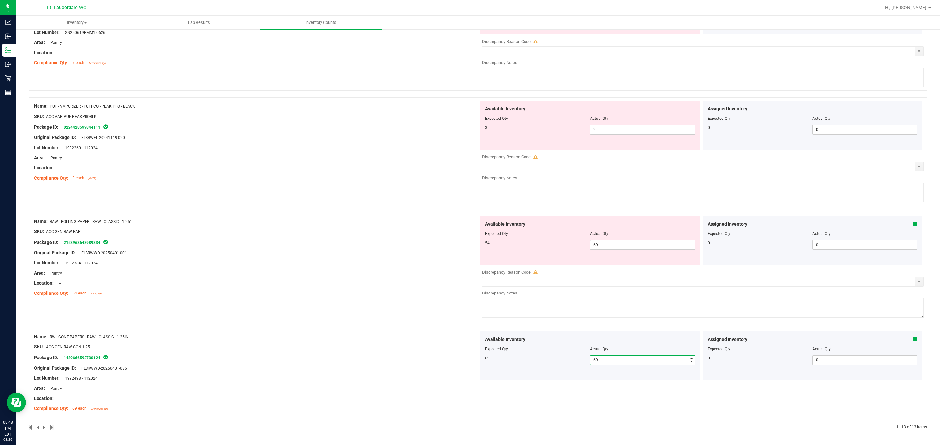
scroll to position [1166, 0]
click at [558, 247] on span "69 69" at bounding box center [642, 245] width 105 height 10
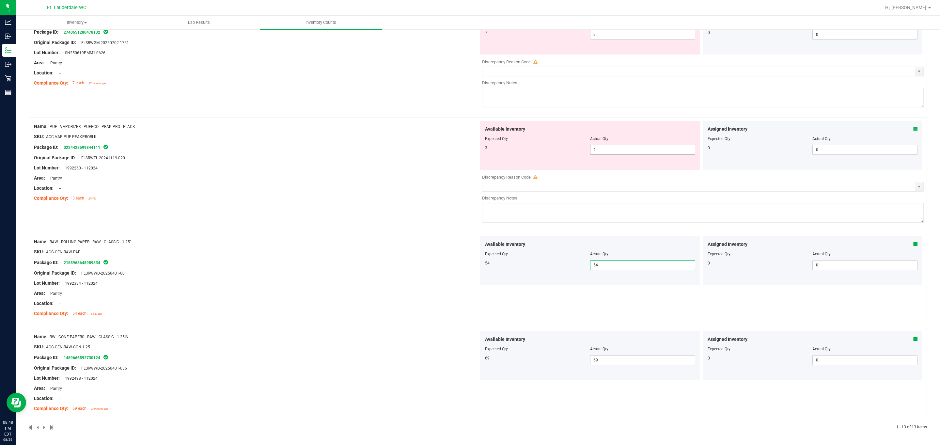
click at [558, 151] on span "2 2" at bounding box center [642, 150] width 105 height 10
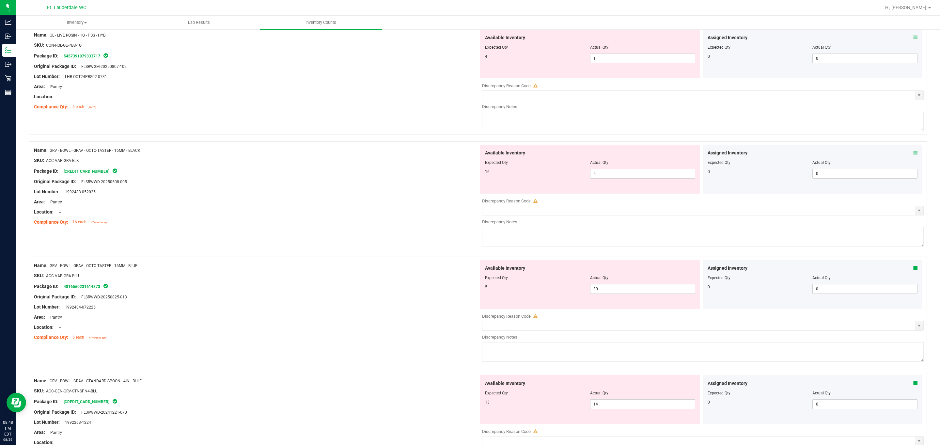
scroll to position [0, 0]
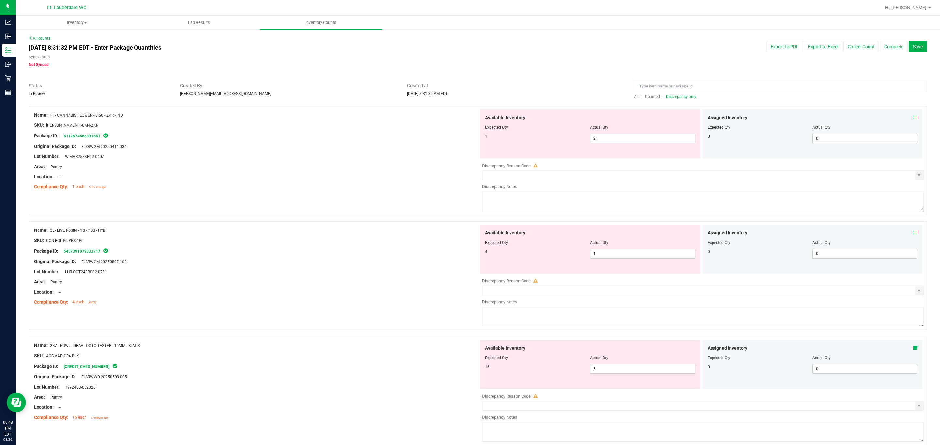
click at [558, 99] on span "Discrepancy only" at bounding box center [681, 96] width 30 height 5
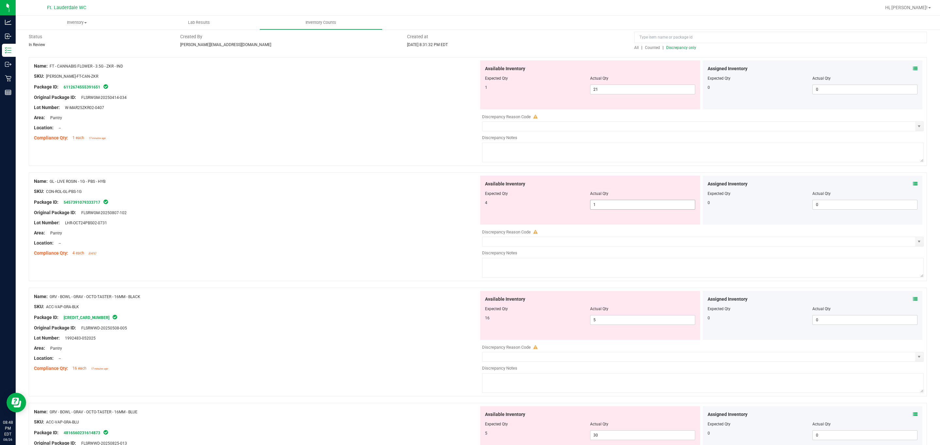
click at [558, 208] on span "1 1" at bounding box center [642, 205] width 105 height 10
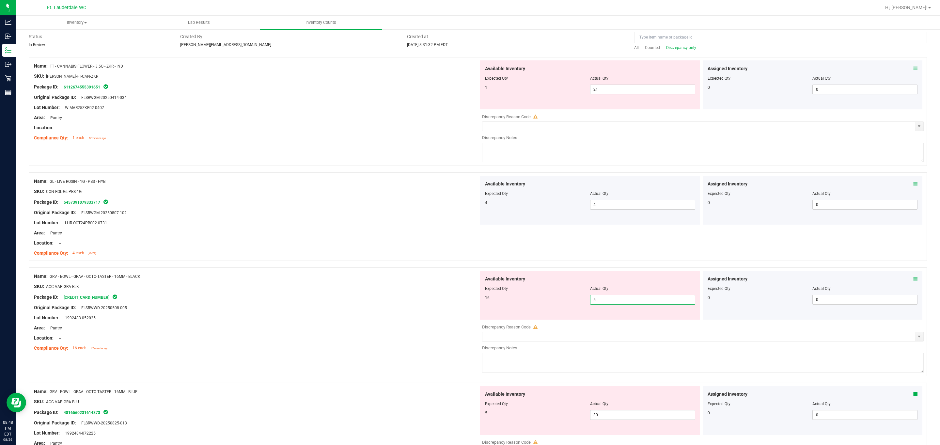
click at [558, 298] on span "5 5" at bounding box center [642, 300] width 105 height 10
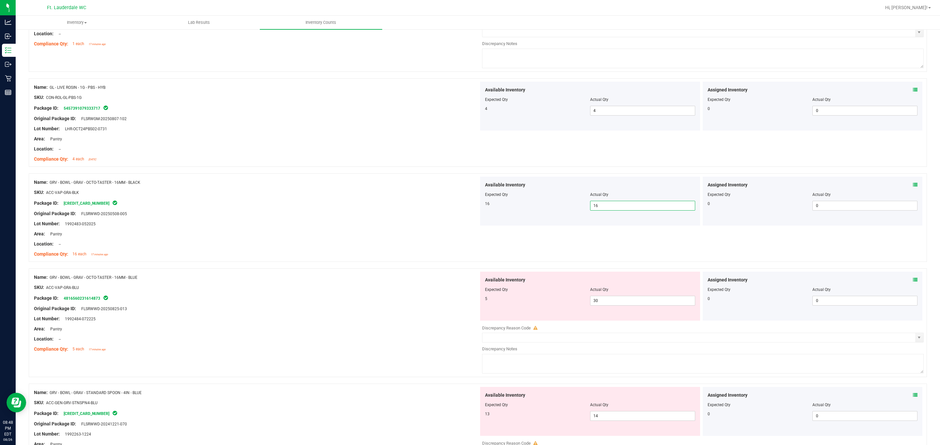
scroll to position [147, 0]
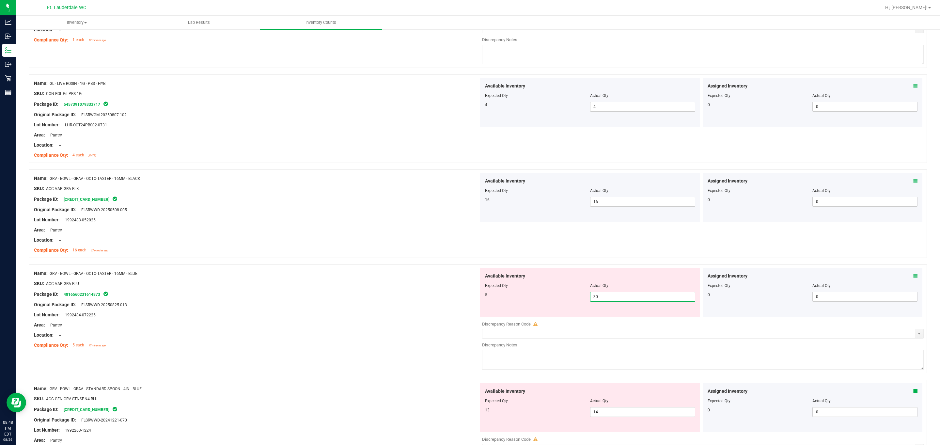
click at [558, 298] on span "30 30" at bounding box center [642, 297] width 105 height 10
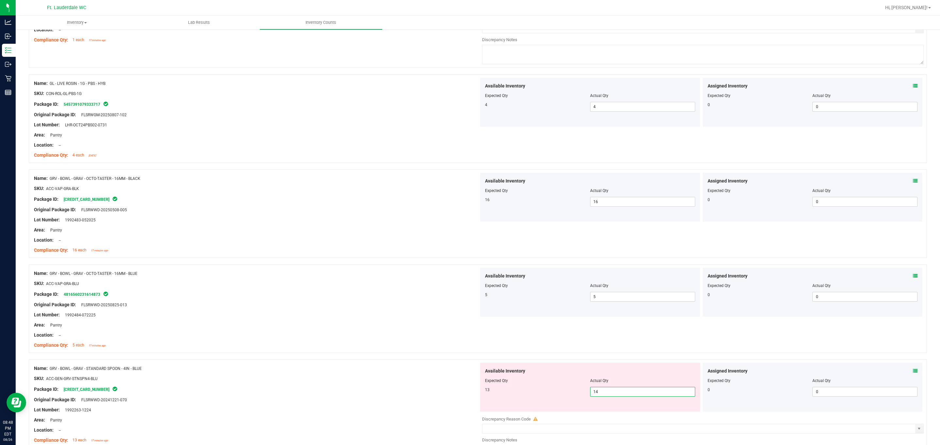
click at [558, 392] on span "14 14" at bounding box center [642, 392] width 105 height 10
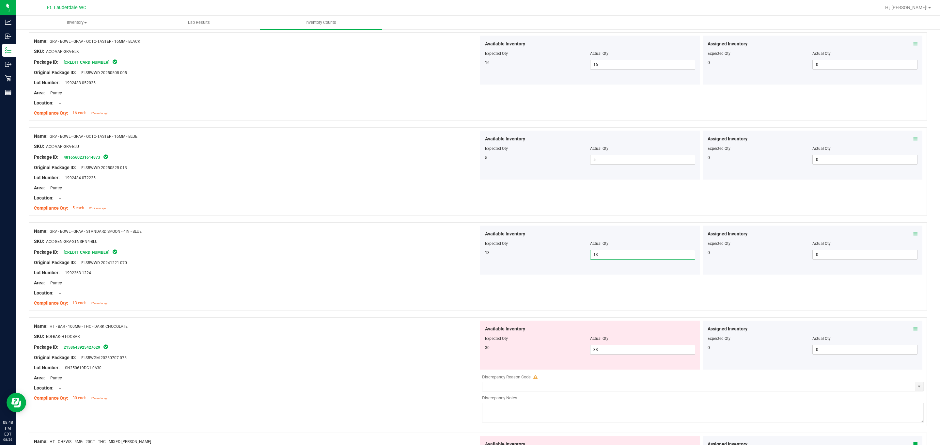
scroll to position [489, 0]
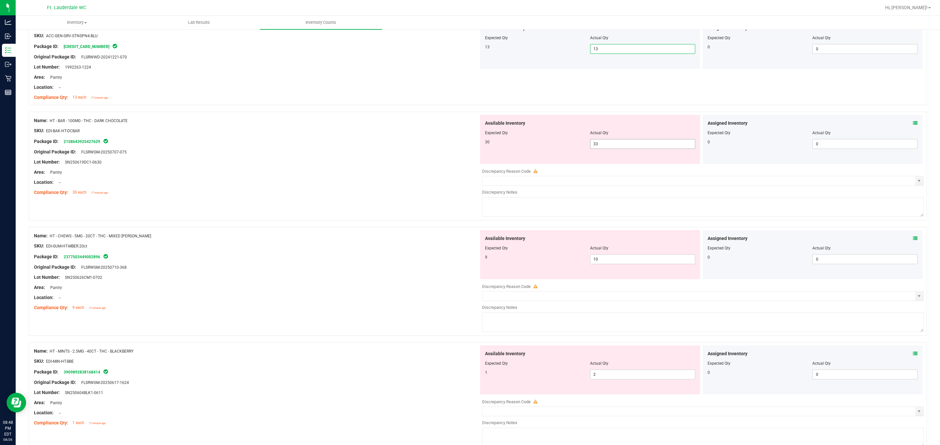
click at [558, 148] on span "33 33" at bounding box center [642, 144] width 105 height 10
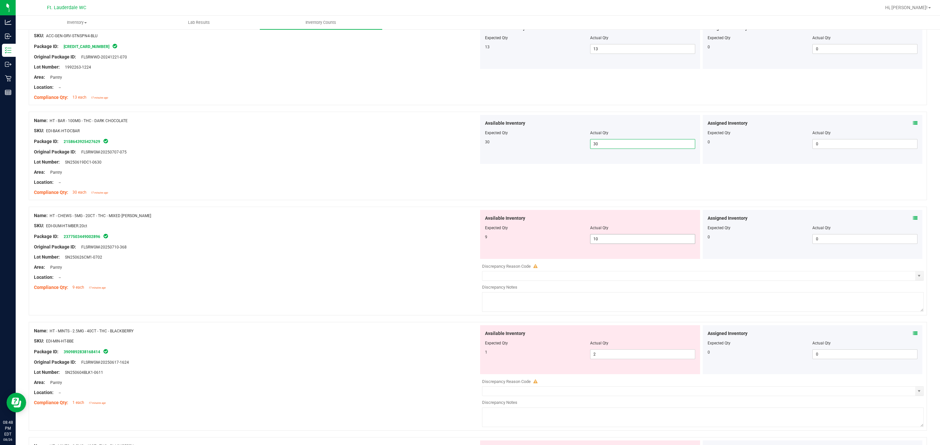
click at [558, 237] on span "10 10" at bounding box center [642, 239] width 105 height 10
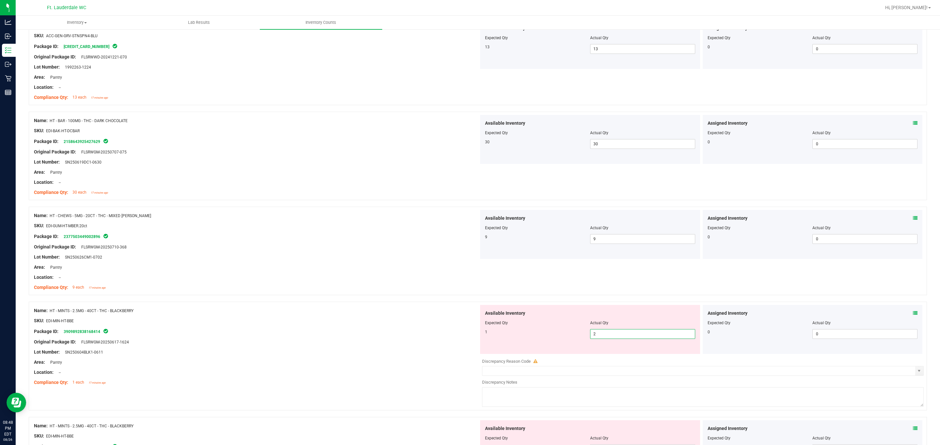
click at [558, 339] on span "2 2" at bounding box center [642, 334] width 105 height 10
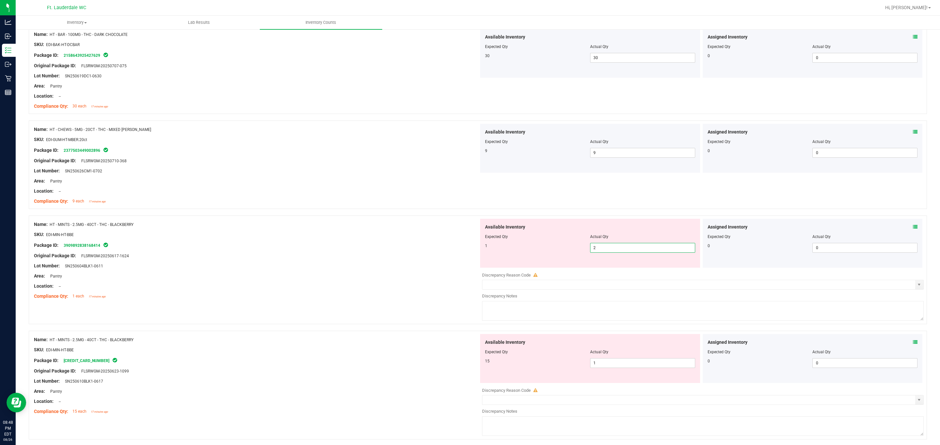
scroll to position [587, 0]
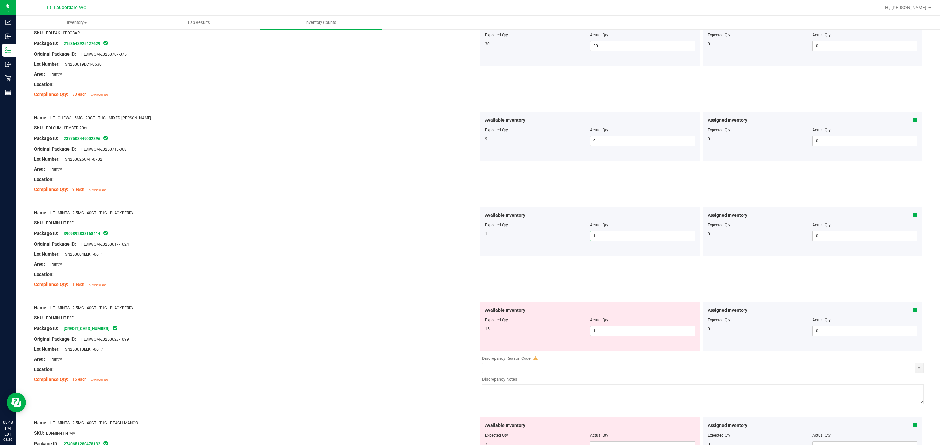
click at [558, 333] on span "1 1" at bounding box center [642, 331] width 105 height 10
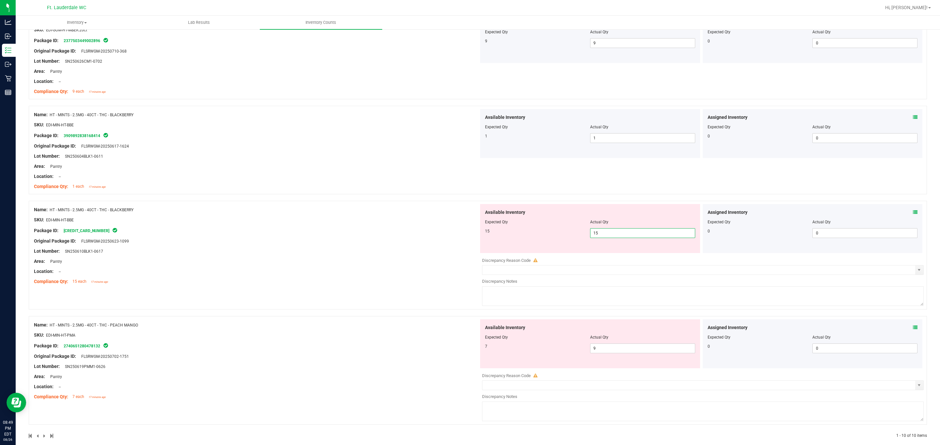
scroll to position [676, 0]
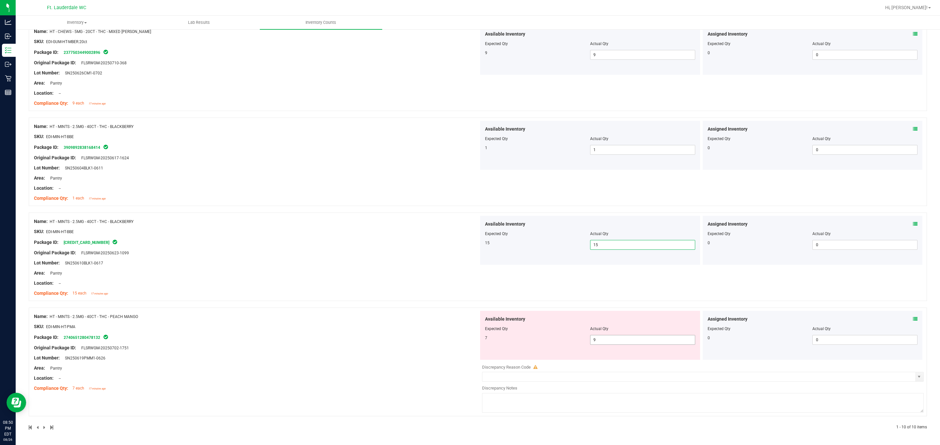
click at [558, 342] on span "9 9" at bounding box center [642, 340] width 105 height 10
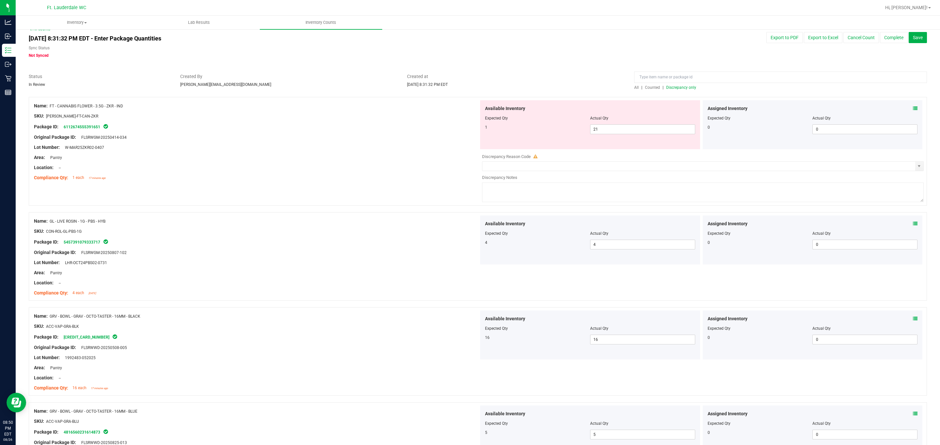
scroll to position [0, 0]
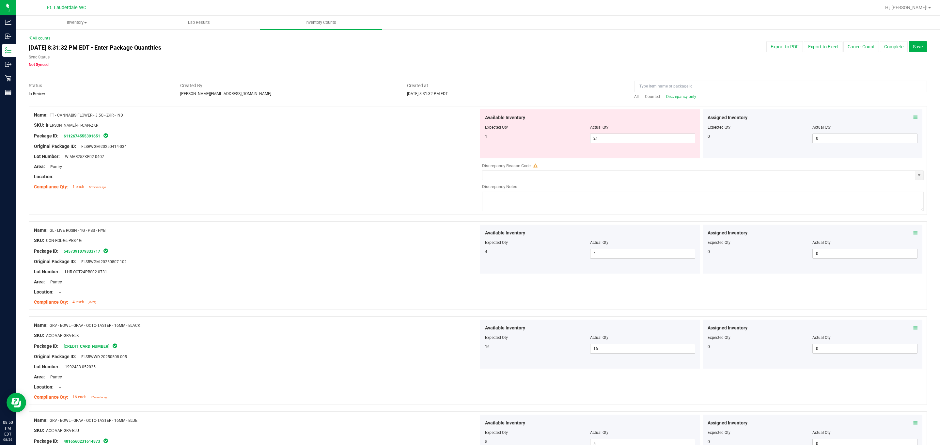
click at [558, 98] on span "Discrepancy only" at bounding box center [681, 96] width 30 height 5
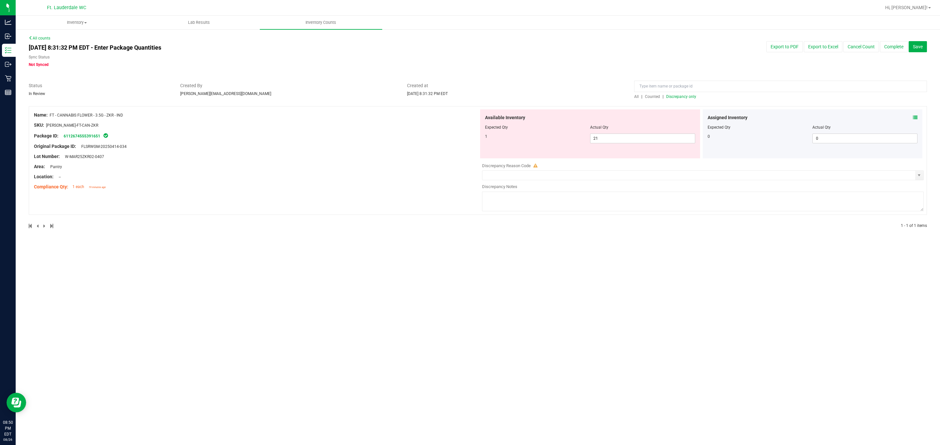
click at [352, 176] on div "Location: --" at bounding box center [256, 176] width 445 height 7
click at [558, 138] on span "21 21" at bounding box center [642, 138] width 105 height 10
click at [558, 138] on input "21" at bounding box center [642, 138] width 104 height 9
click at [558, 139] on span "21 21" at bounding box center [642, 138] width 105 height 10
click at [558, 139] on input "21" at bounding box center [642, 138] width 104 height 9
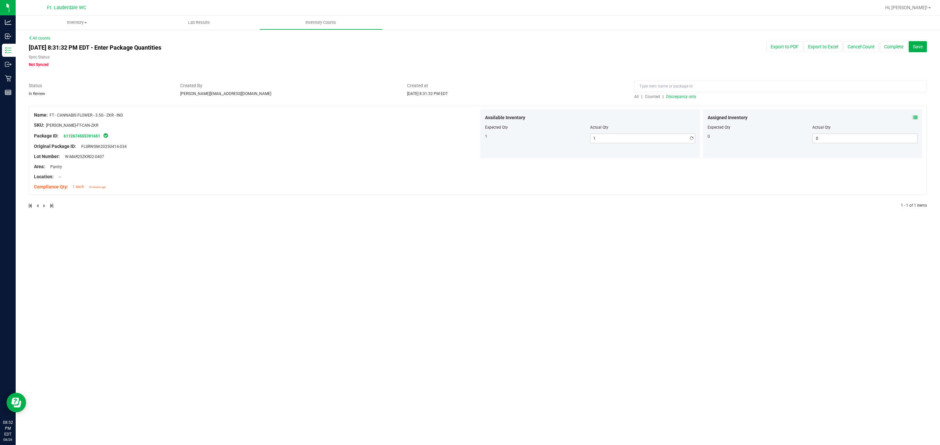
click at [393, 164] on div "Area: Pantry" at bounding box center [256, 166] width 445 height 7
click at [558, 97] on span "Discrepancy only" at bounding box center [681, 96] width 30 height 5
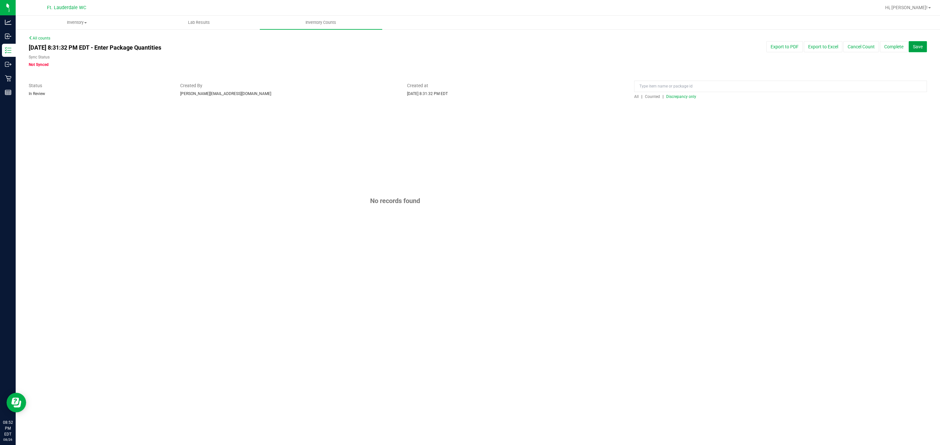
click at [558, 52] on button "Save" at bounding box center [917, 46] width 18 height 11
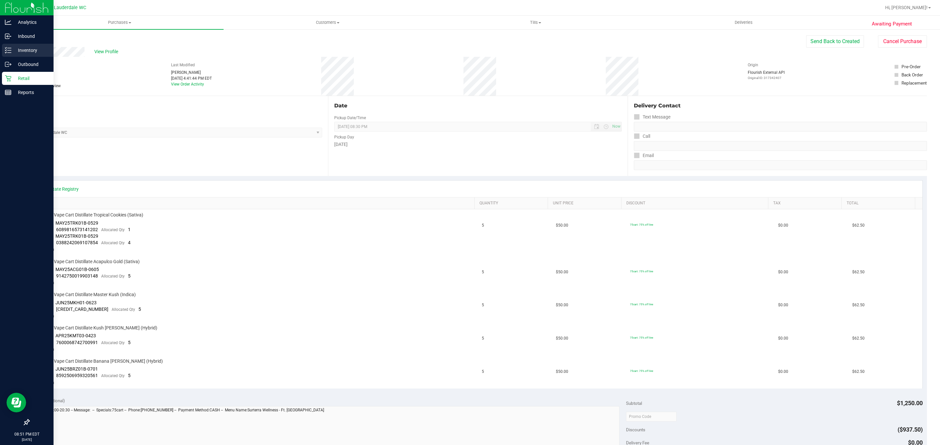
click at [7, 49] on icon at bounding box center [8, 50] width 7 height 7
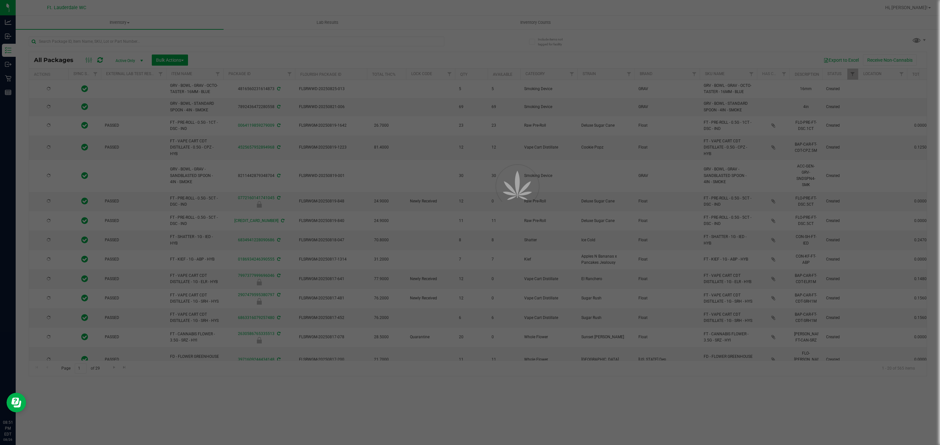
click at [129, 38] on div at bounding box center [470, 222] width 940 height 445
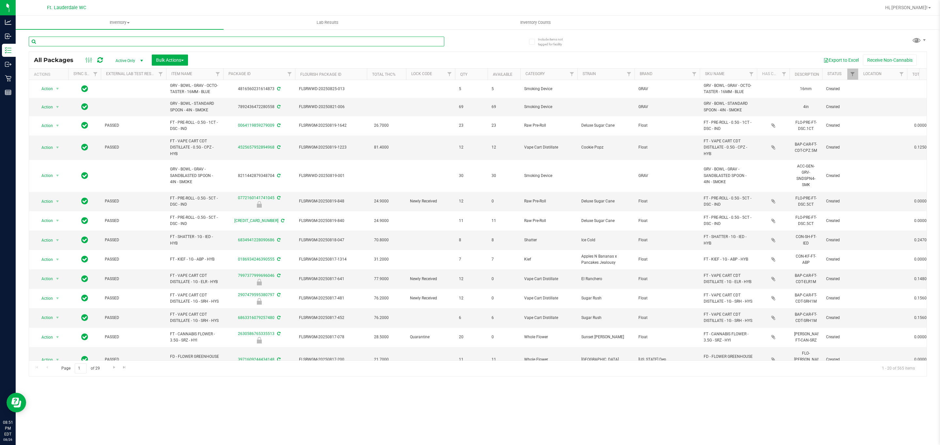
click at [131, 39] on input "text" at bounding box center [236, 42] width 415 height 10
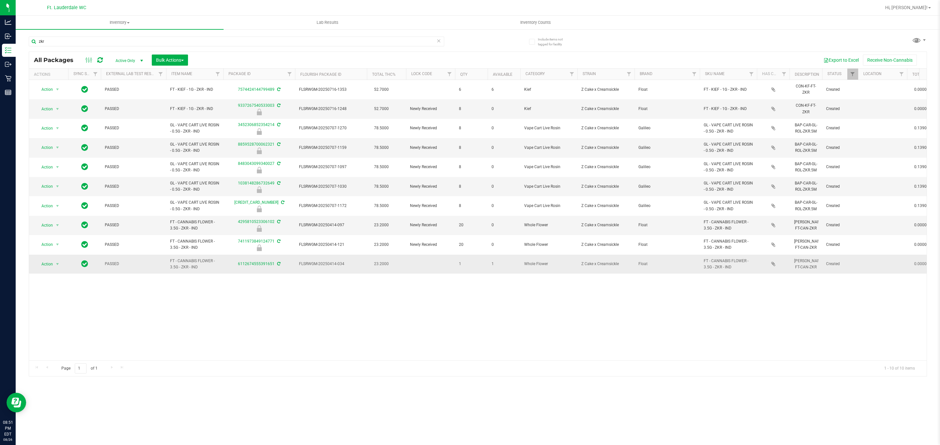
drag, startPoint x: 205, startPoint y: 272, endPoint x: 168, endPoint y: 263, distance: 37.3
click at [168, 263] on td "FT - CANNABIS FLOWER - 3.5G - ZKR - IND" at bounding box center [194, 263] width 57 height 19
copy span "FT - CANNABIS FLOWER - 3.5G - ZKR - IND"
click at [116, 40] on input "zkr" at bounding box center [236, 42] width 415 height 10
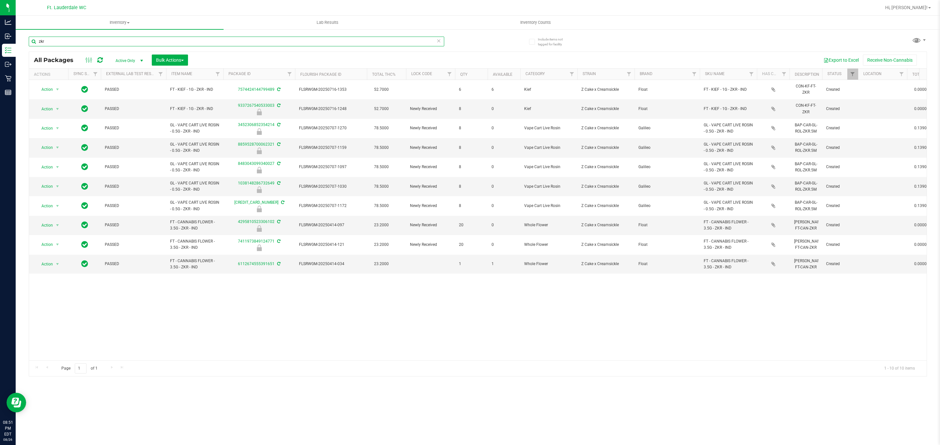
paste input "FT - CANNABIS FLOWER - 3.5G - ZKR - IND"
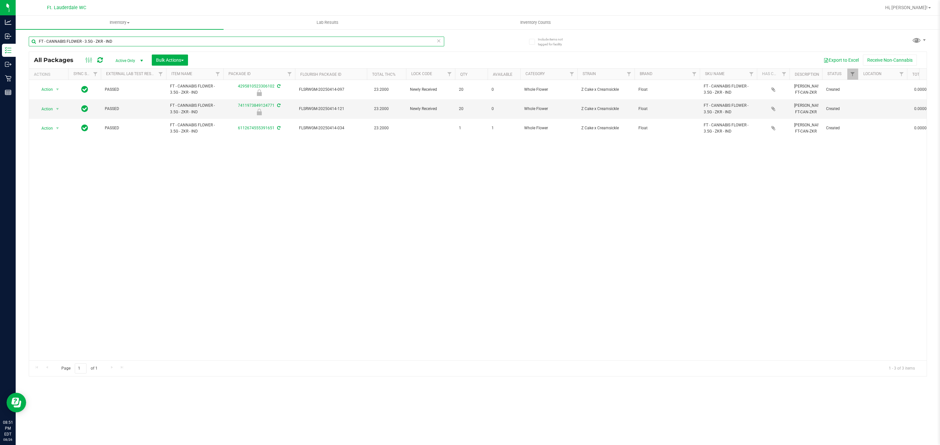
type input "FT - CANNABIS FLOWER - 3.5G - ZKR - IND"
